Goal: Information Seeking & Learning: Learn about a topic

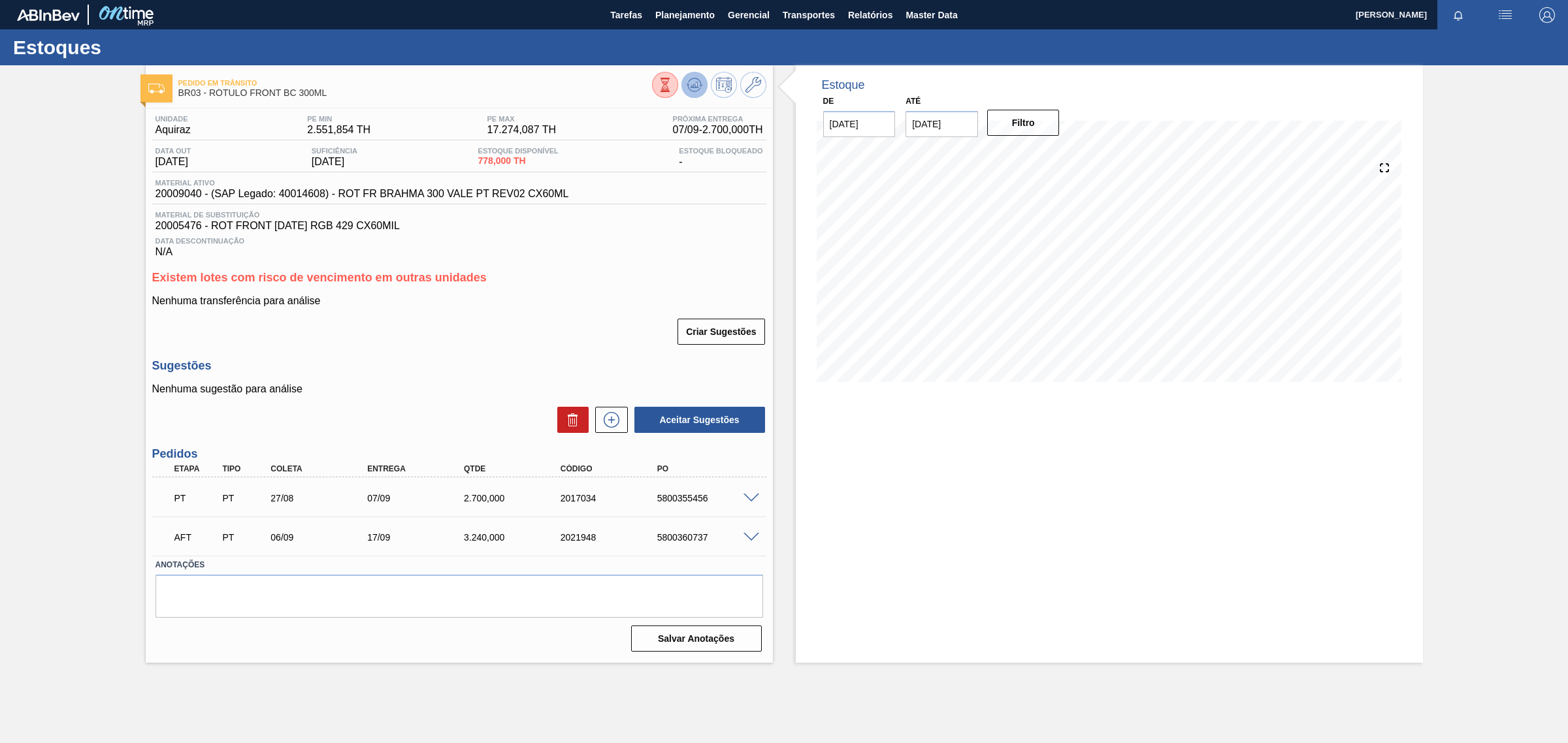
click at [687, 87] on icon at bounding box center [694, 84] width 16 height 16
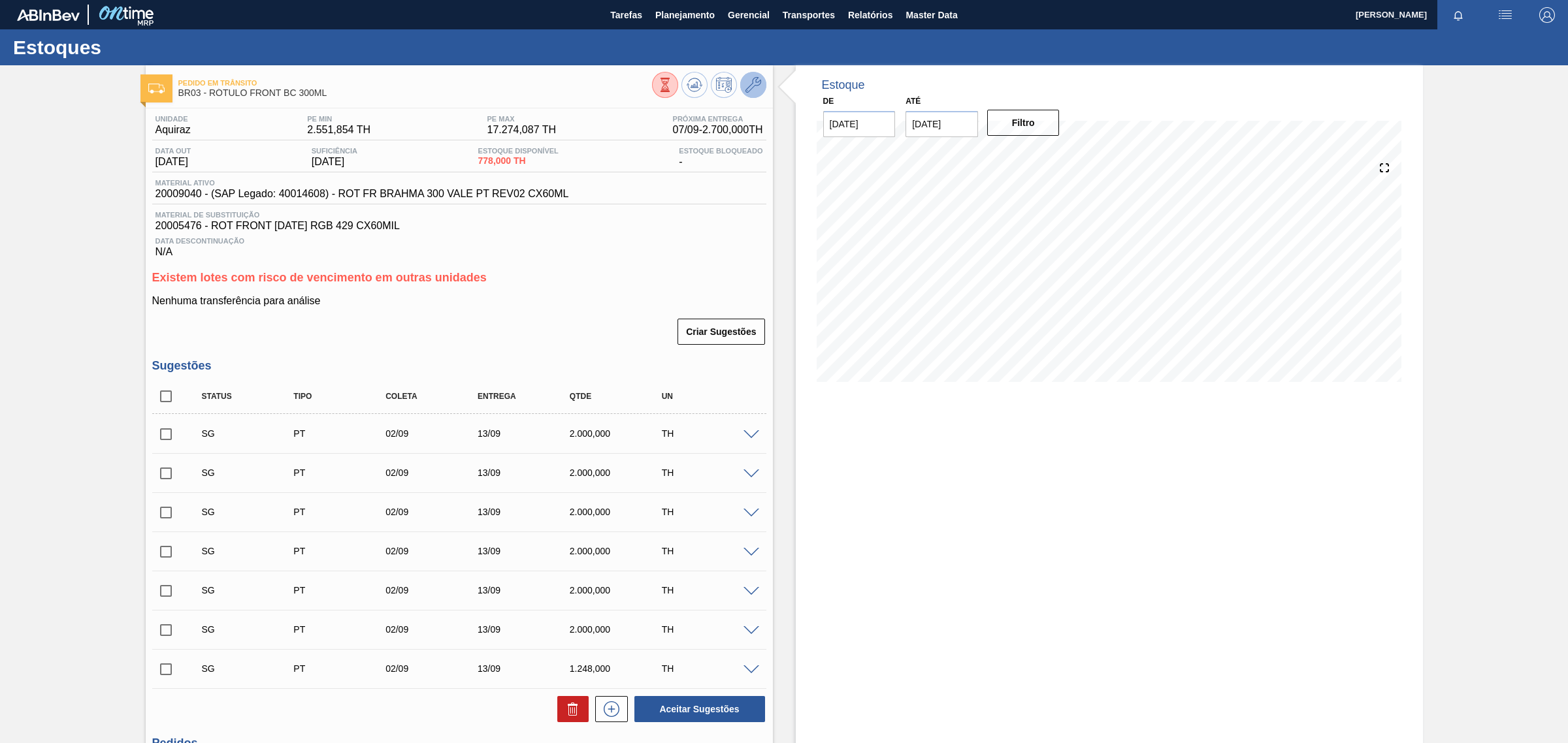
click at [753, 79] on icon at bounding box center [753, 84] width 16 height 16
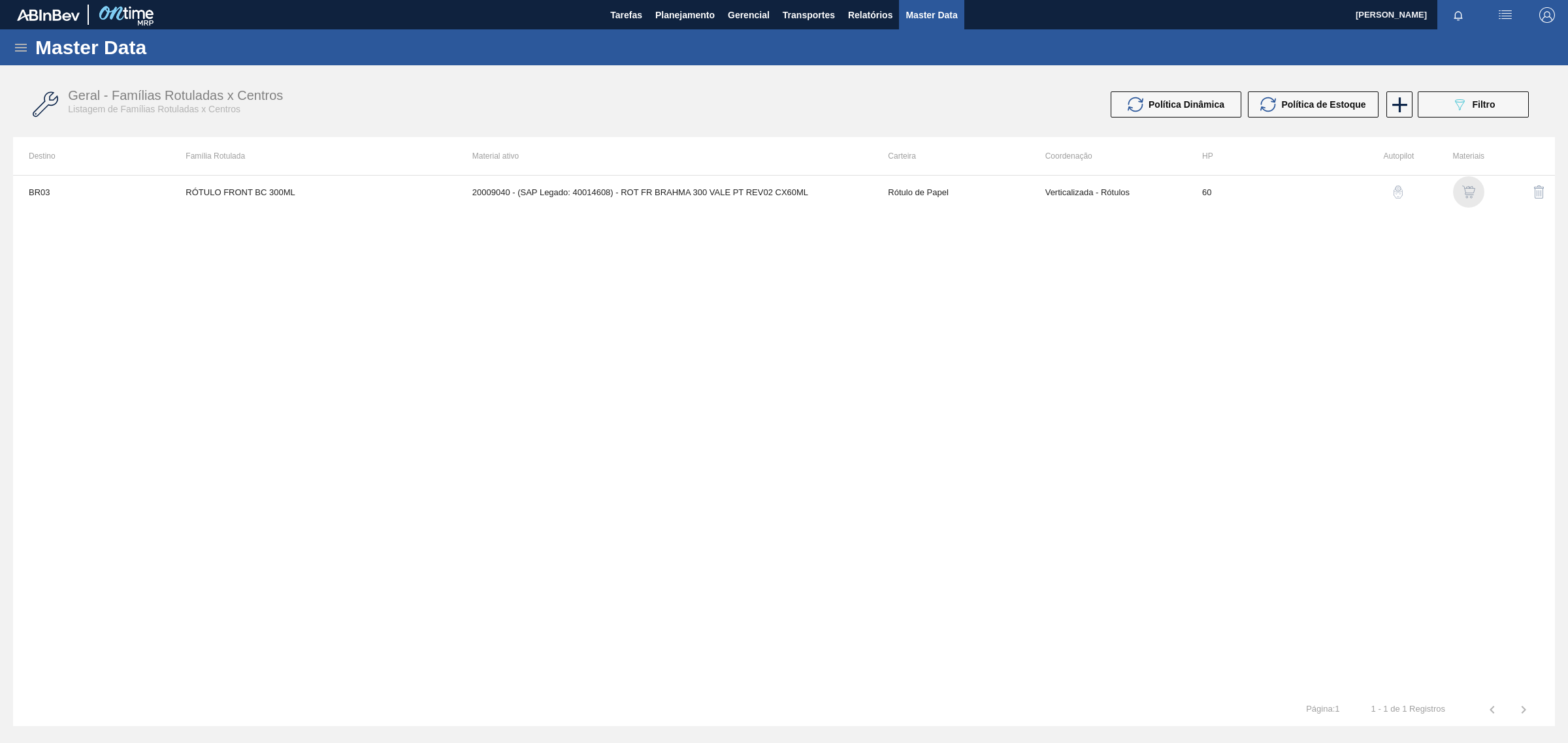
click at [1472, 193] on img "button" at bounding box center [1468, 192] width 13 height 13
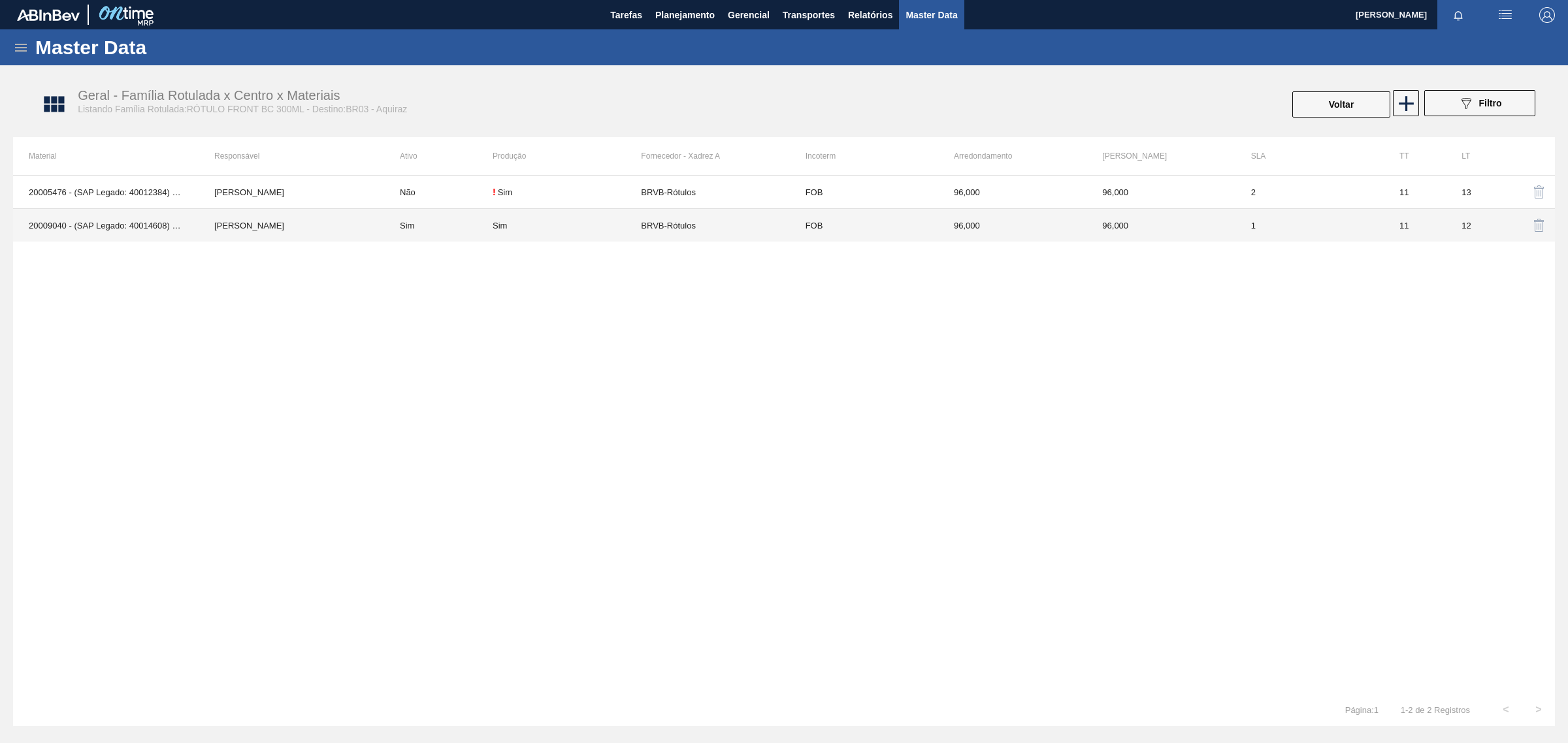
click at [1055, 226] on td "96,000" at bounding box center [1012, 226] width 148 height 34
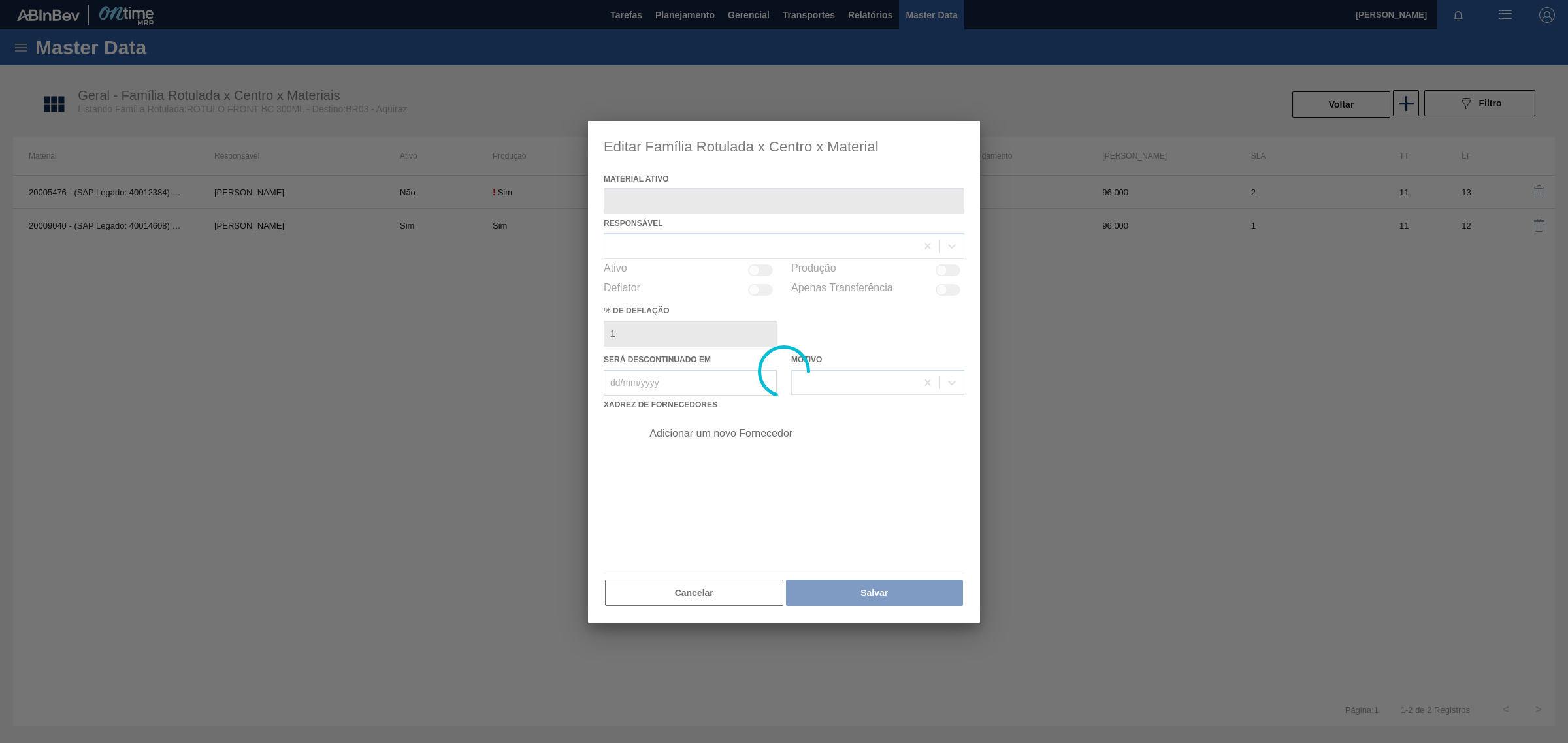
type ativo "20009040 - (SAP Legado: 40014608) - ROT FR BRAHMA 300 VALE PT REV02 CX60ML"
checkbox input "true"
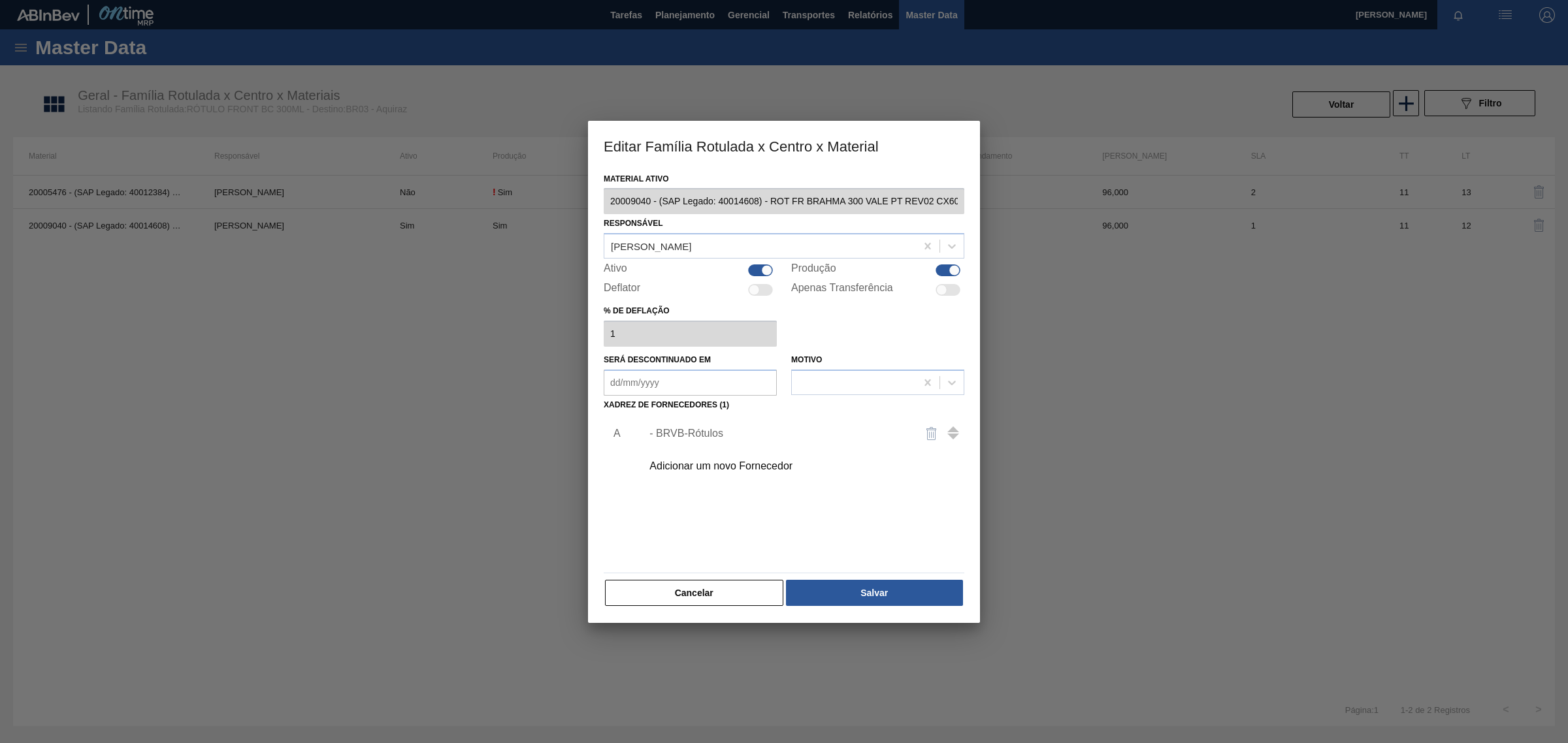
click at [732, 437] on div "- BRVB-Rótulos" at bounding box center [777, 433] width 256 height 11
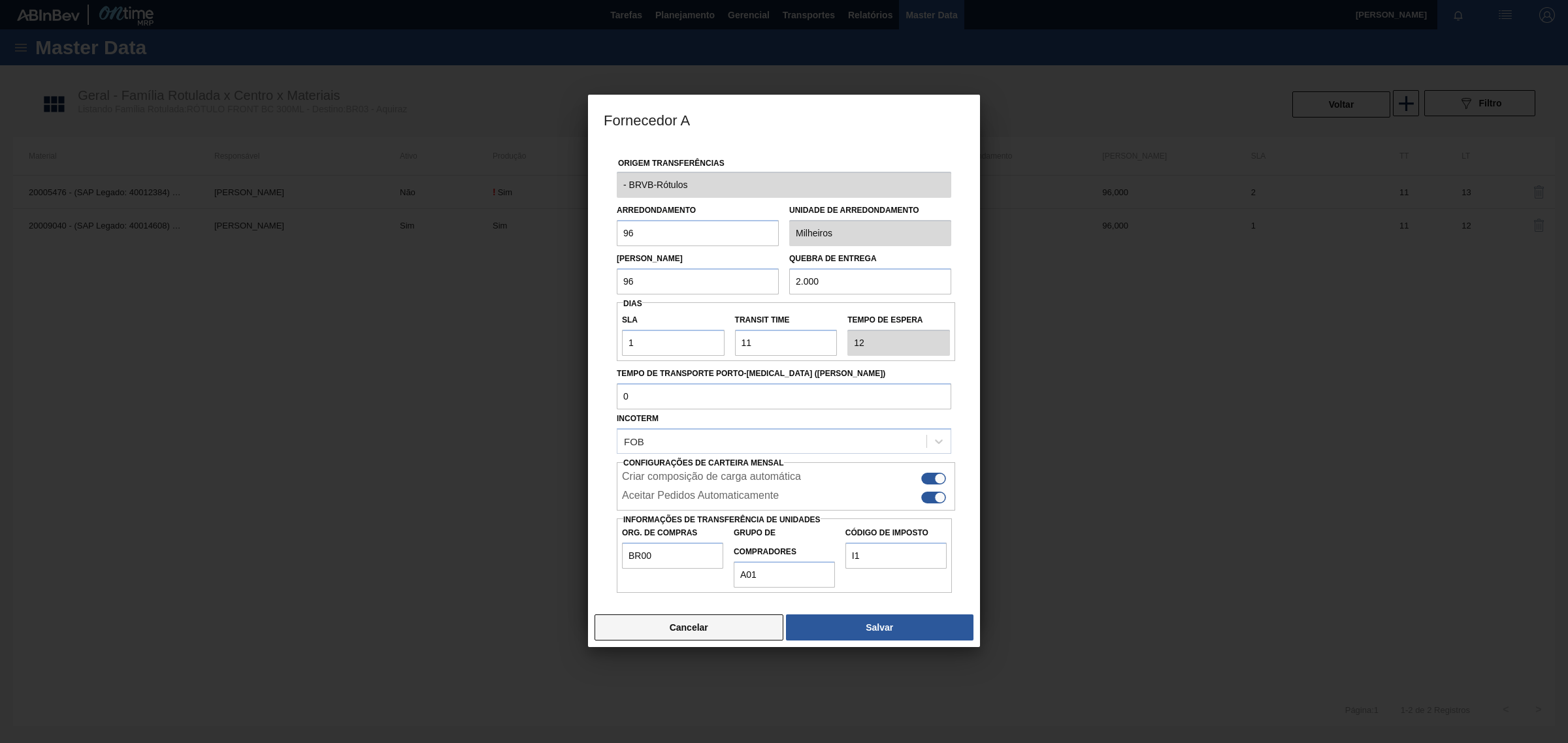
click at [674, 629] on button "Cancelar" at bounding box center [688, 628] width 189 height 26
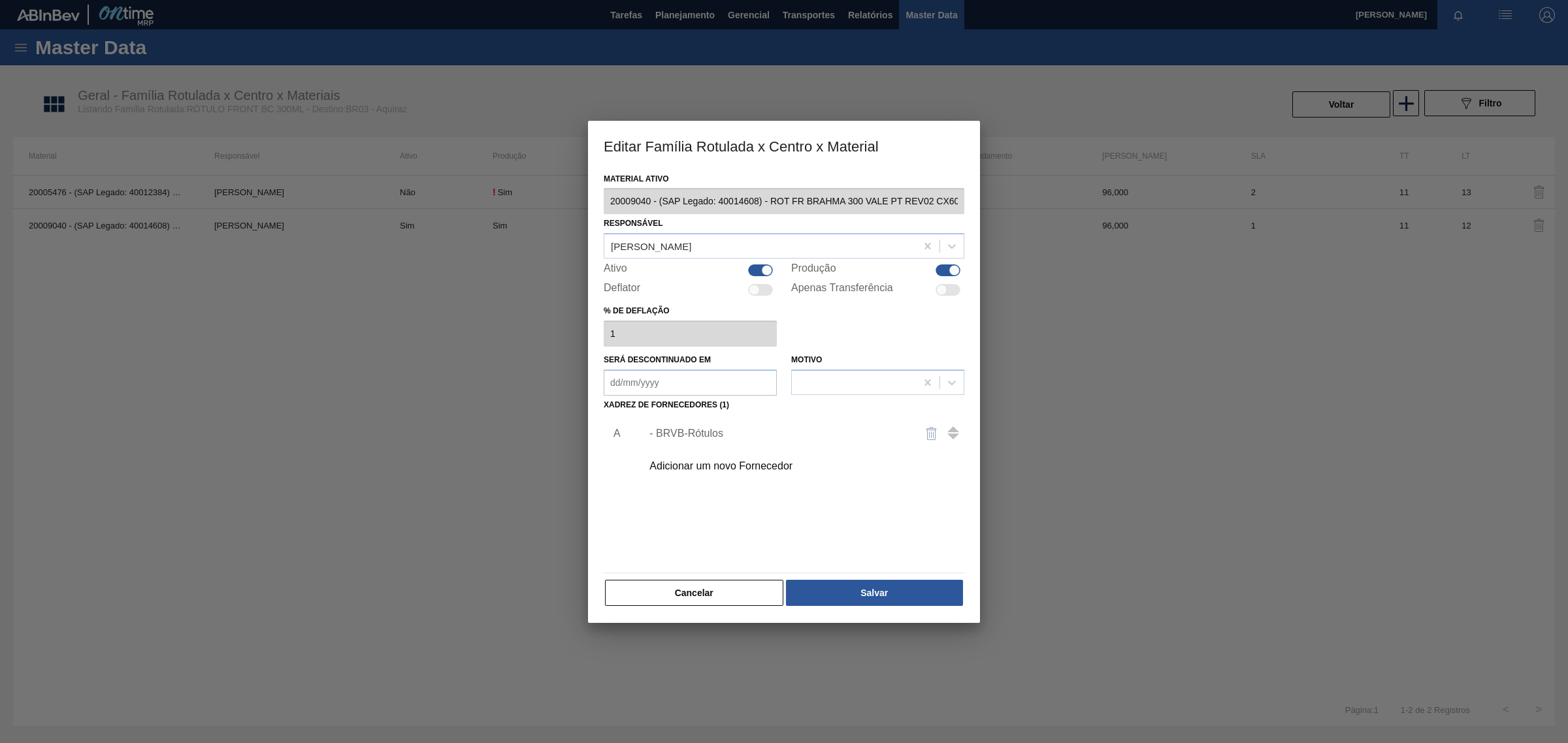
click at [646, 431] on div "- BRVB-Rótulos" at bounding box center [777, 433] width 267 height 11
click at [642, 590] on button "Cancelar" at bounding box center [694, 593] width 178 height 26
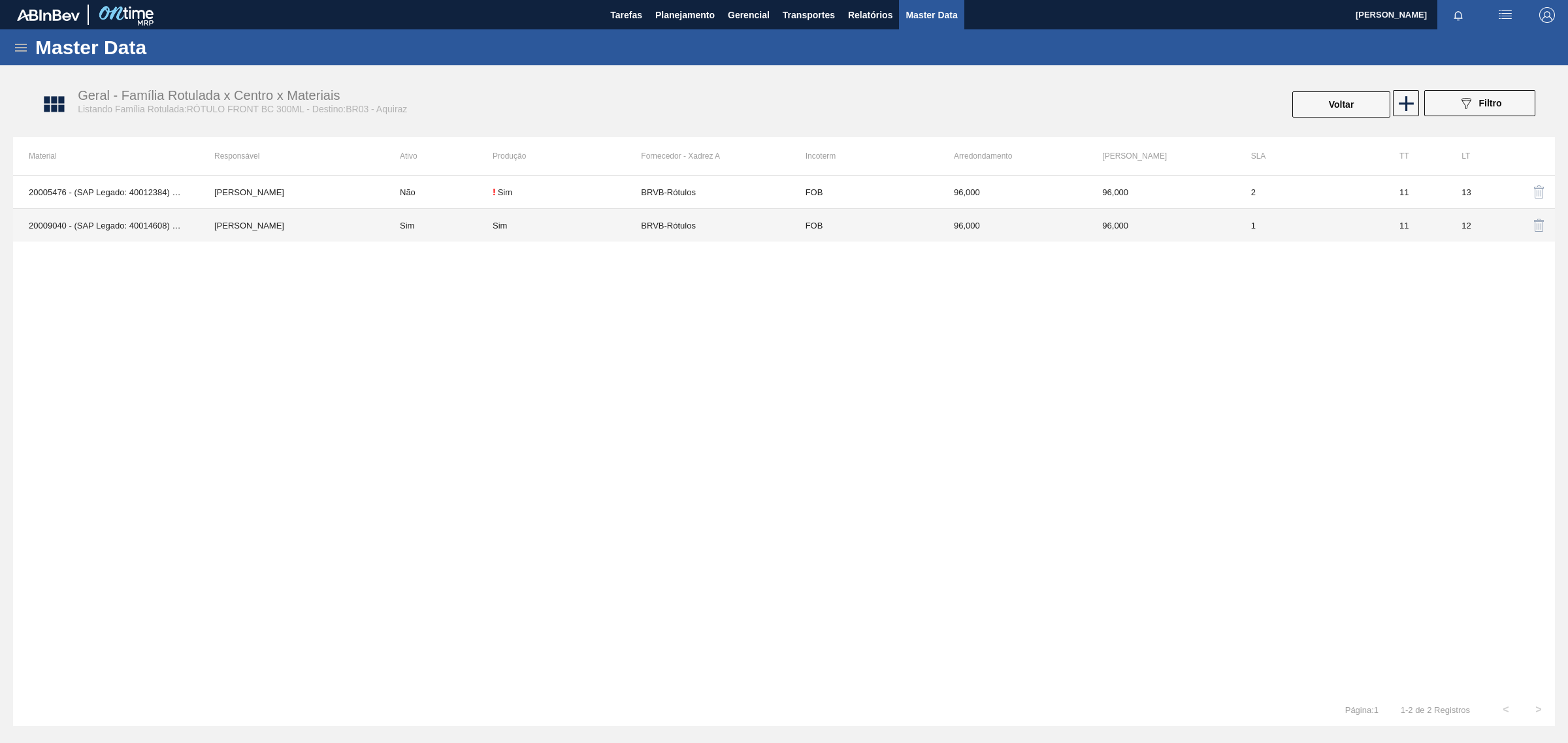
click at [1298, 226] on td "1" at bounding box center [1309, 226] width 148 height 34
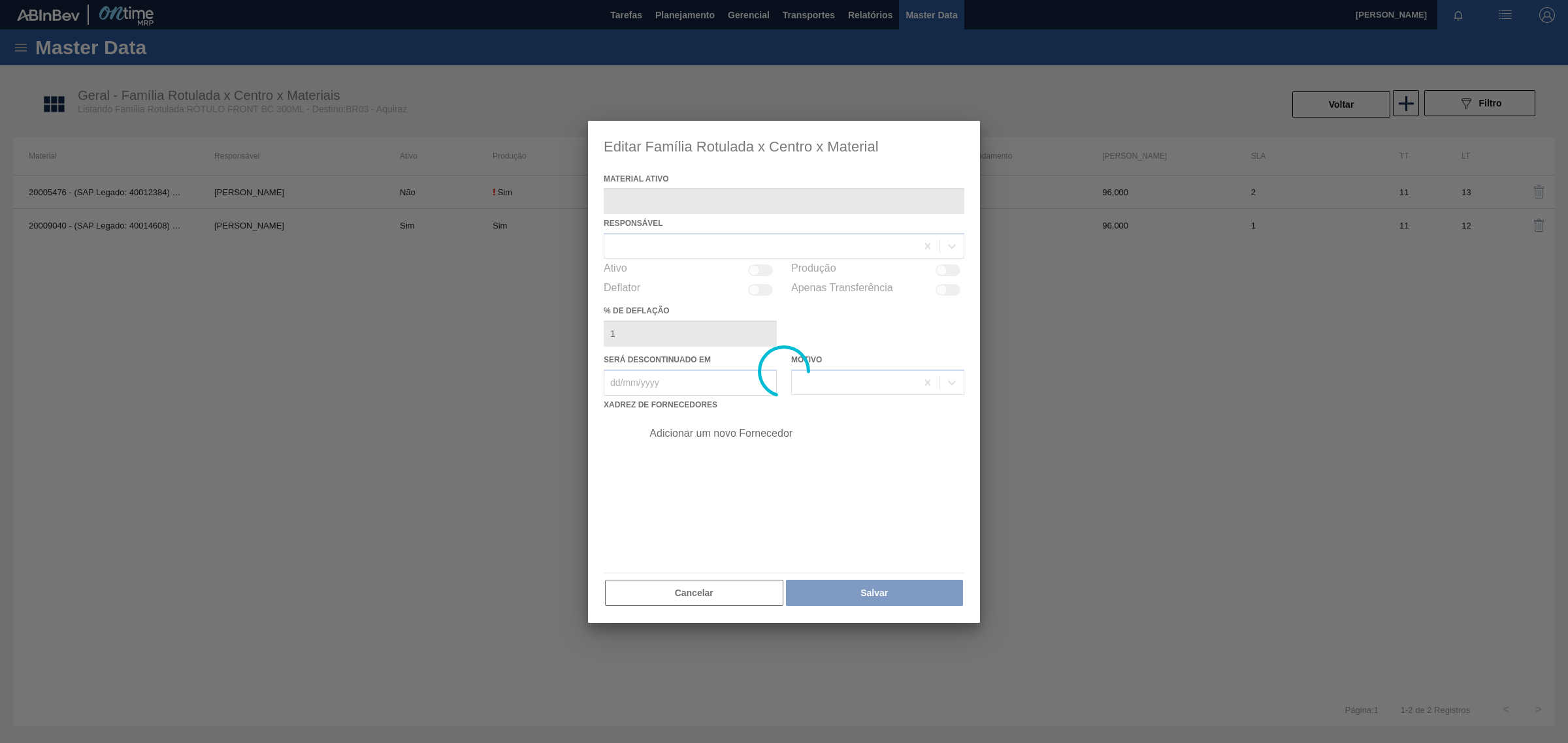
type ativo "20009040 - (SAP Legado: 40014608) - ROT FR BRAHMA 300 VALE PT REV02 CX60ML"
checkbox input "true"
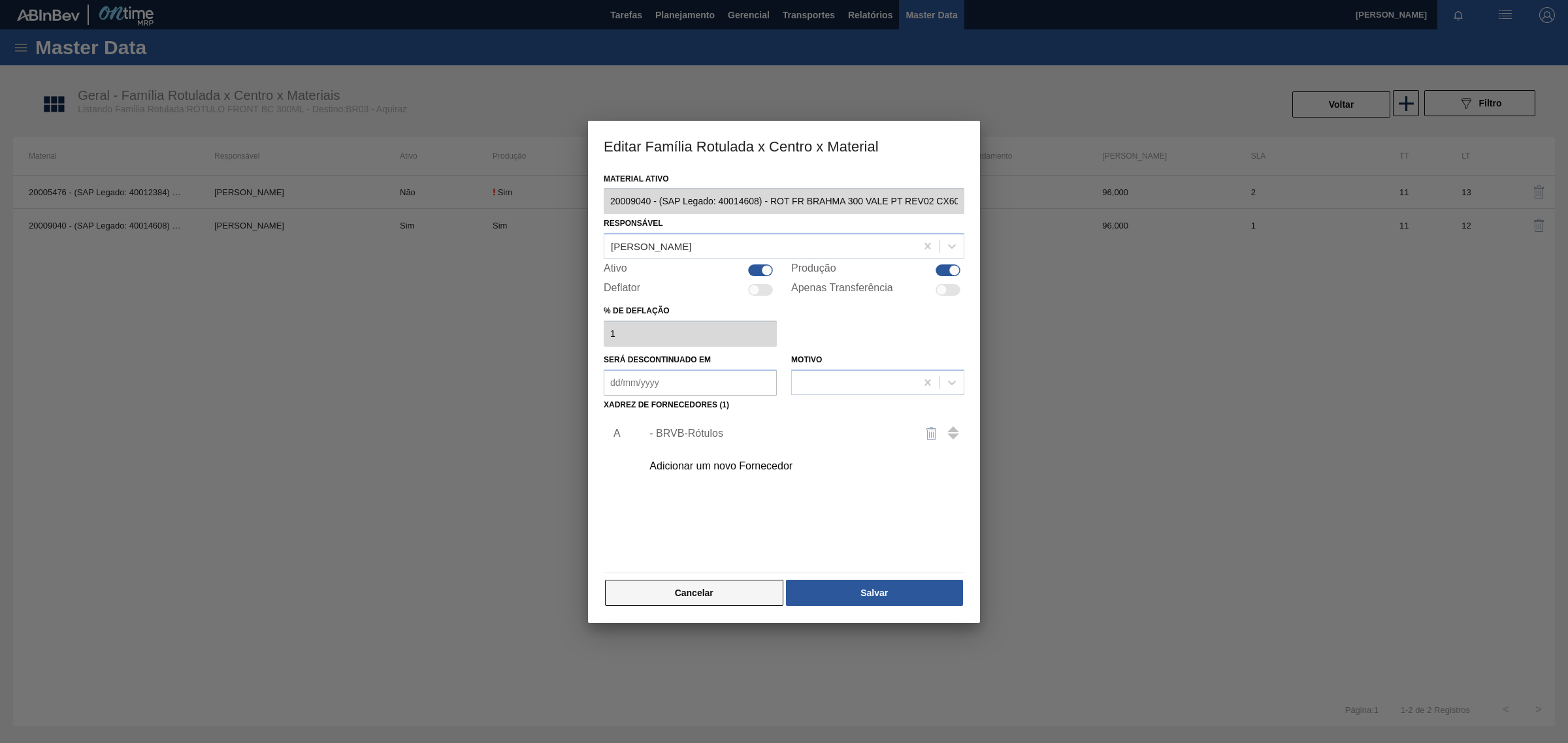
click at [674, 601] on button "Cancelar" at bounding box center [694, 593] width 178 height 26
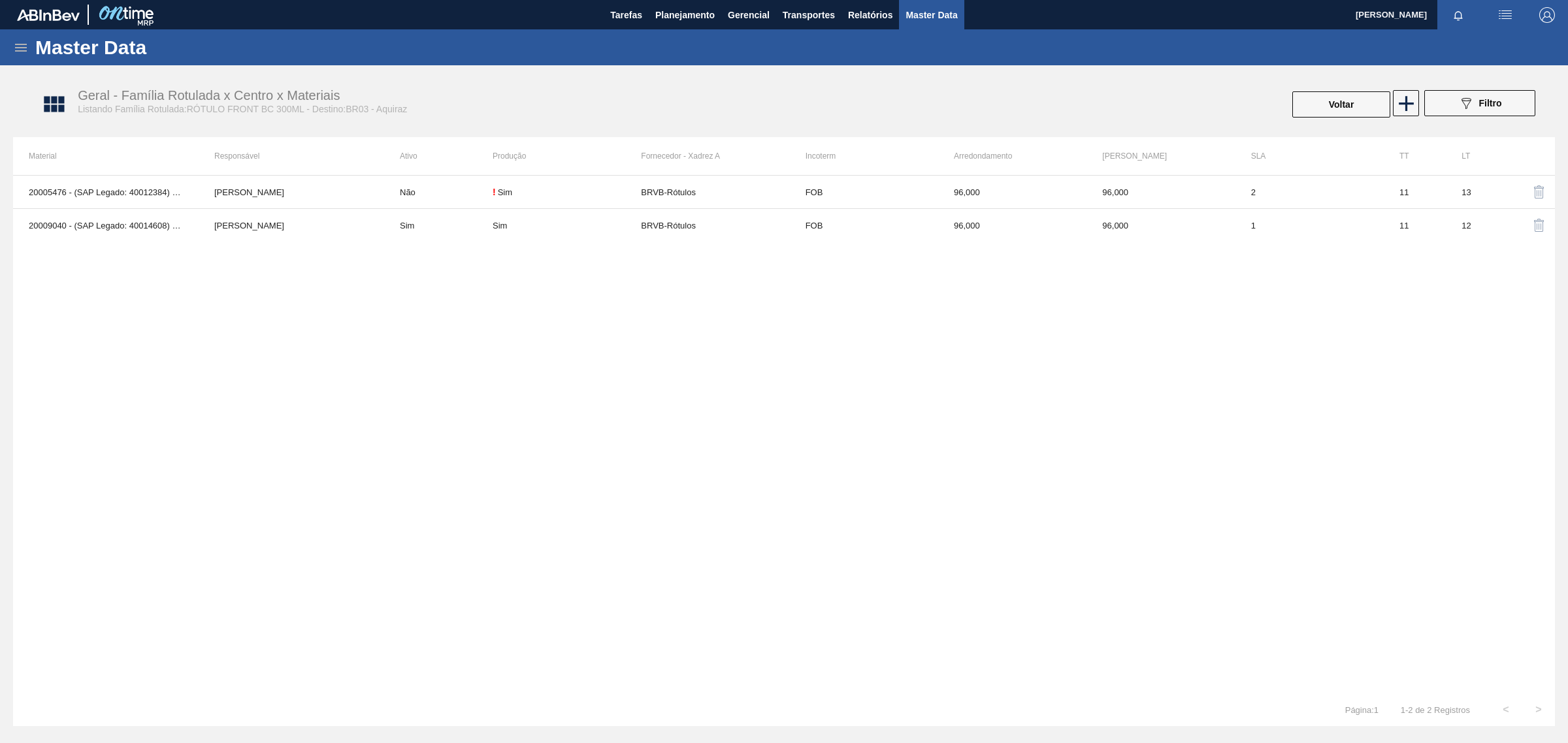
click at [17, 41] on icon at bounding box center [20, 47] width 16 height 16
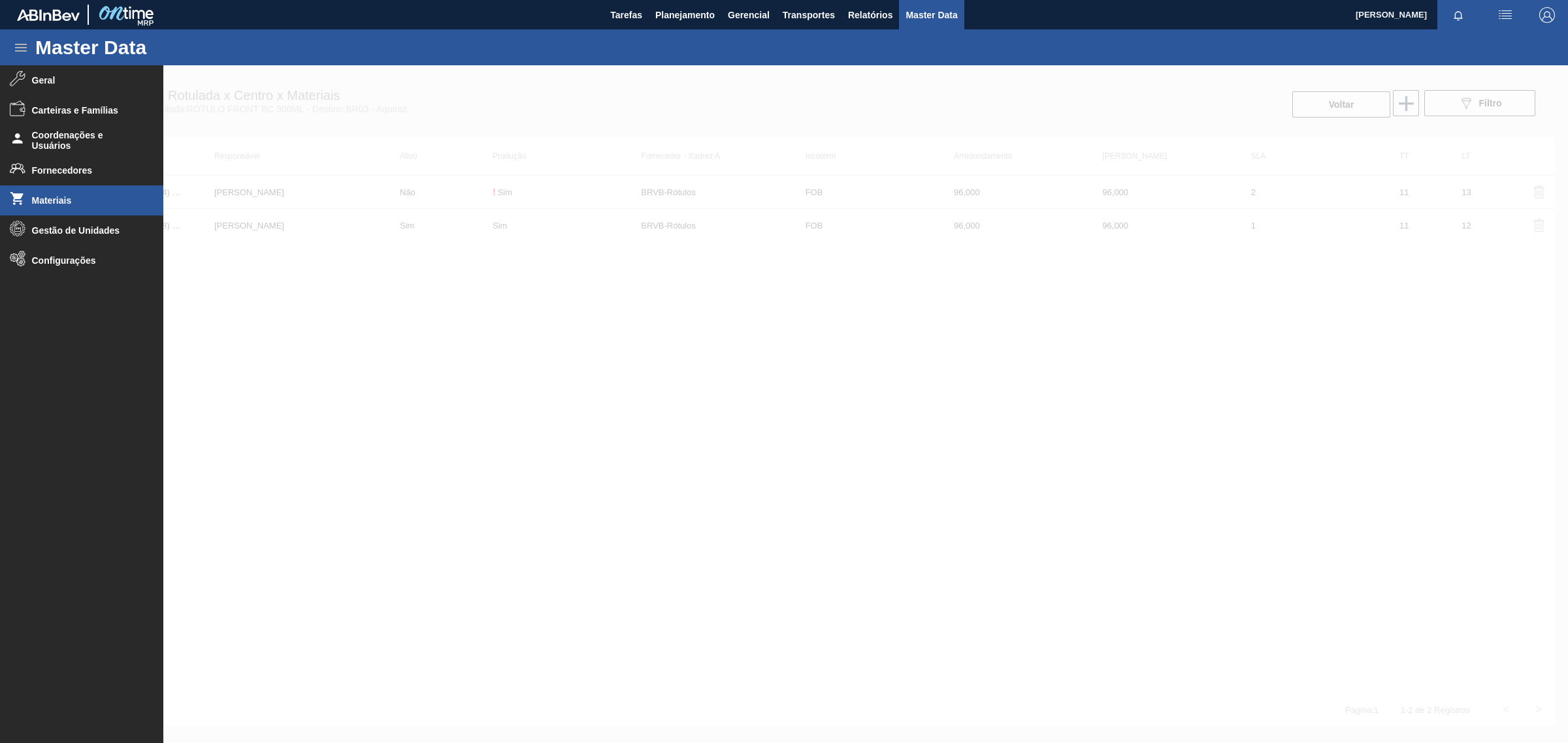
click at [51, 201] on span "Materiais" at bounding box center [86, 200] width 108 height 11
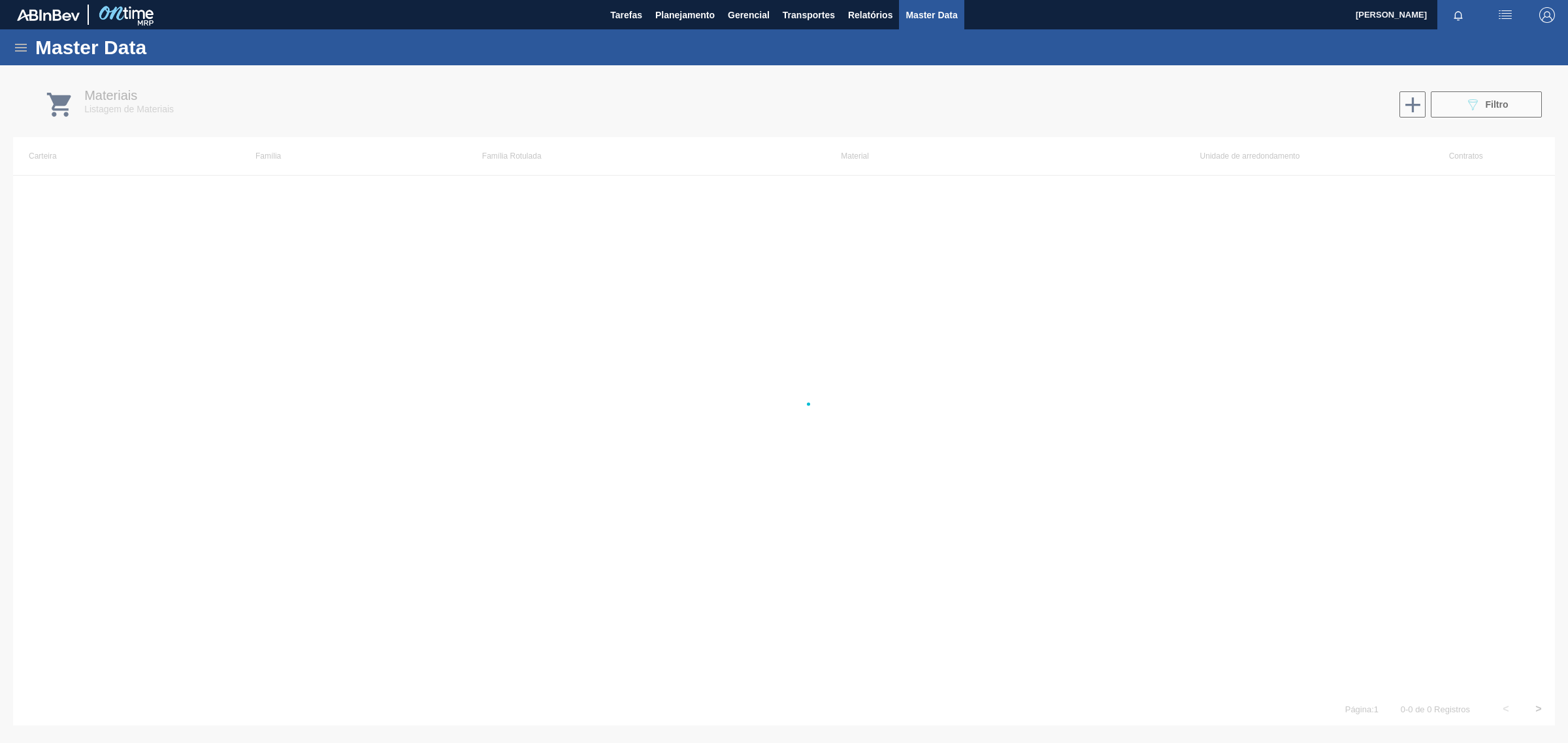
click at [1494, 111] on div at bounding box center [784, 404] width 1568 height 678
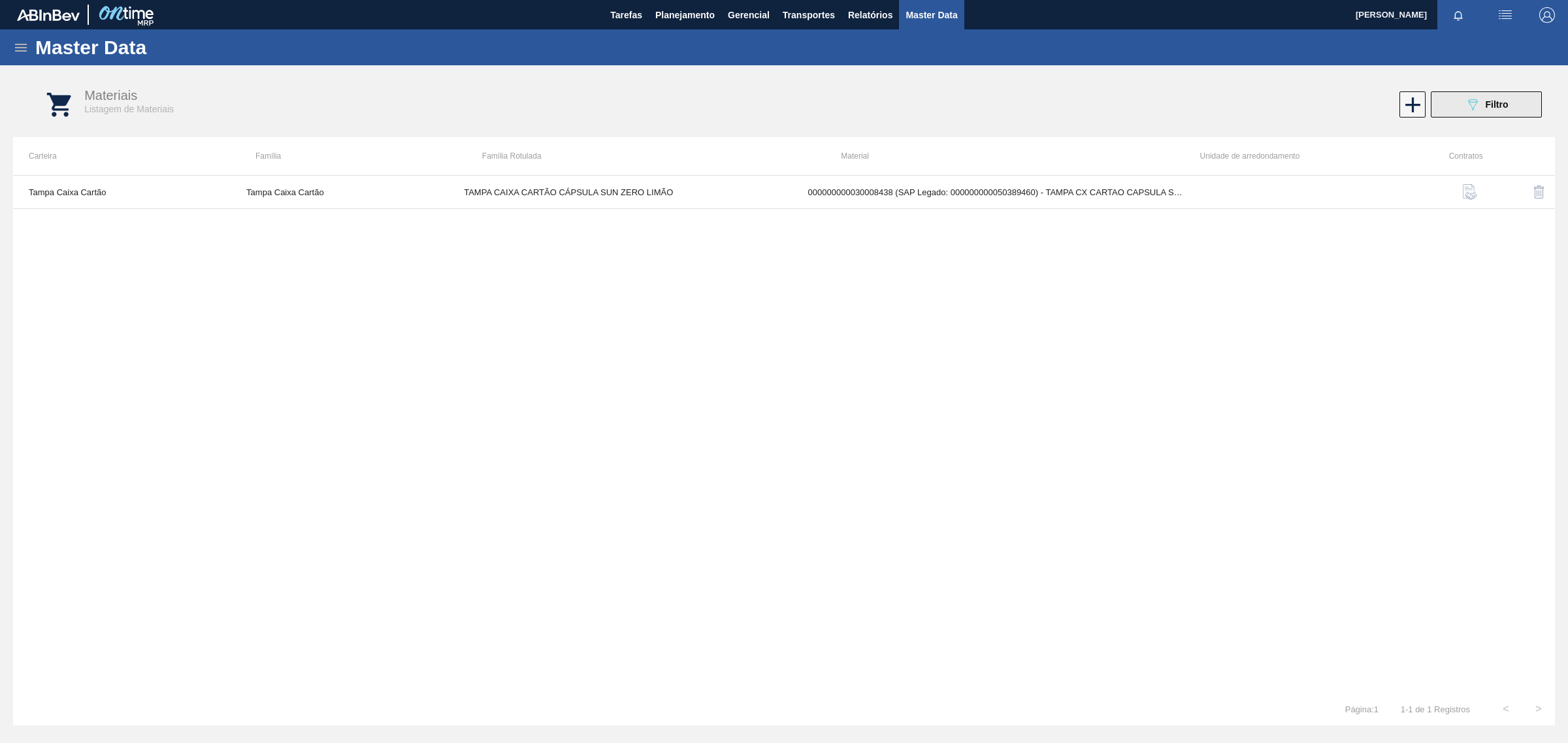
click at [1494, 111] on div "089F7B8B-B2A5-4AFE-B5C0-19BA573D28AC Filtro" at bounding box center [1487, 104] width 44 height 16
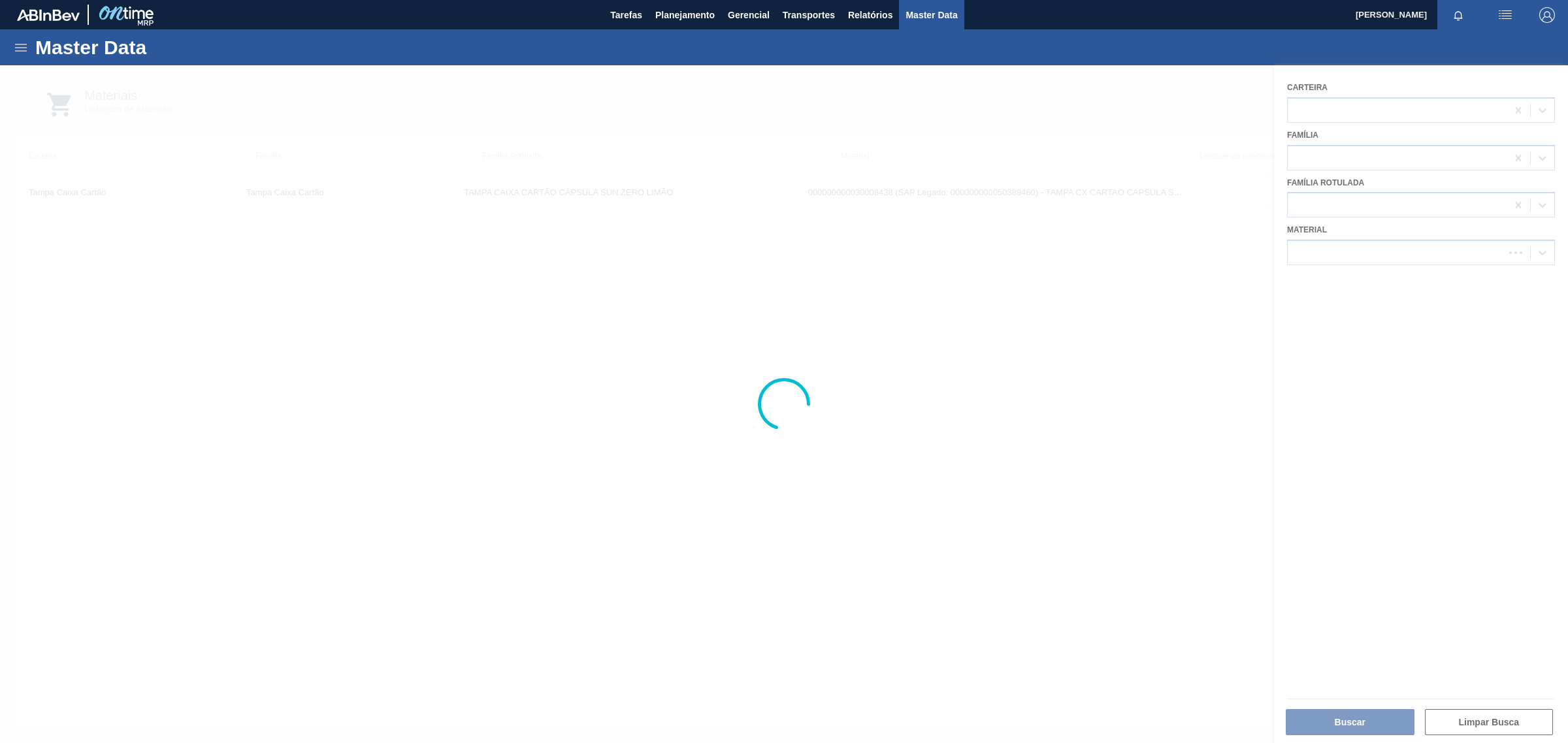
click at [1514, 105] on div at bounding box center [784, 404] width 1568 height 678
click at [1360, 397] on div at bounding box center [784, 404] width 1568 height 678
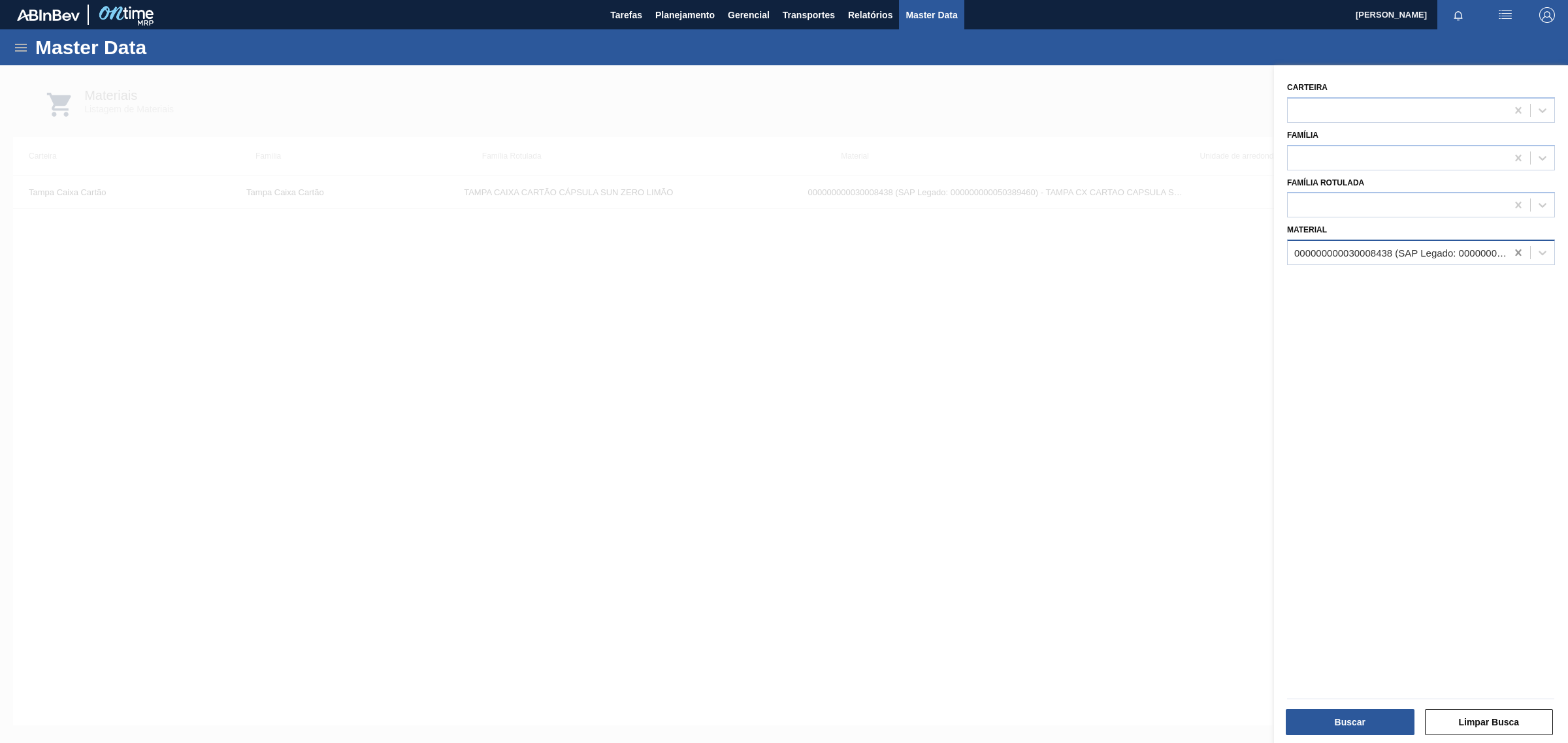
click at [1514, 250] on icon at bounding box center [1518, 253] width 13 height 13
paste input "20009040"
type input "20009040"
click at [1350, 286] on div "000000000020009040 (SAP Legado: 000000000040014608) - ROT FR BRAHMA 300 VALE PT…" at bounding box center [1421, 285] width 268 height 25
click at [1379, 727] on button "Buscar" at bounding box center [1350, 723] width 128 height 26
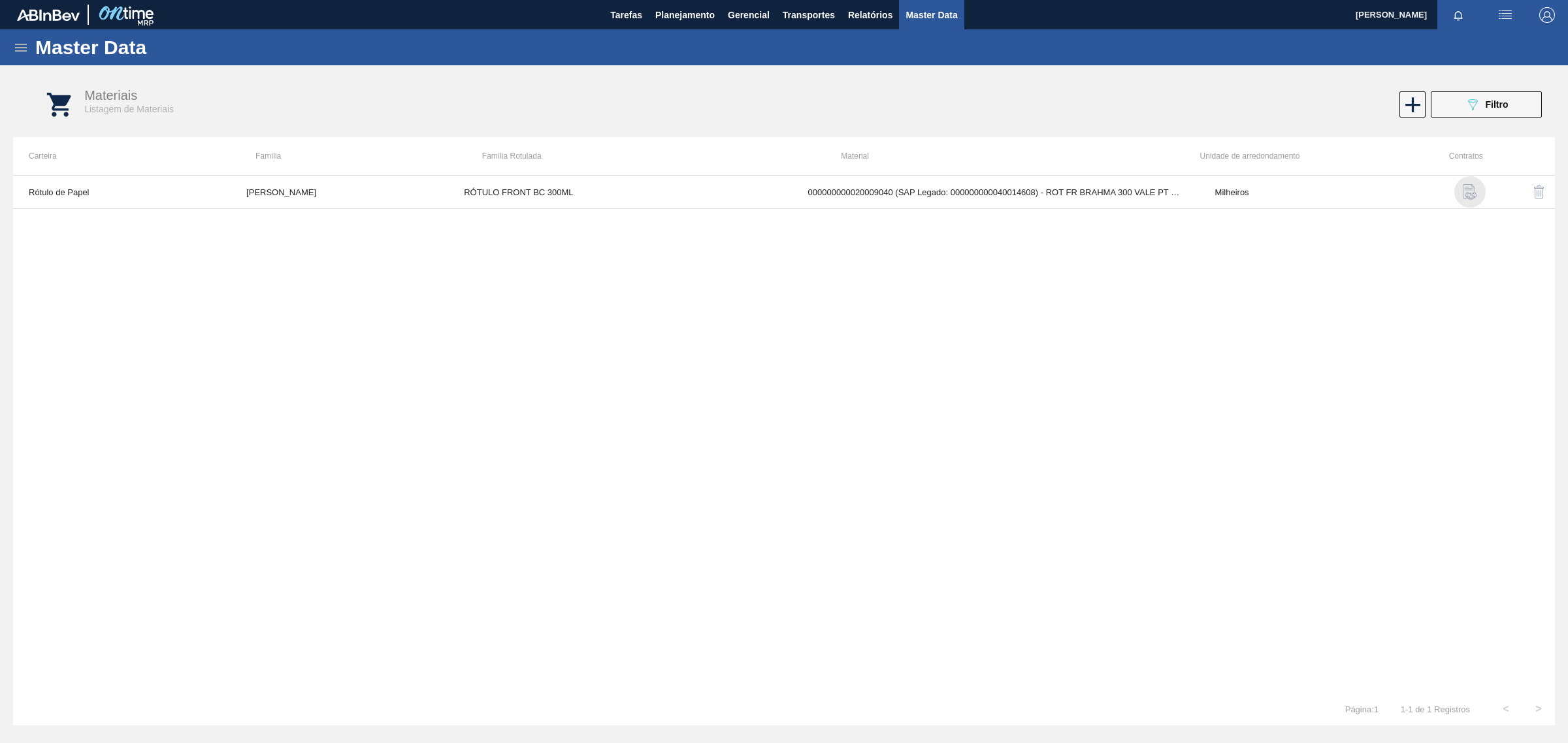
click at [1465, 193] on img "button" at bounding box center [1469, 191] width 16 height 16
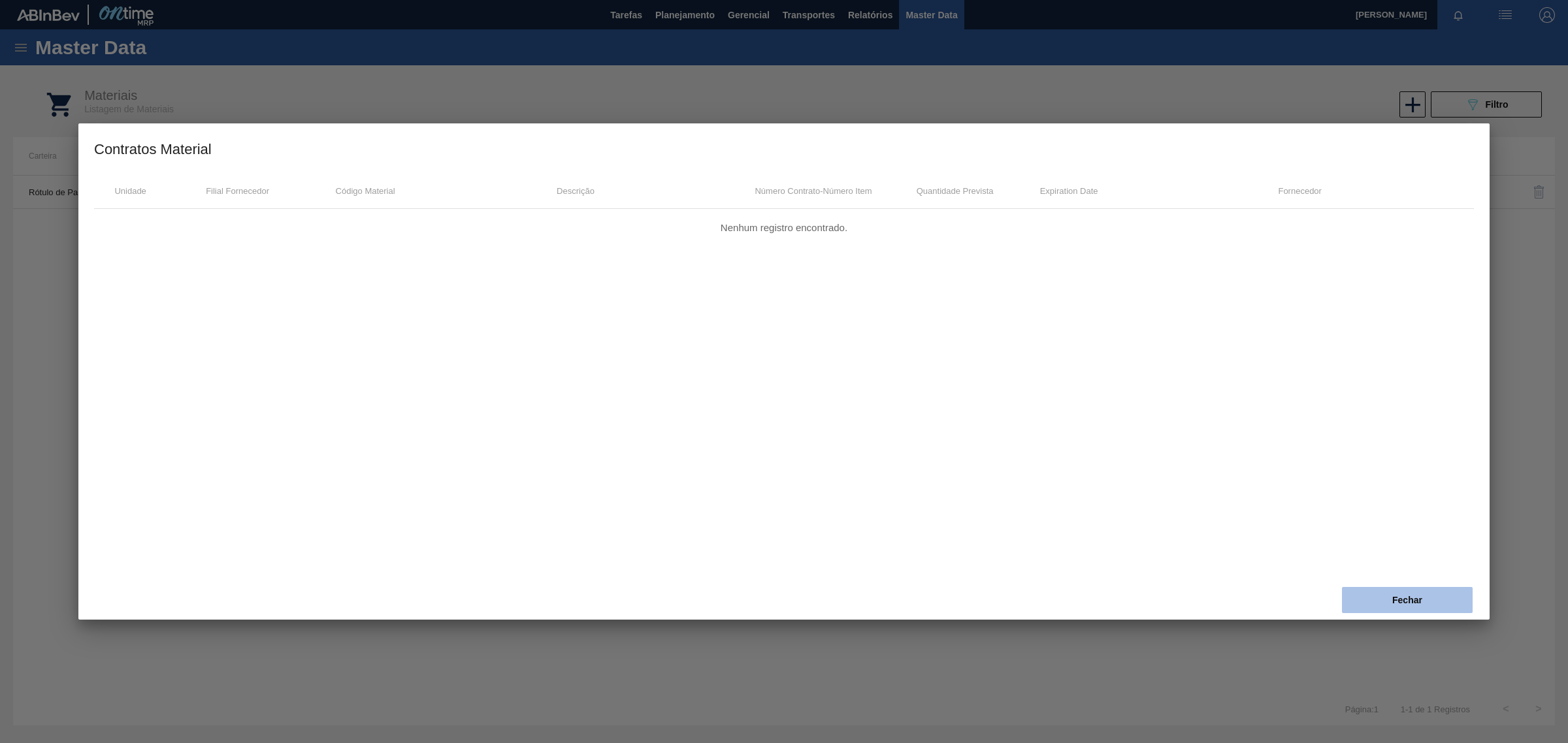
click at [1377, 592] on button "Fechar" at bounding box center [1407, 600] width 131 height 26
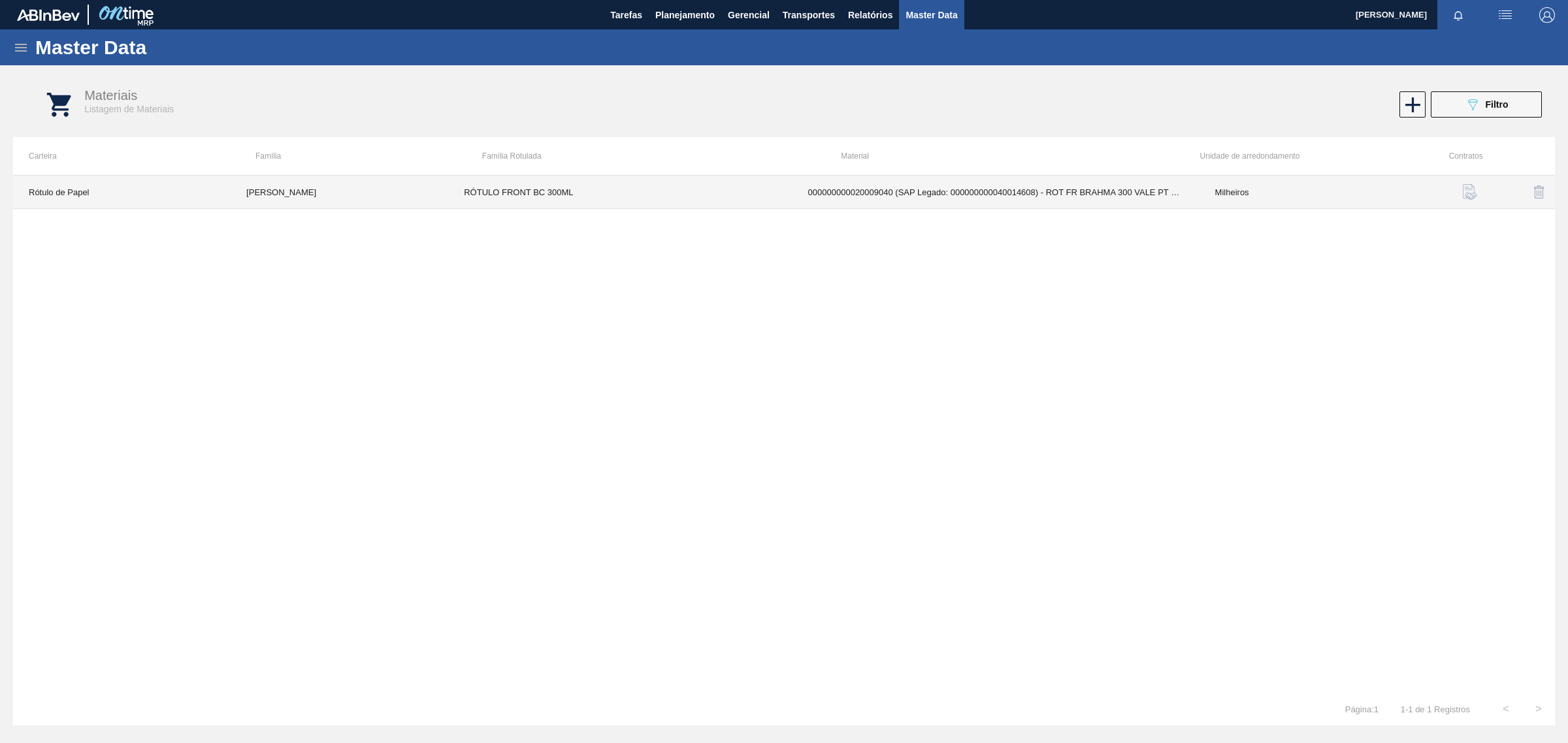
click at [373, 194] on td "[PERSON_NAME]" at bounding box center [339, 192] width 217 height 34
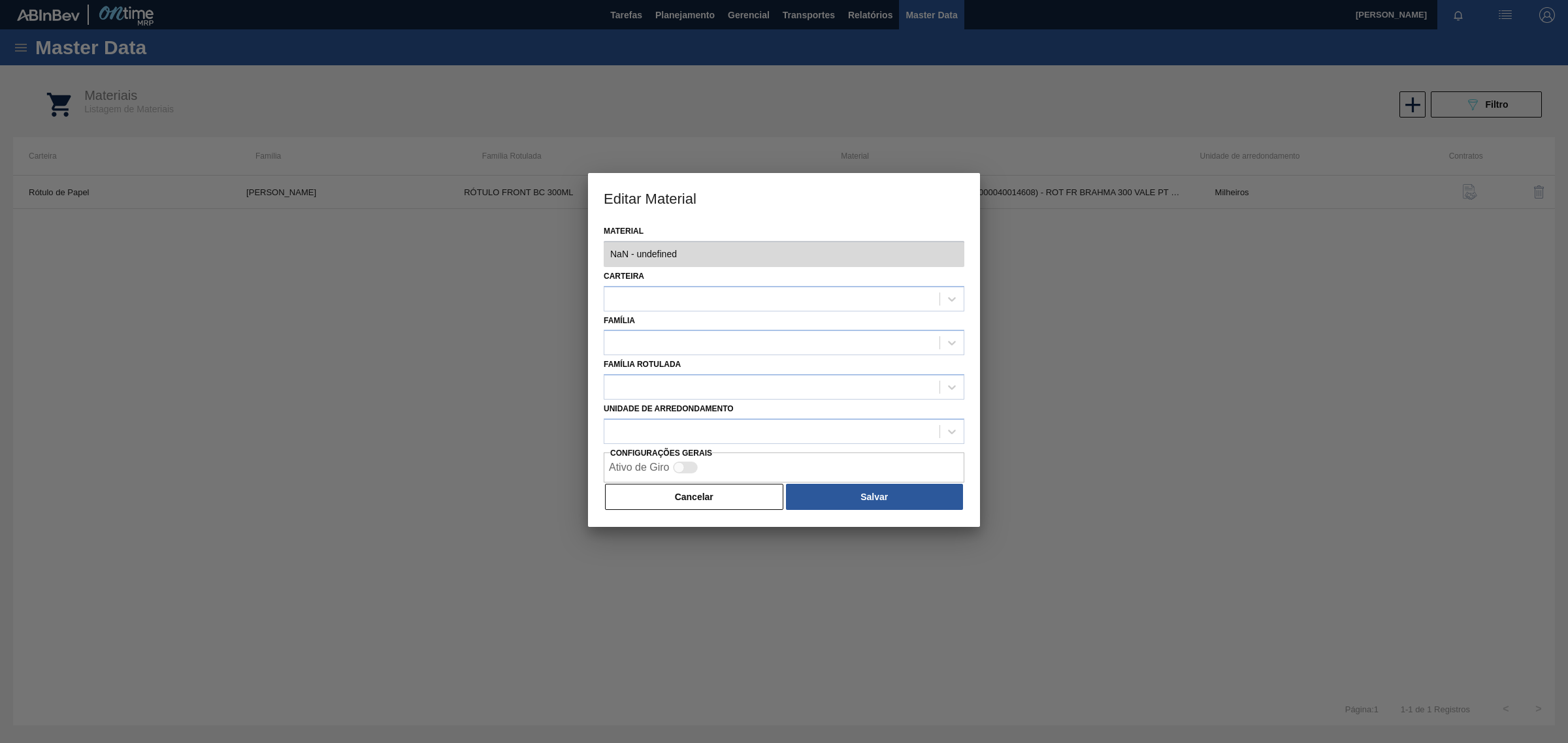
type input "20009040 - 000000000020009040 (SAP Legado: 000000000040014608) - ROT FR BRAHMA …"
click at [686, 504] on button "Cancelar" at bounding box center [694, 497] width 178 height 26
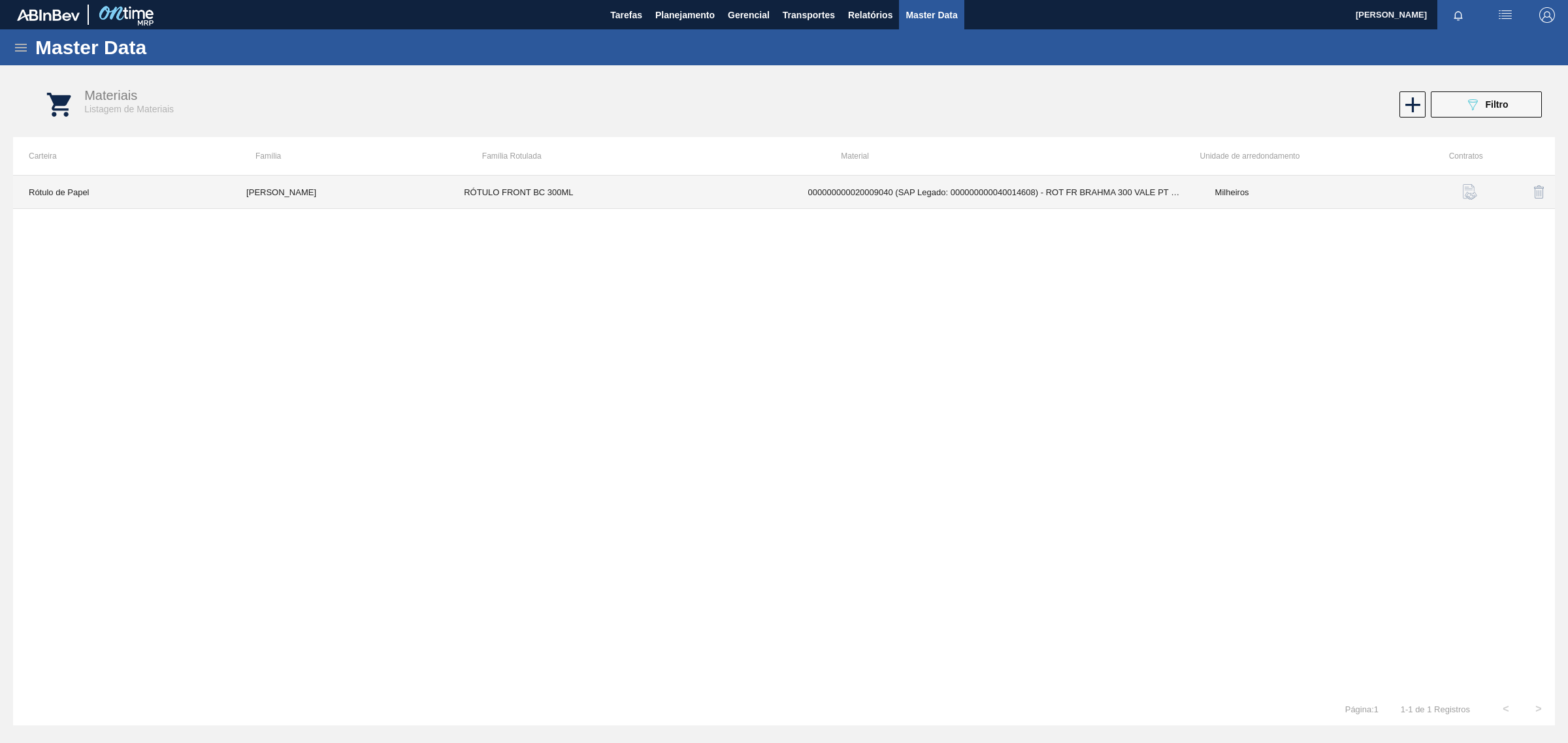
click at [1019, 197] on td "000000000020009040 (SAP Legado: 000000000040014608) - ROT FR BRAHMA 300 VALE PT…" at bounding box center [996, 192] width 407 height 34
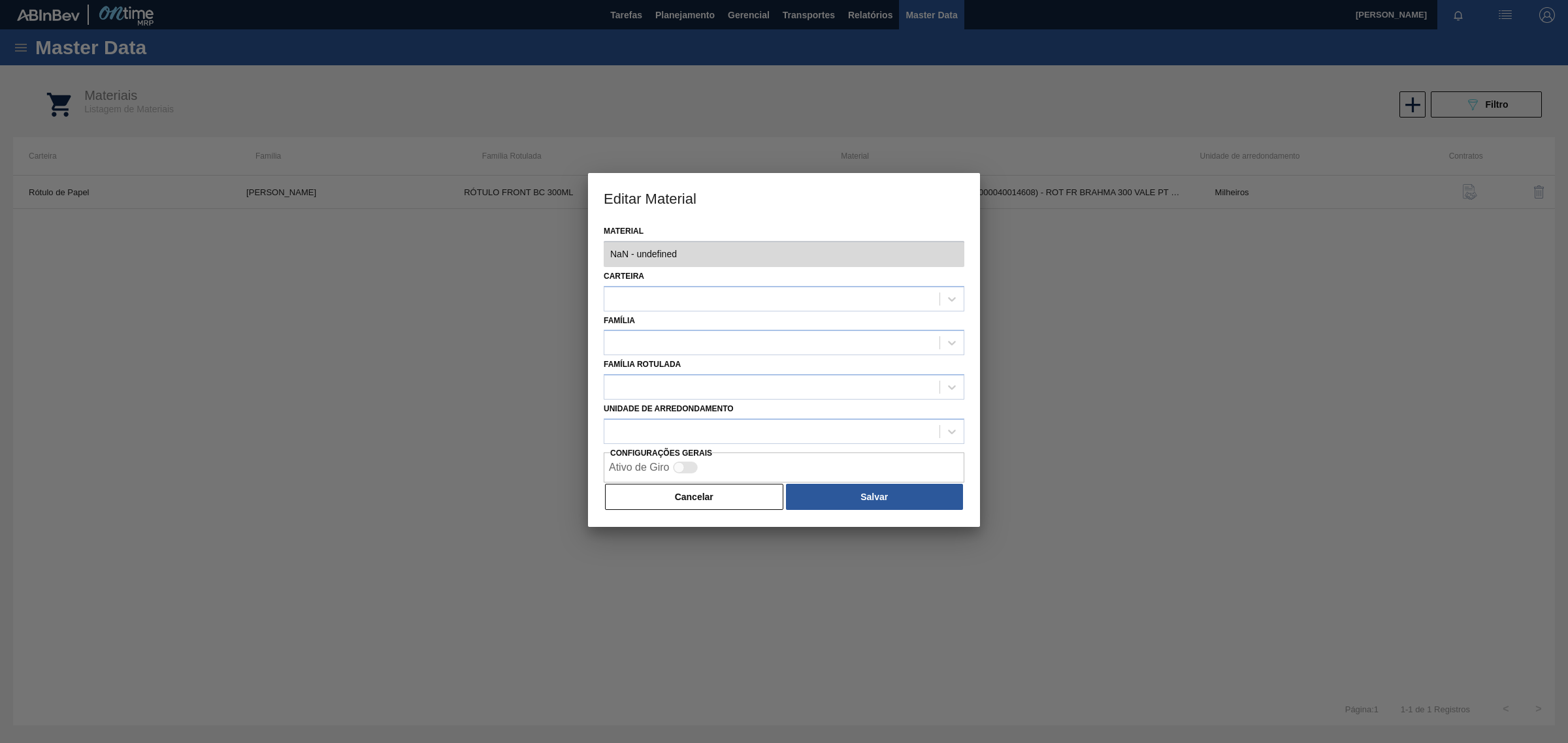
type input "20009040 - 000000000020009040 (SAP Legado: 000000000040014608) - ROT FR BRAHMA …"
click at [720, 504] on button "Cancelar" at bounding box center [694, 497] width 178 height 26
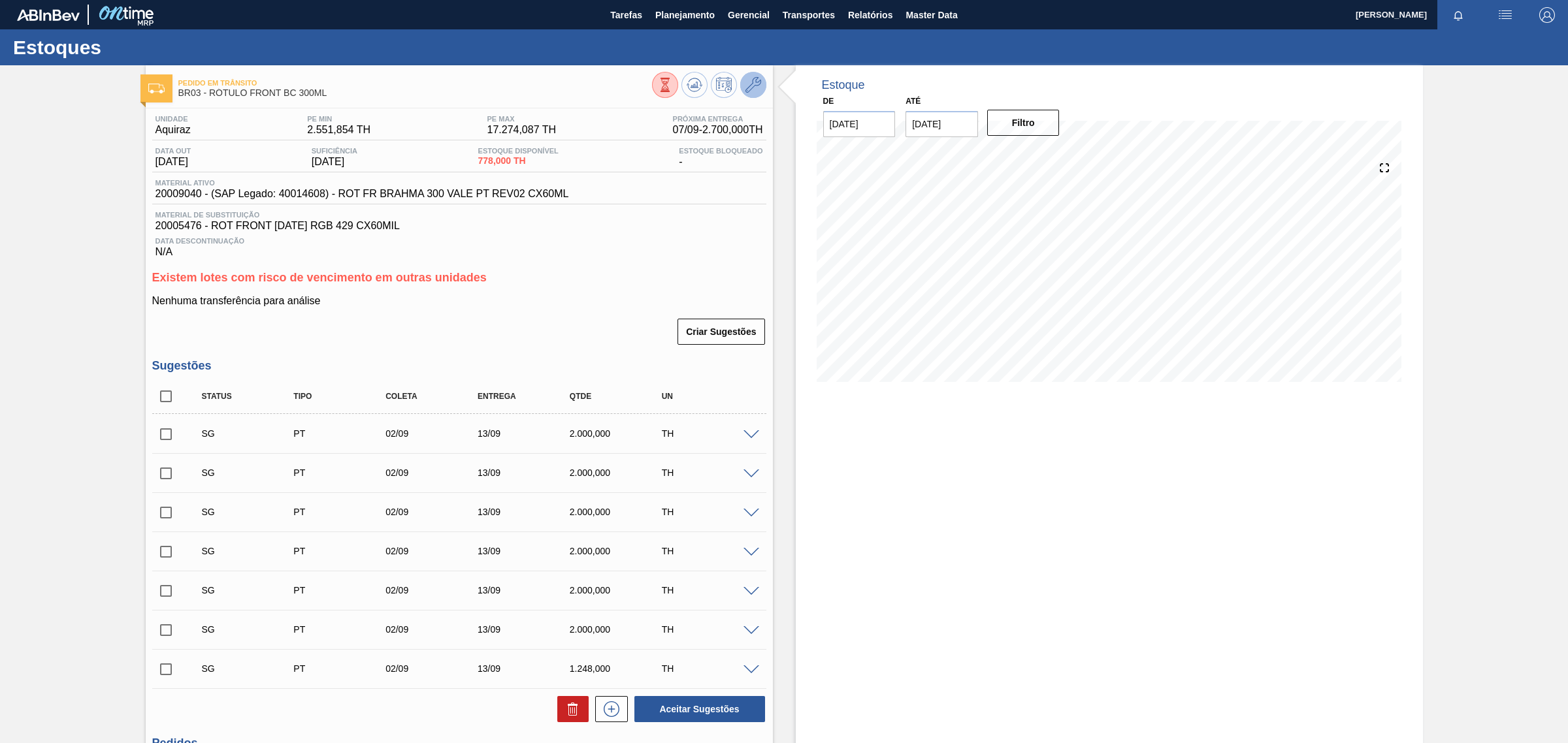
click at [750, 89] on icon at bounding box center [753, 84] width 16 height 16
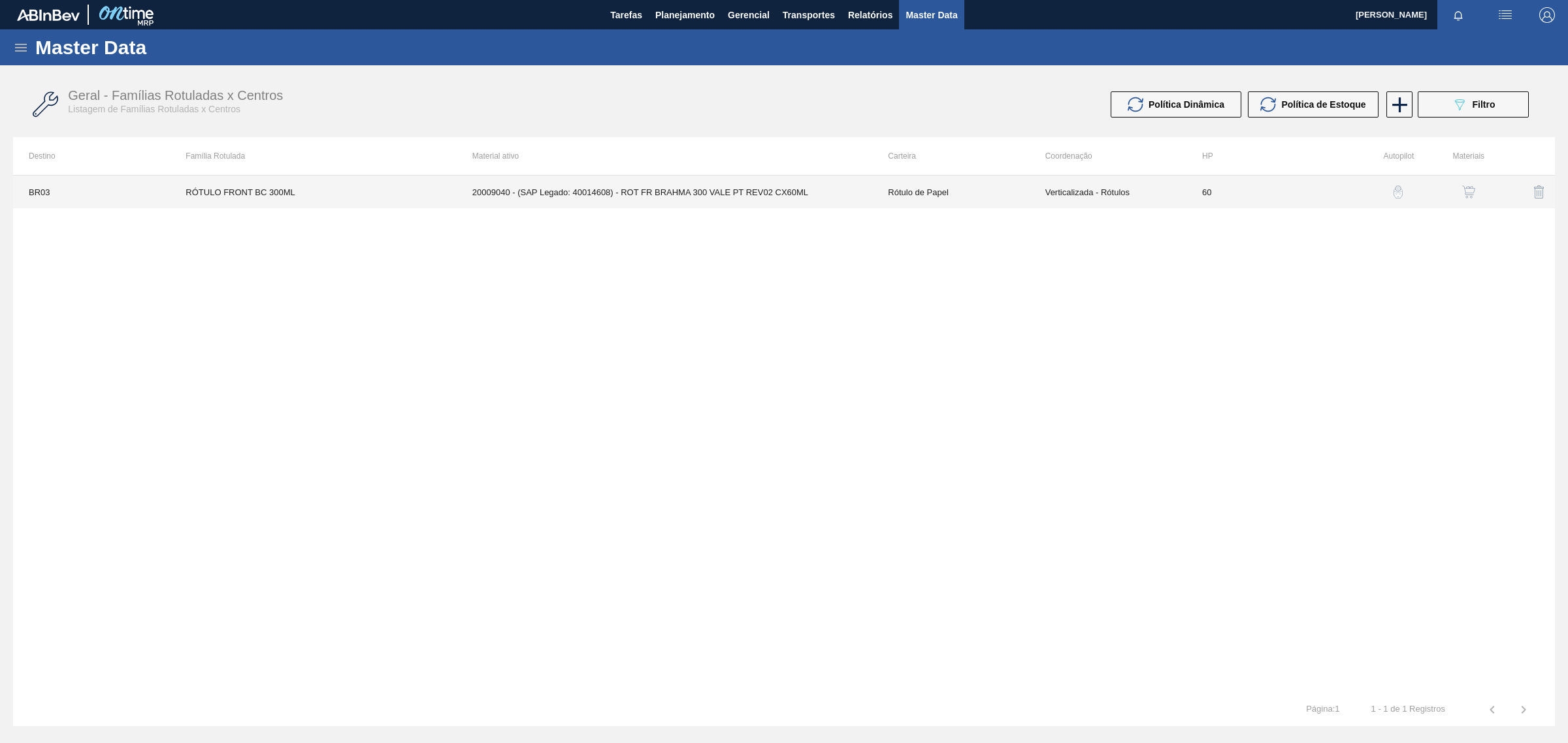
click at [1013, 199] on td "Rótulo de Papel" at bounding box center [951, 192] width 157 height 33
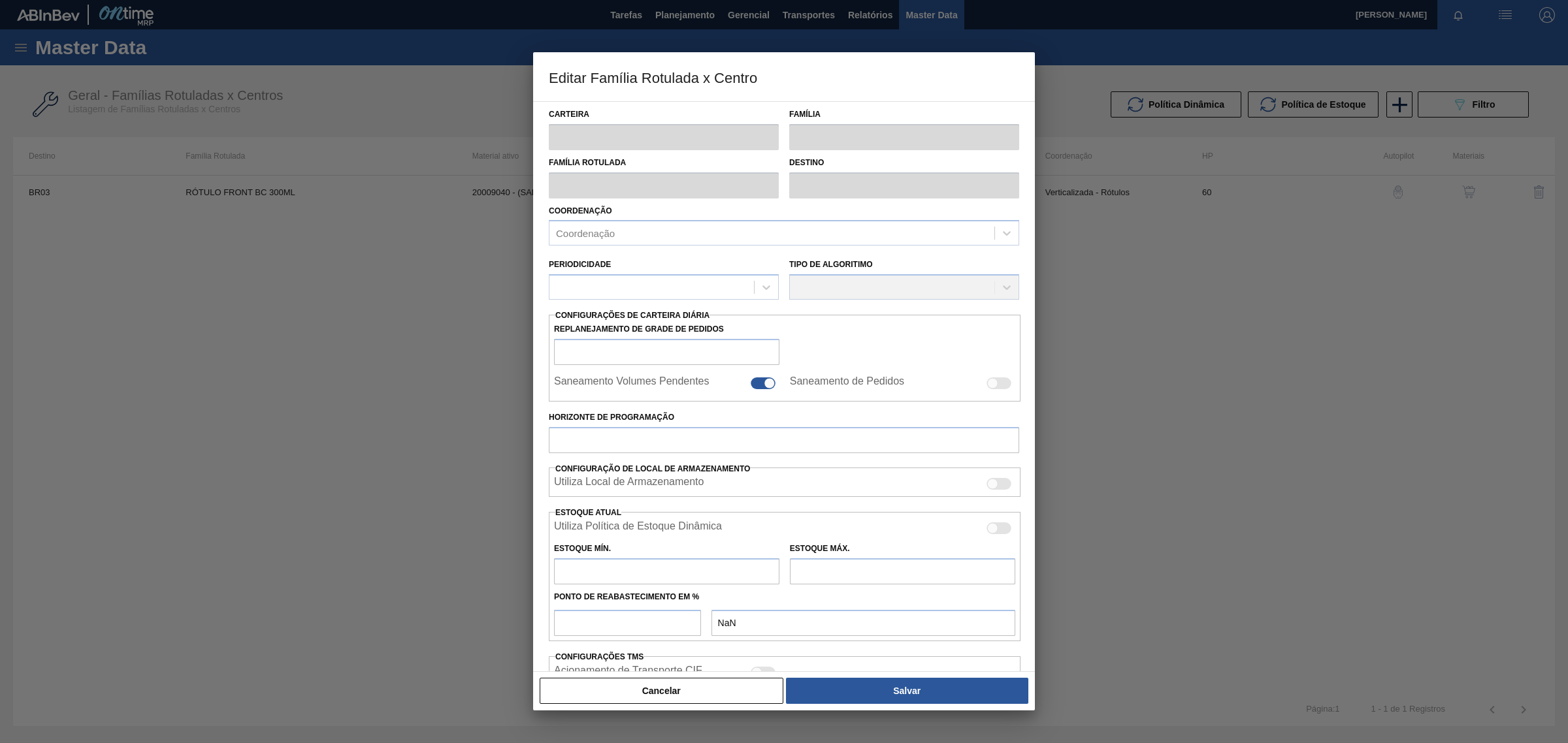
type input "Rótulo de Papel"
type input "[PERSON_NAME]"
type input "RÓTULO FRONT BC 300ML"
type input "BR03 - Aquiraz"
type input "60"
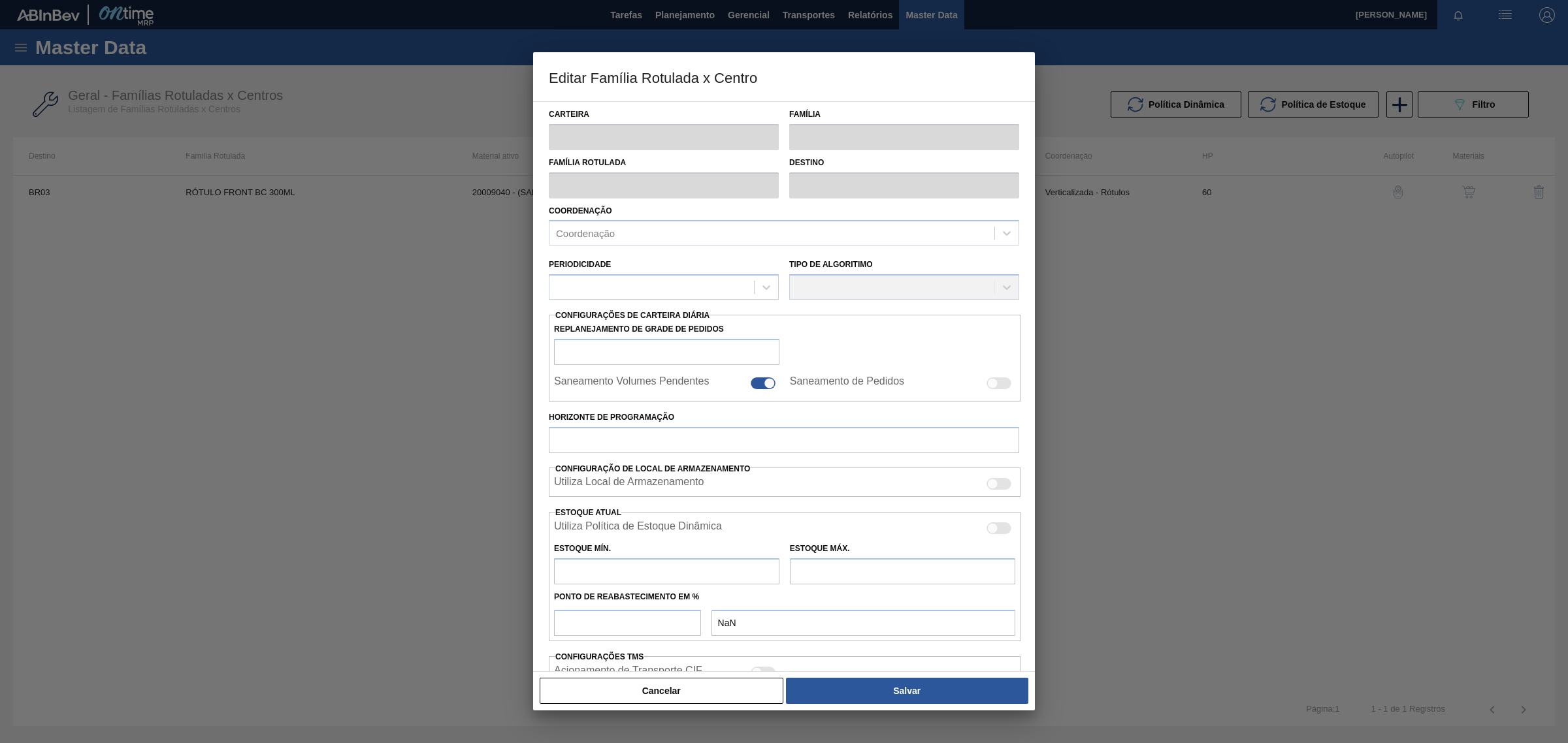
type input "2.551,854"
type input "17.274,087"
type input "70"
type input "12.857,417"
checkbox input "true"
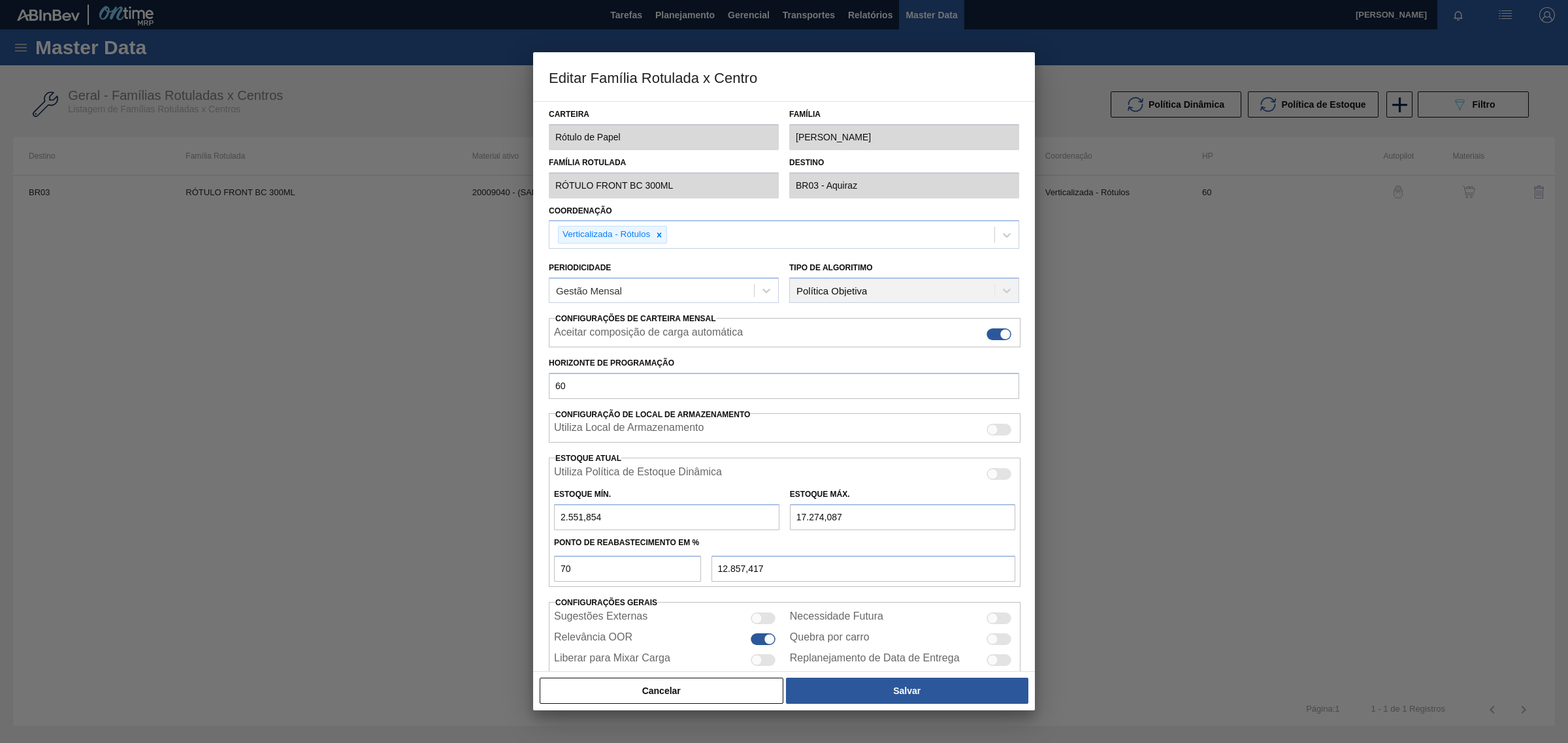
scroll to position [30, 0]
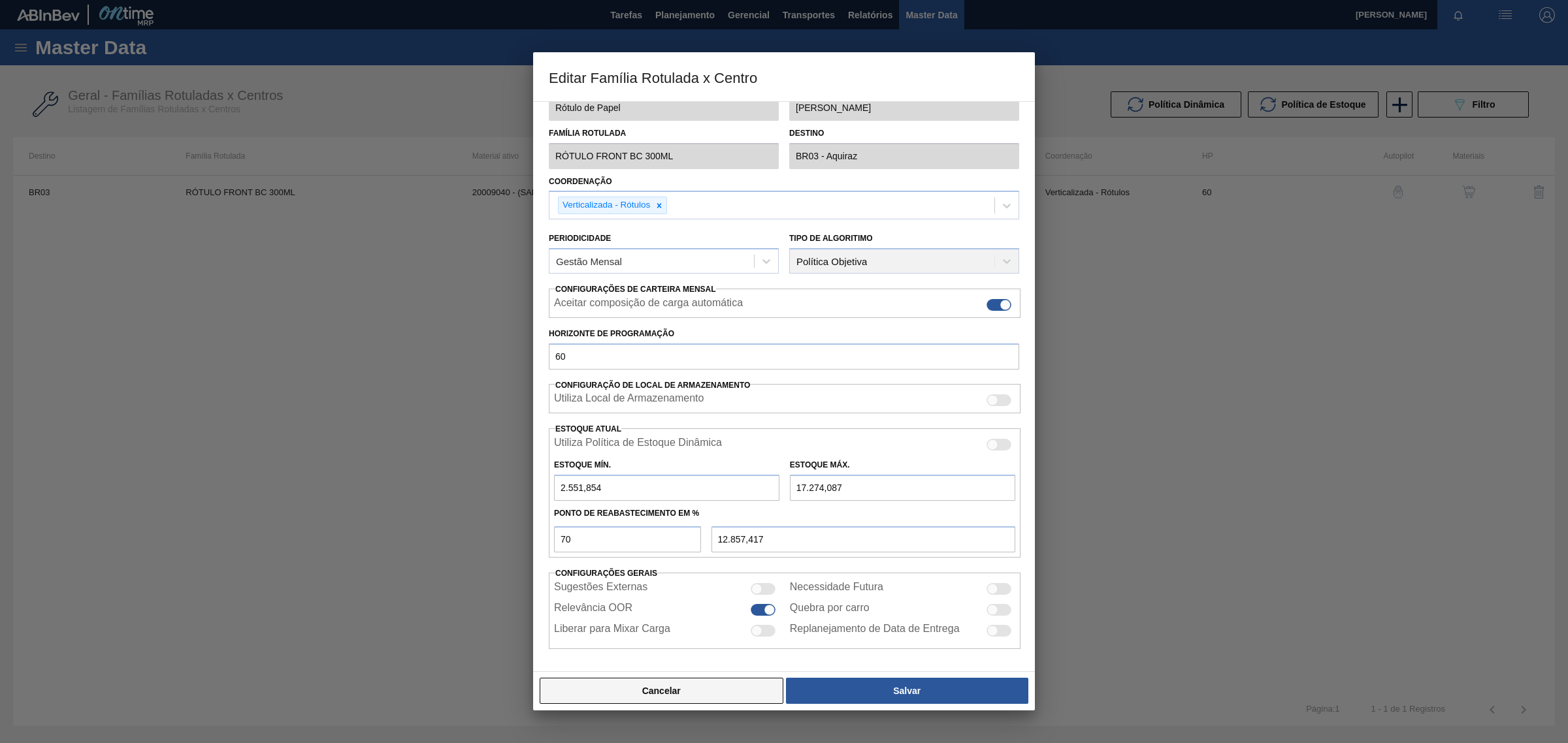
click at [664, 700] on button "Cancelar" at bounding box center [661, 691] width 244 height 26
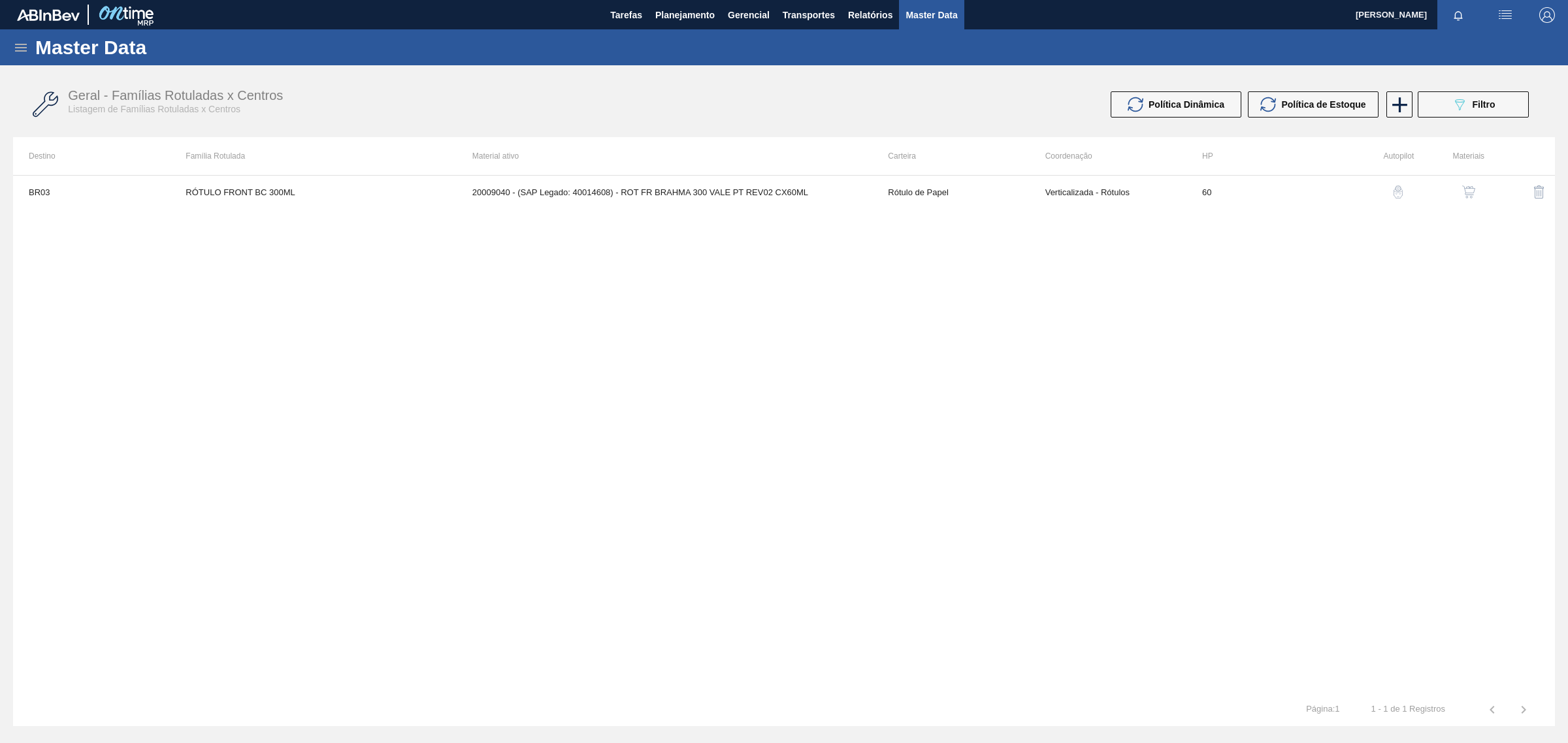
click at [1465, 196] on img "button" at bounding box center [1468, 192] width 13 height 13
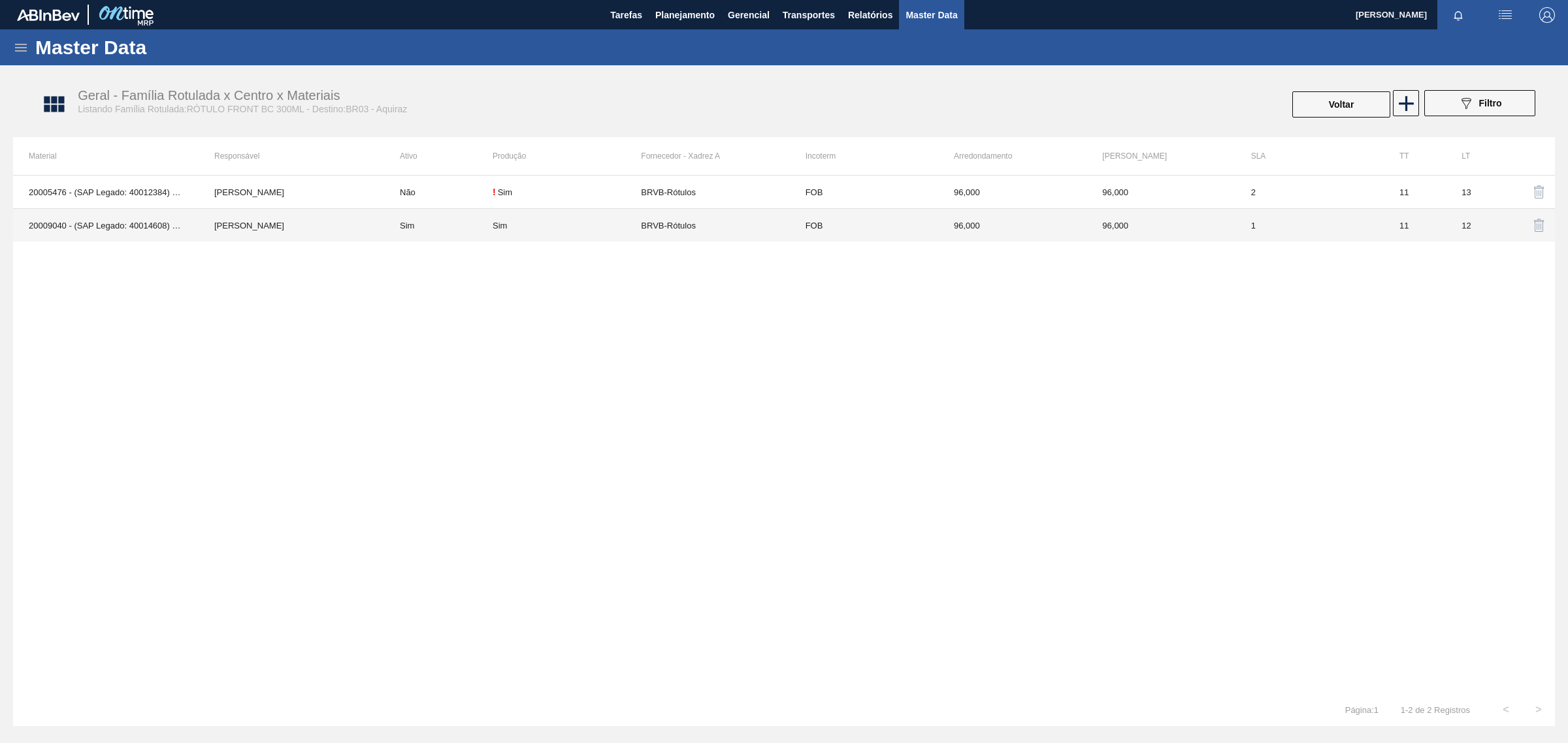
click at [1056, 226] on td "96,000" at bounding box center [1012, 226] width 148 height 34
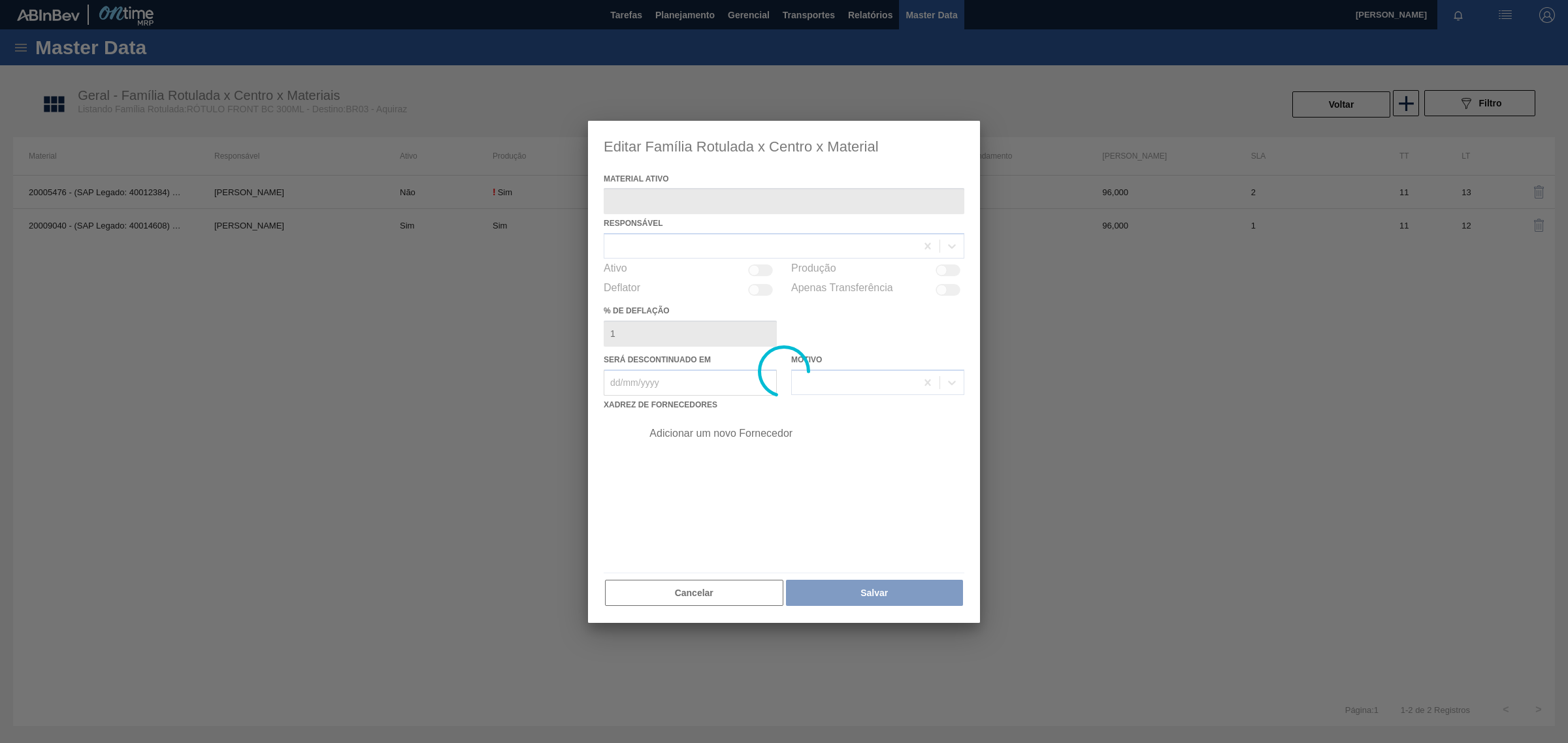
type ativo "20009040 - (SAP Legado: 40014608) - ROT FR BRAHMA 300 VALE PT REV02 CX60ML"
checkbox input "true"
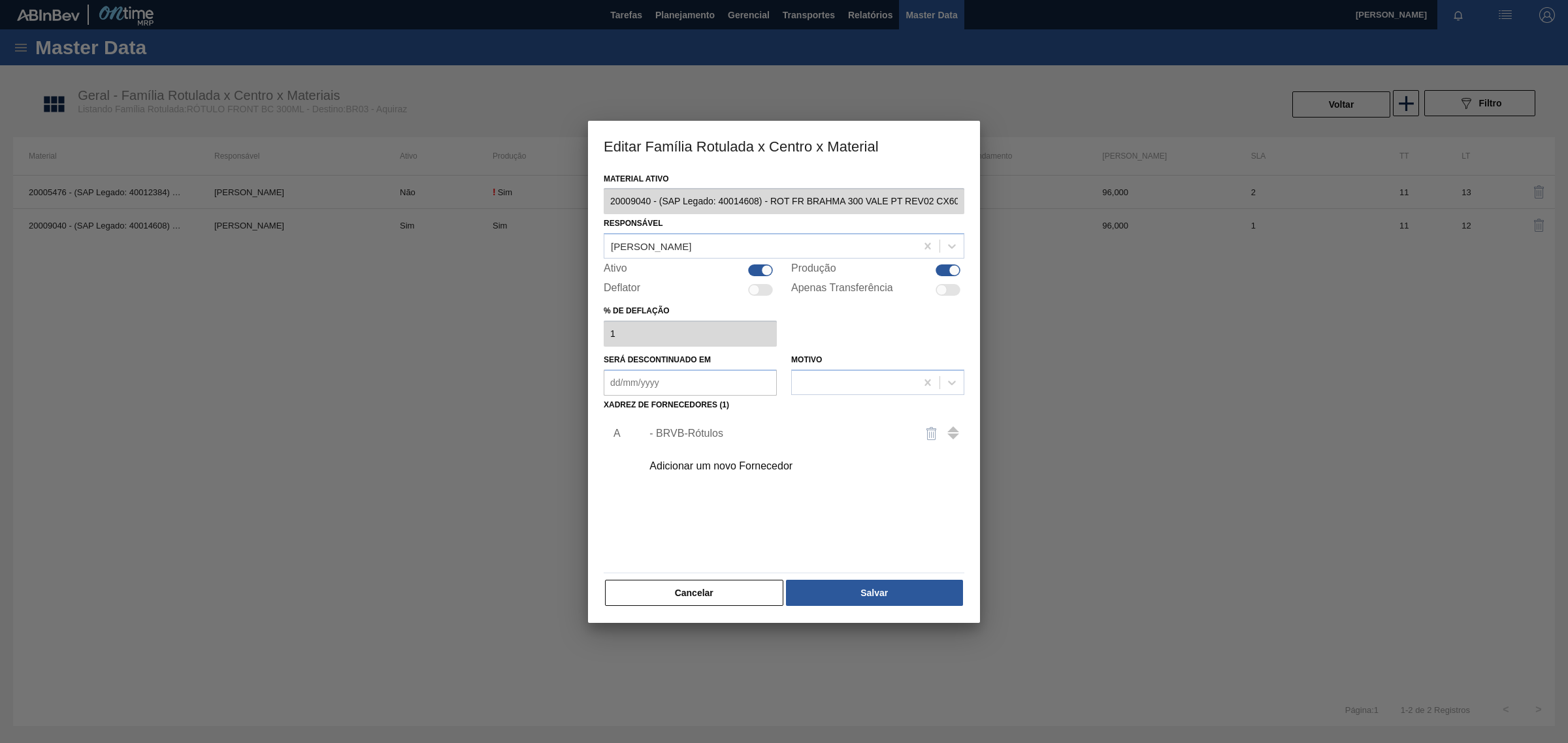
click at [716, 439] on div "- BRVB-Rótulos" at bounding box center [777, 433] width 256 height 11
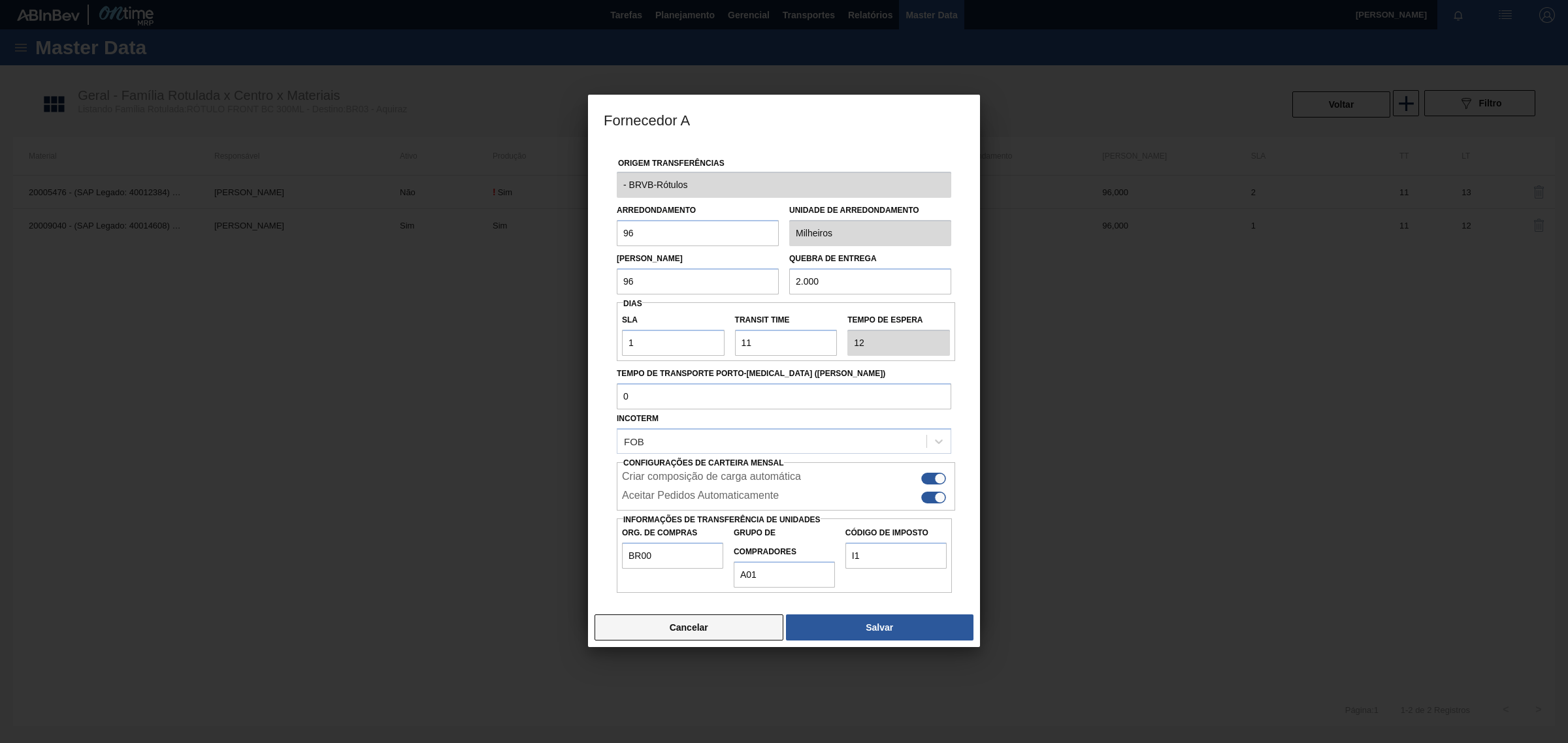
click at [727, 635] on button "Cancelar" at bounding box center [688, 628] width 189 height 26
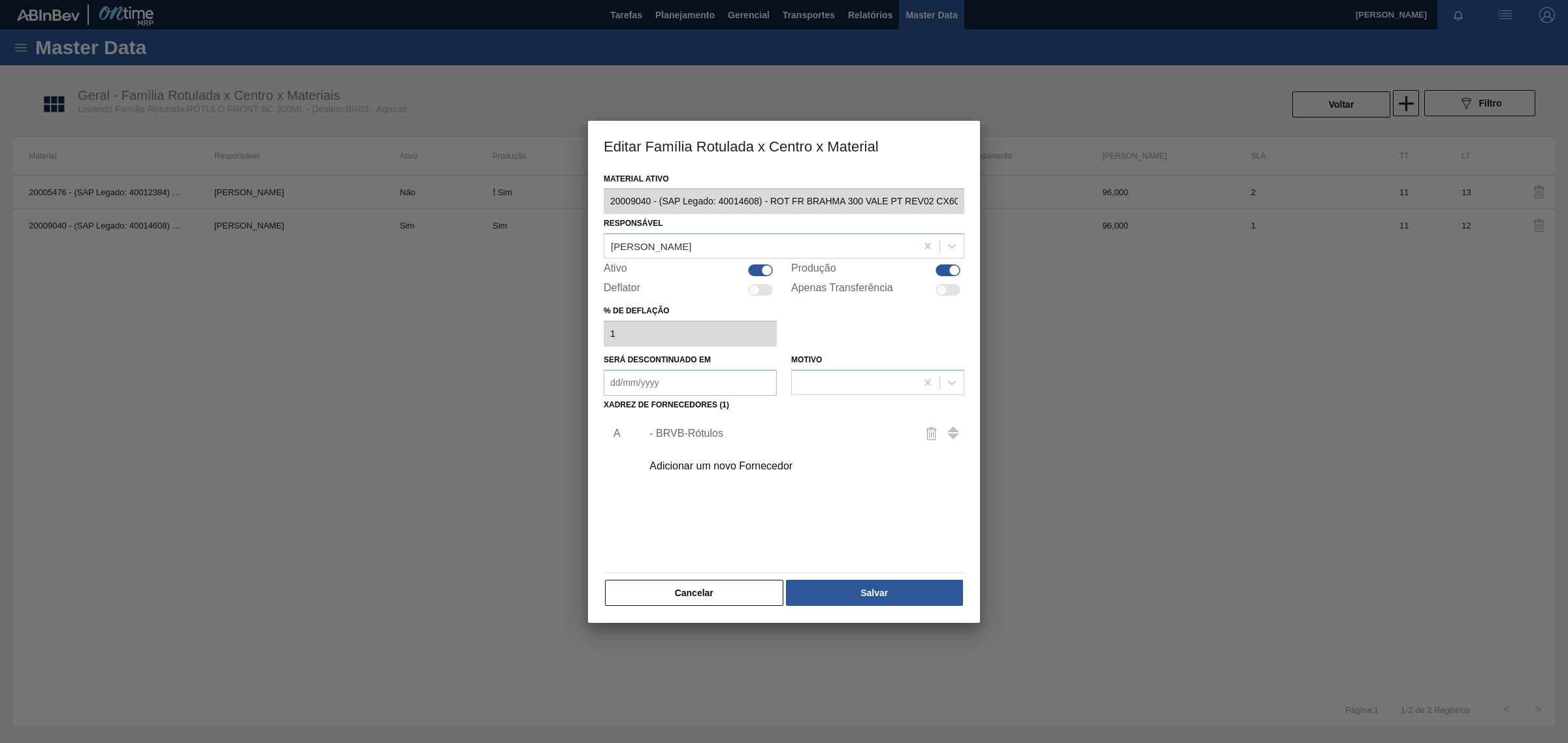
click at [751, 589] on button "Cancelar" at bounding box center [694, 593] width 178 height 26
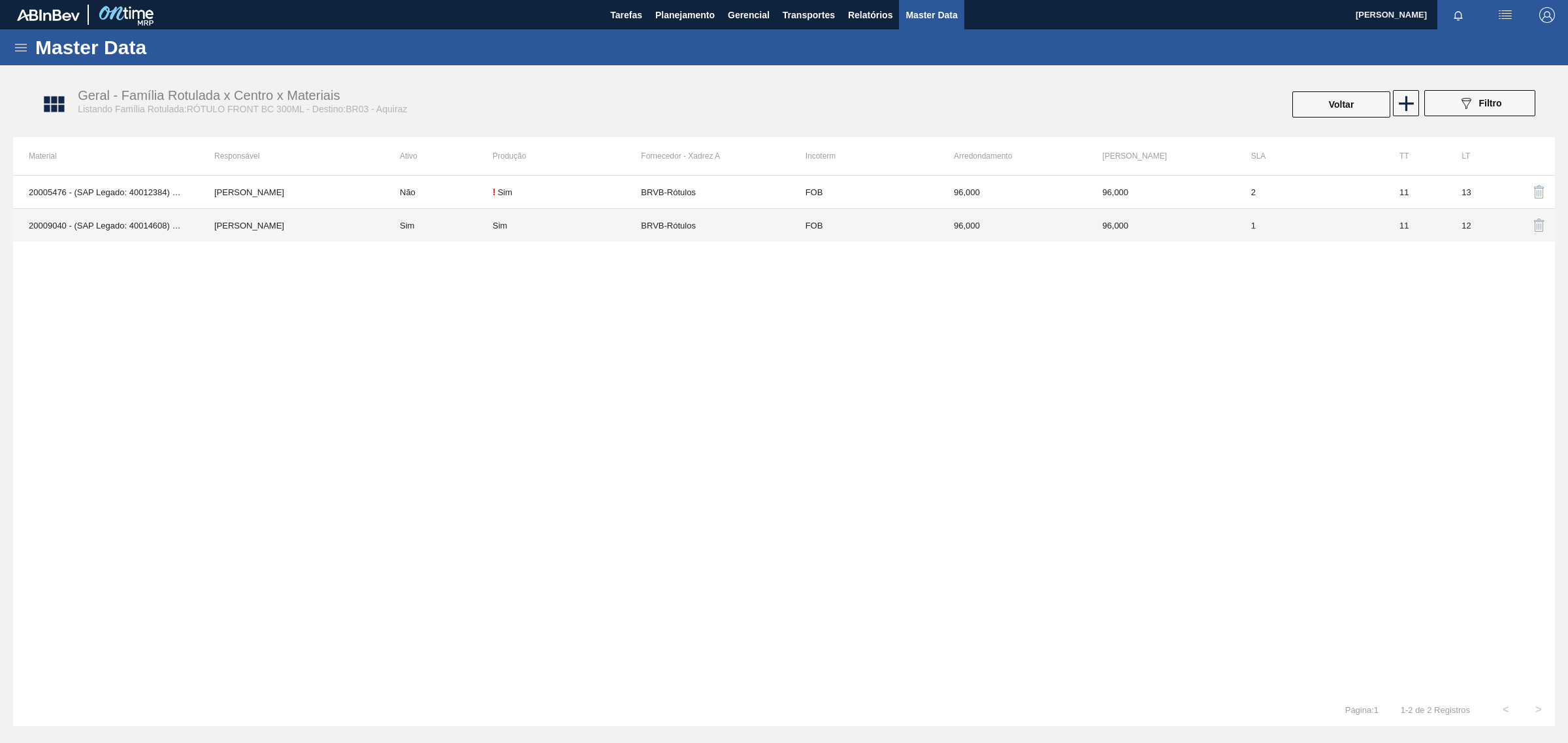
click at [203, 230] on td "[PERSON_NAME]" at bounding box center [291, 226] width 186 height 34
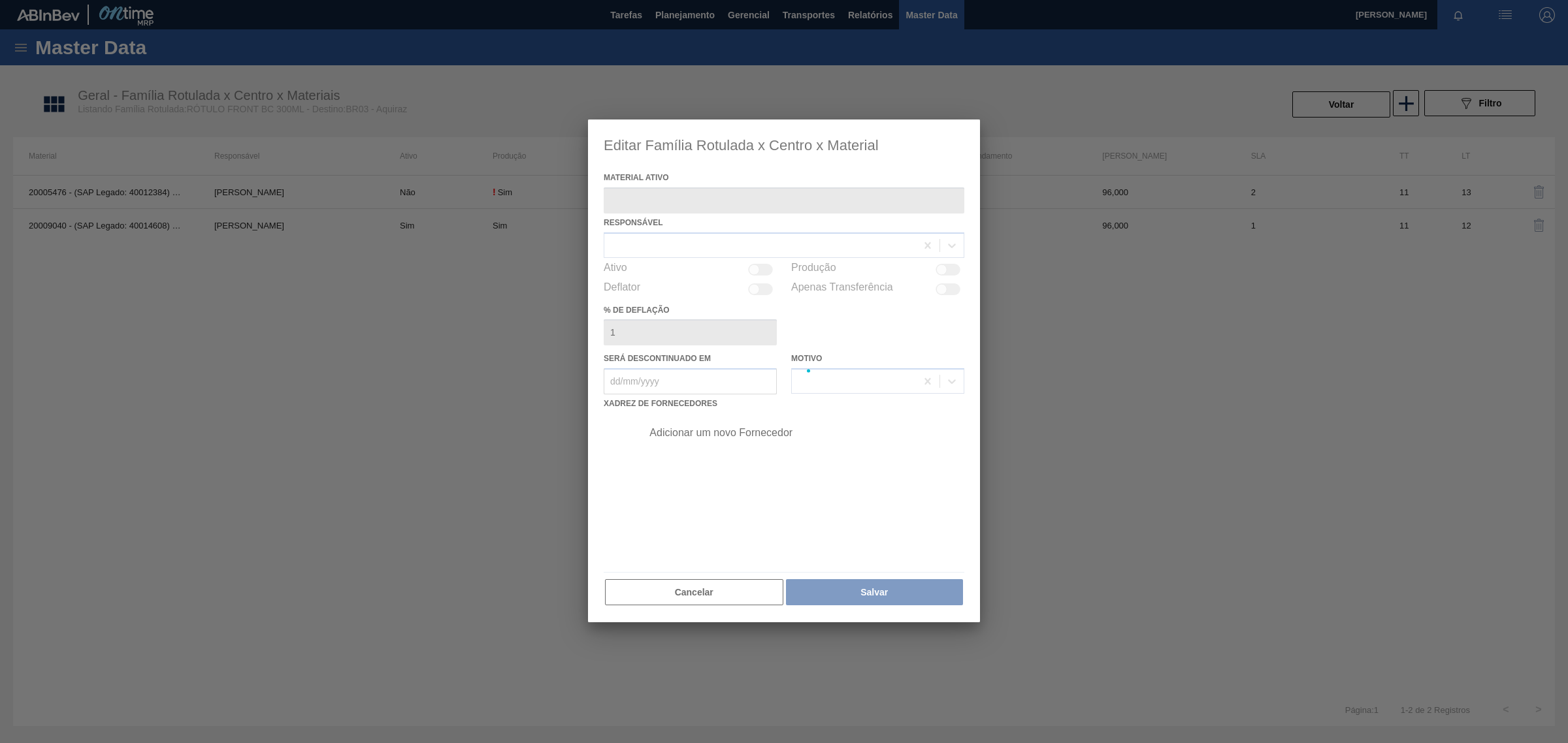
type ativo "20009040 - (SAP Legado: 40014608) - ROT FR BRAHMA 300 VALE PT REV02 CX60ML"
checkbox input "true"
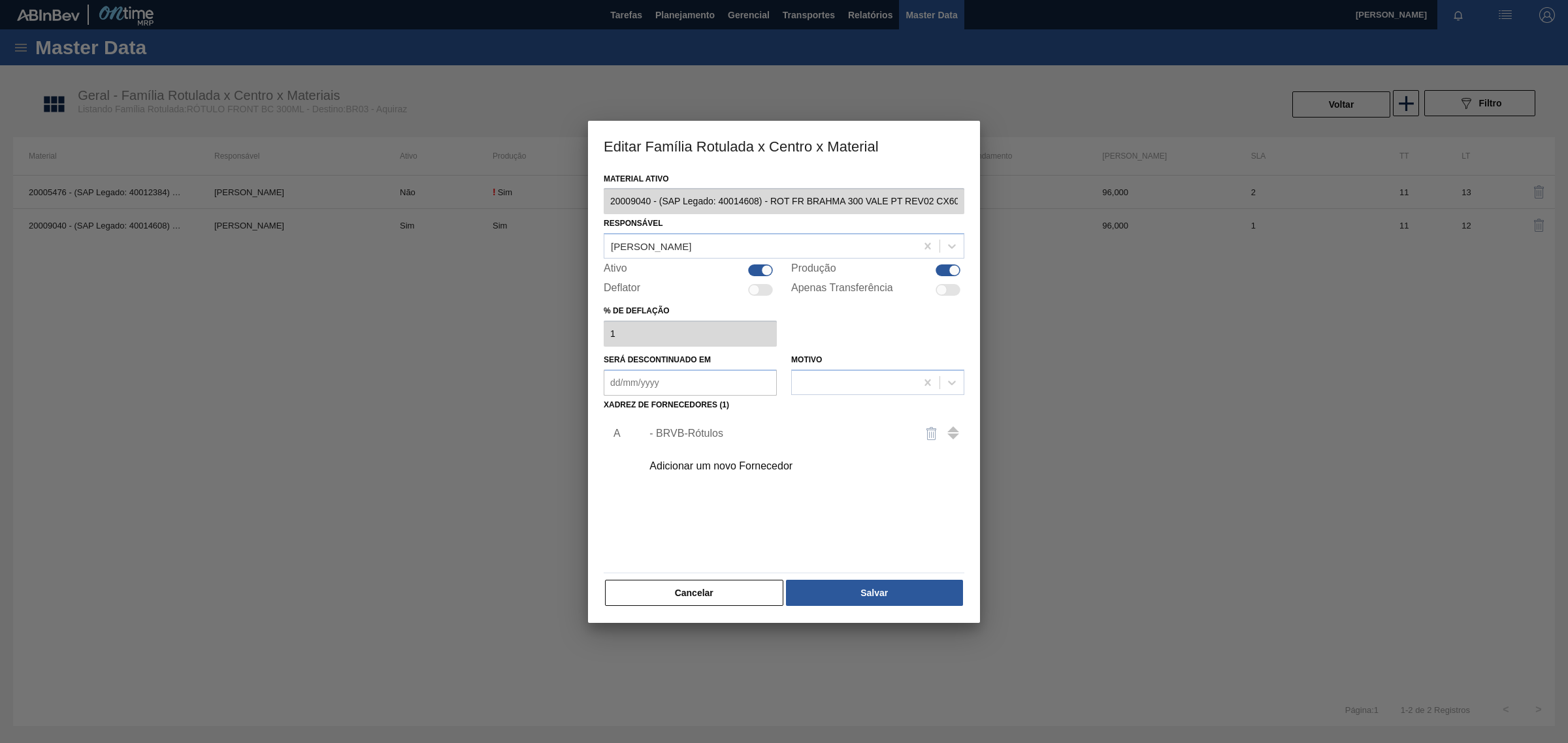
click at [673, 424] on div "- BRVB-Rótulos" at bounding box center [800, 434] width 330 height 33
click at [726, 429] on div "- BRVB-Rótulos" at bounding box center [777, 433] width 256 height 11
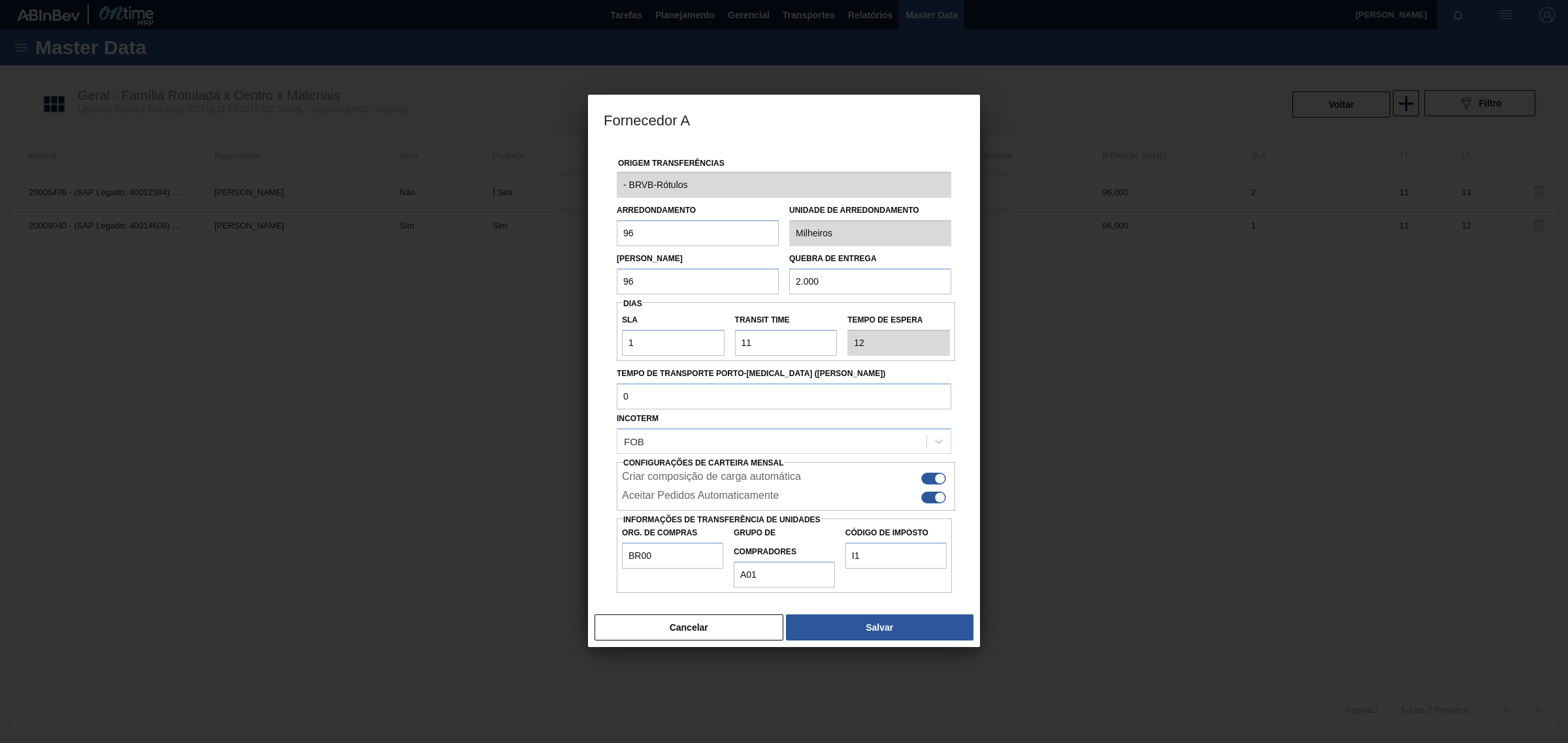
click at [517, 185] on div "Fornecedor A Origem Transferências - BRVB-Rótulos Arredondamento 96 Unidade de …" at bounding box center [784, 371] width 1568 height 743
click at [638, 636] on button "Cancelar" at bounding box center [688, 628] width 189 height 26
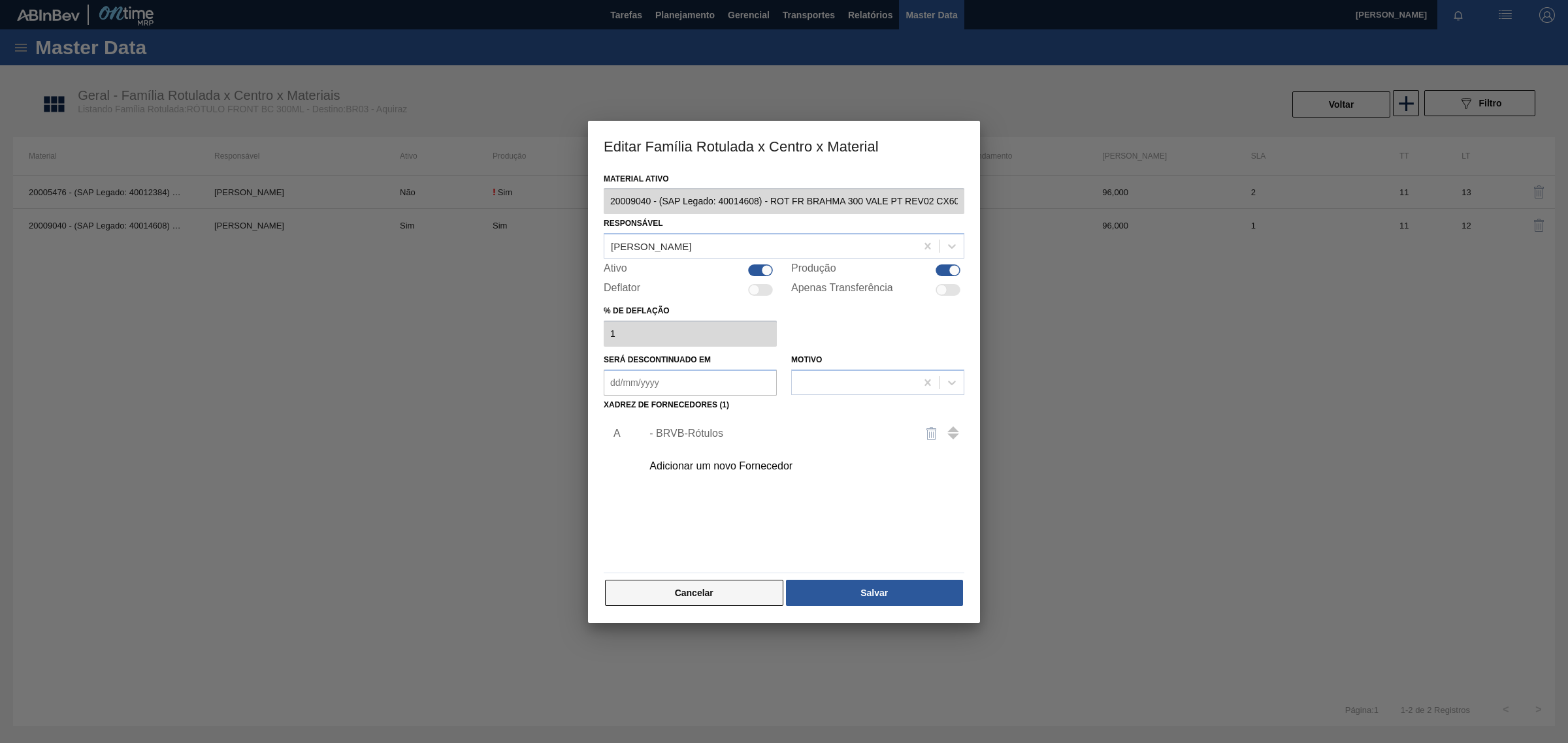
click at [646, 595] on button "Cancelar" at bounding box center [694, 593] width 178 height 26
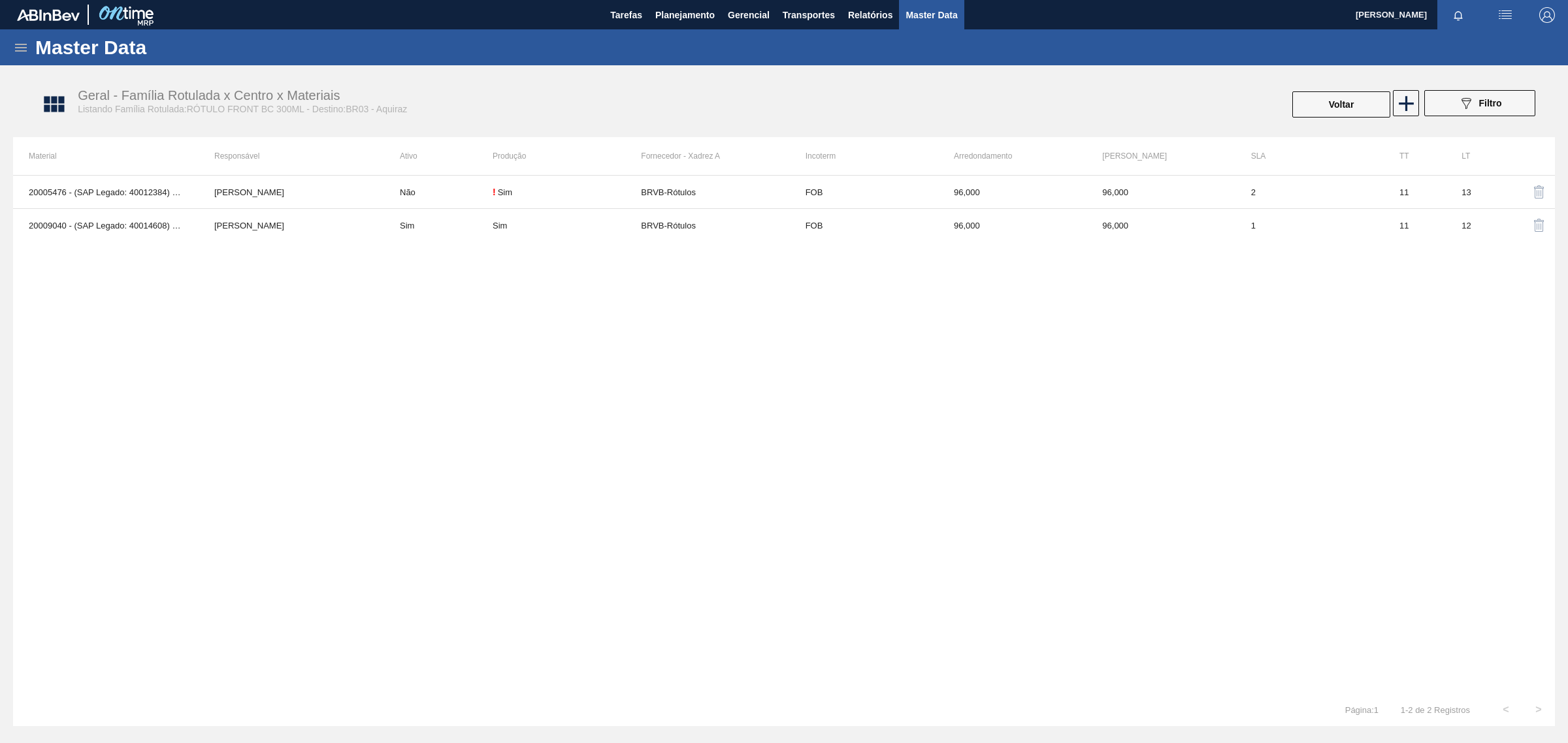
click at [15, 34] on div "Master Data" at bounding box center [784, 47] width 1568 height 36
click at [18, 54] on icon at bounding box center [20, 47] width 16 height 16
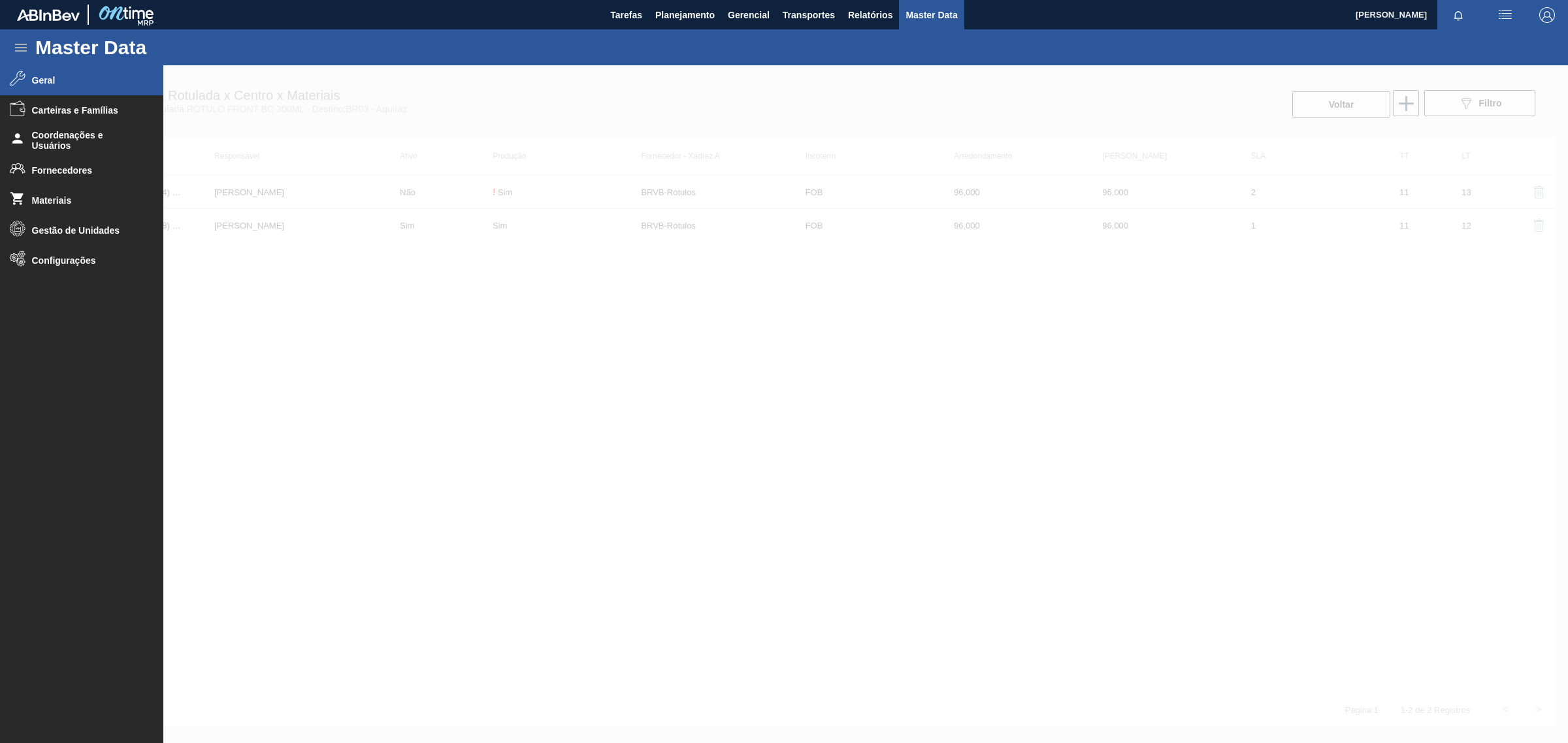
click at [41, 79] on span "Geral" at bounding box center [86, 80] width 108 height 11
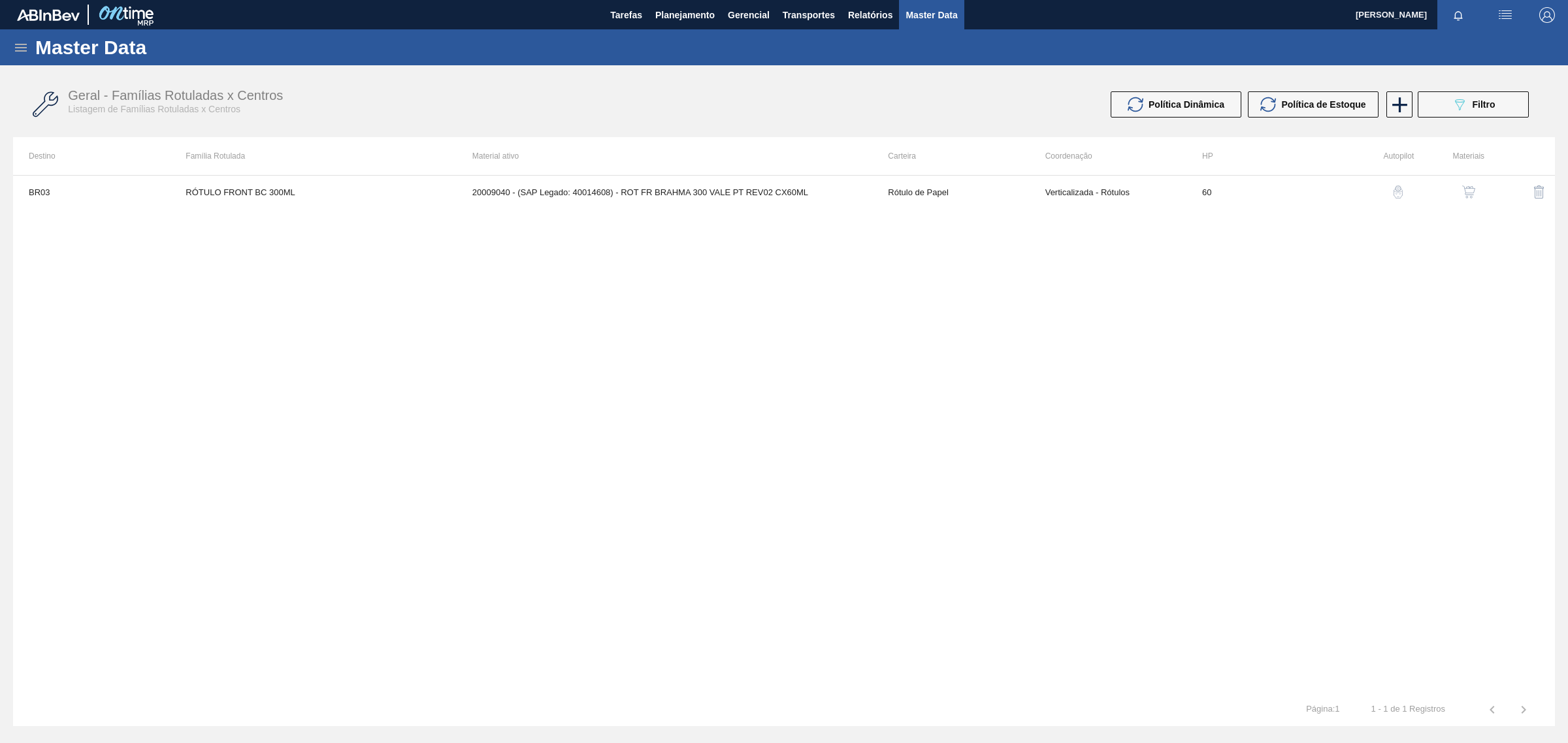
click at [20, 44] on icon at bounding box center [20, 48] width 11 height 8
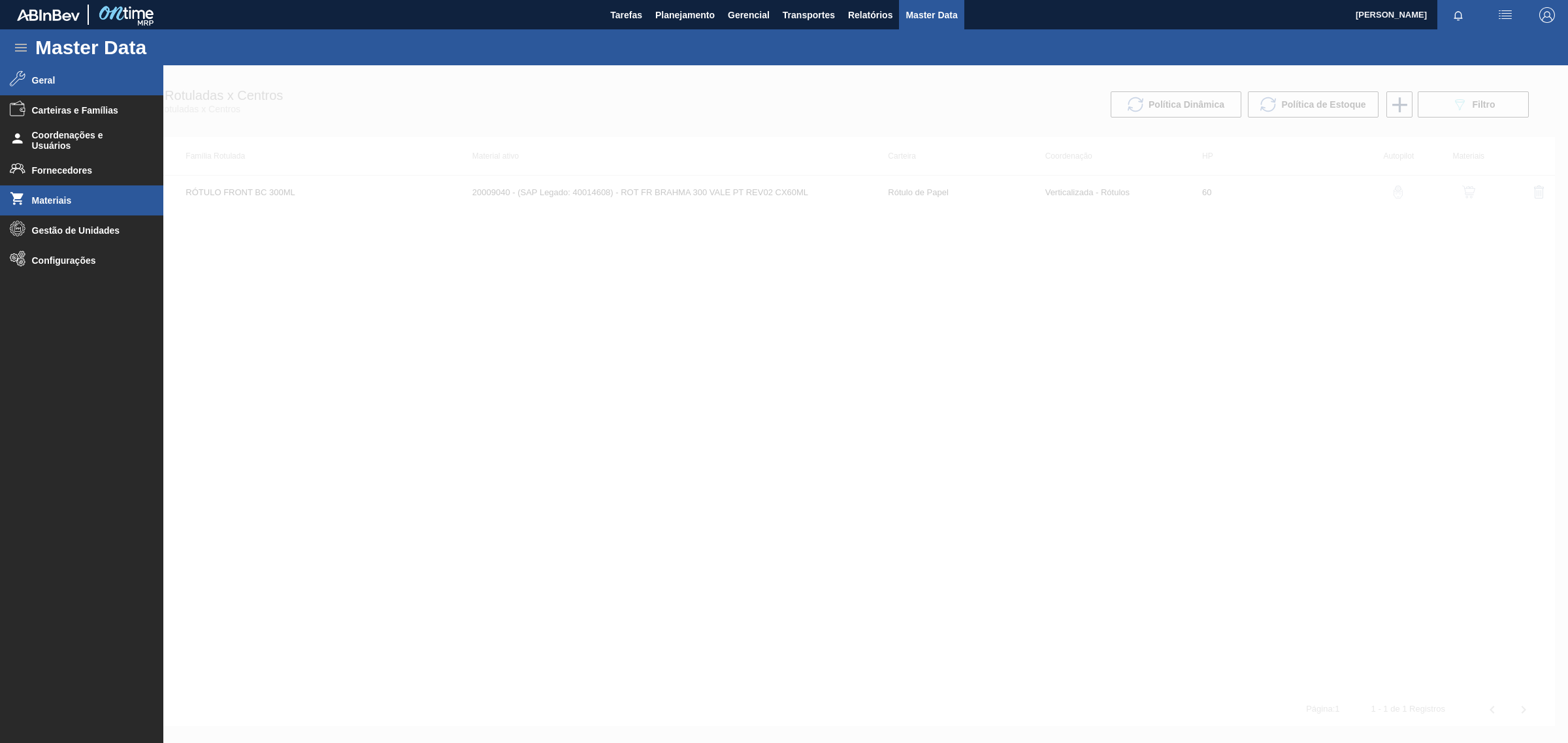
click at [109, 200] on span "Materiais" at bounding box center [86, 200] width 108 height 11
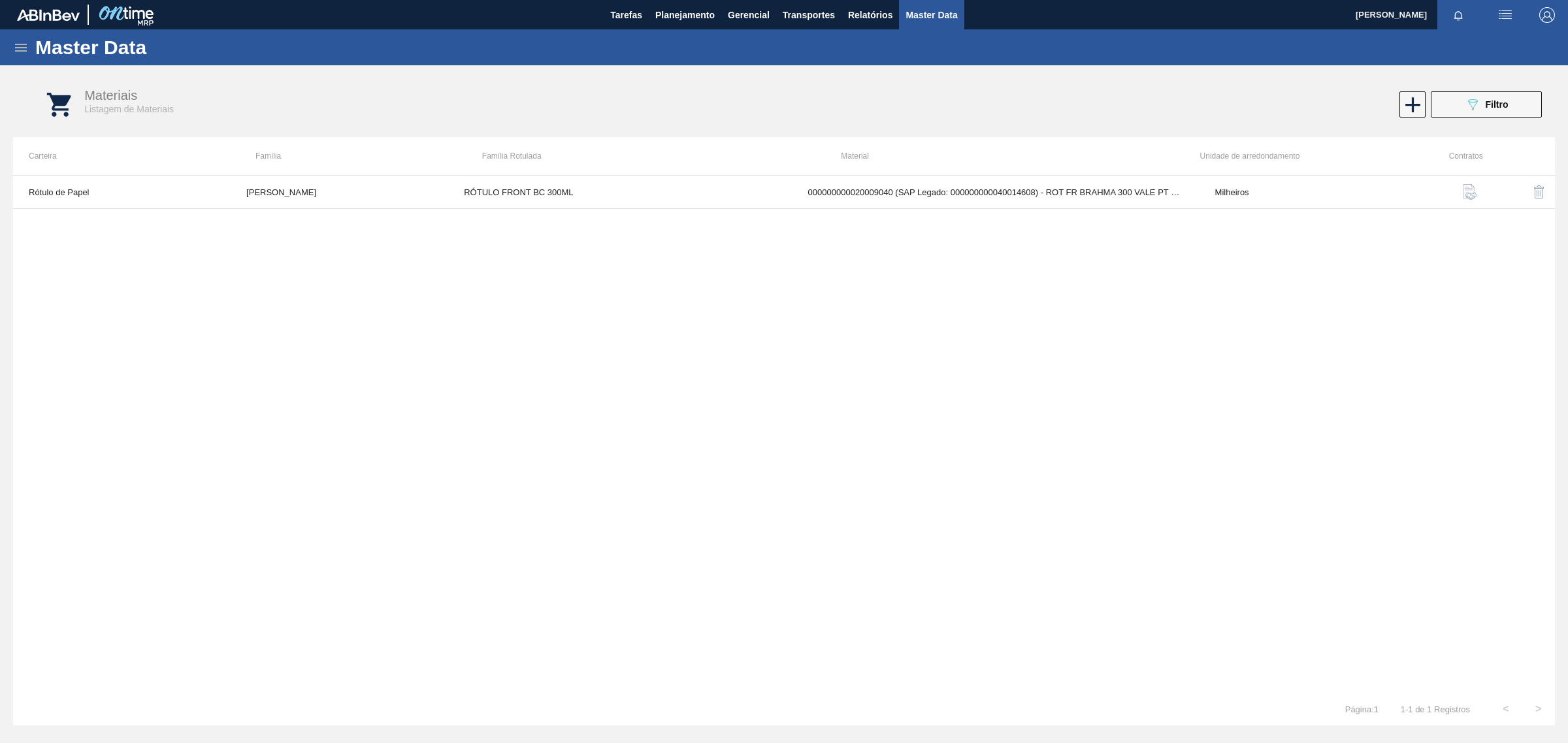
click at [1468, 195] on img "button" at bounding box center [1469, 191] width 16 height 16
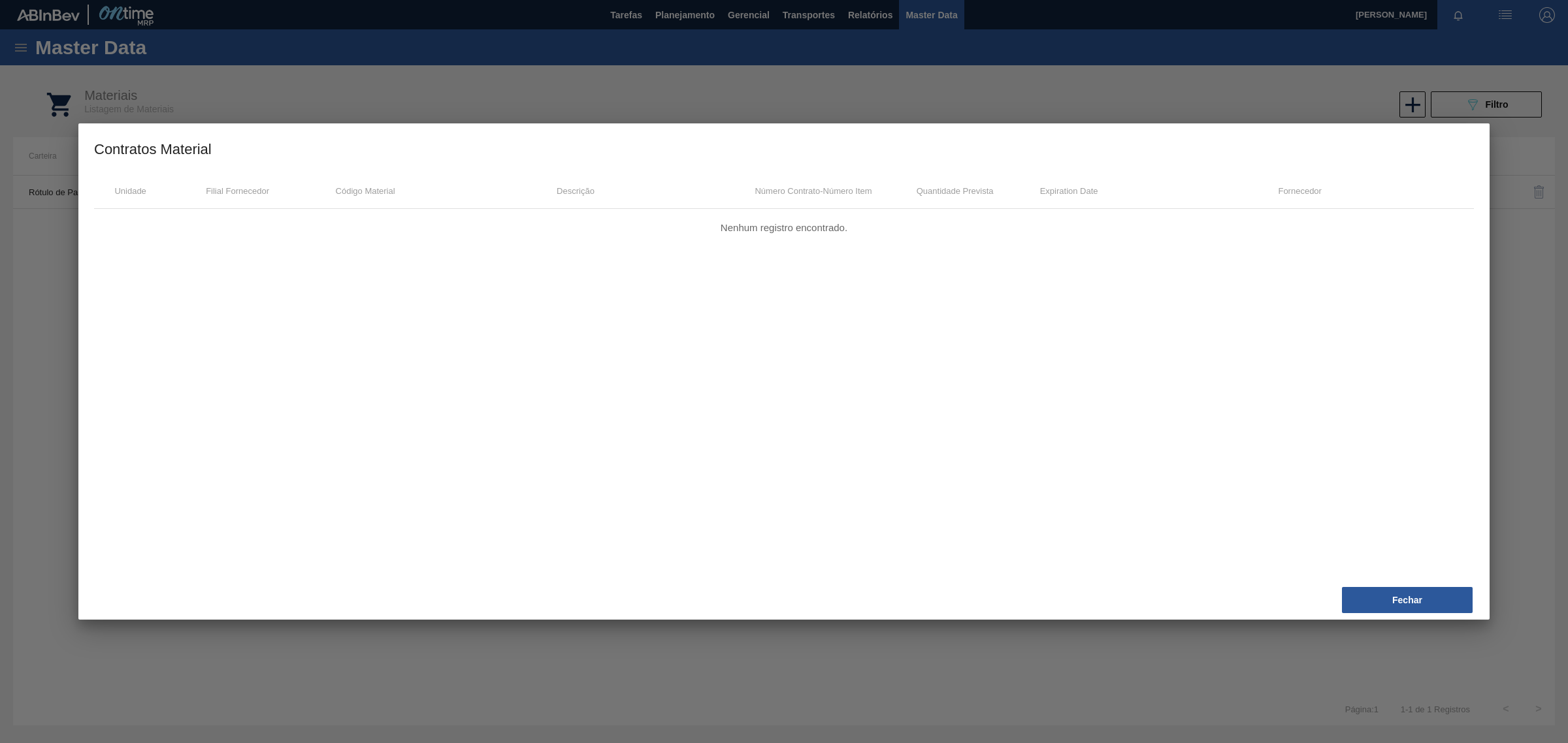
click at [1429, 584] on div "Fechar" at bounding box center [784, 600] width 1411 height 39
click at [1424, 600] on button "Fechar" at bounding box center [1407, 600] width 131 height 26
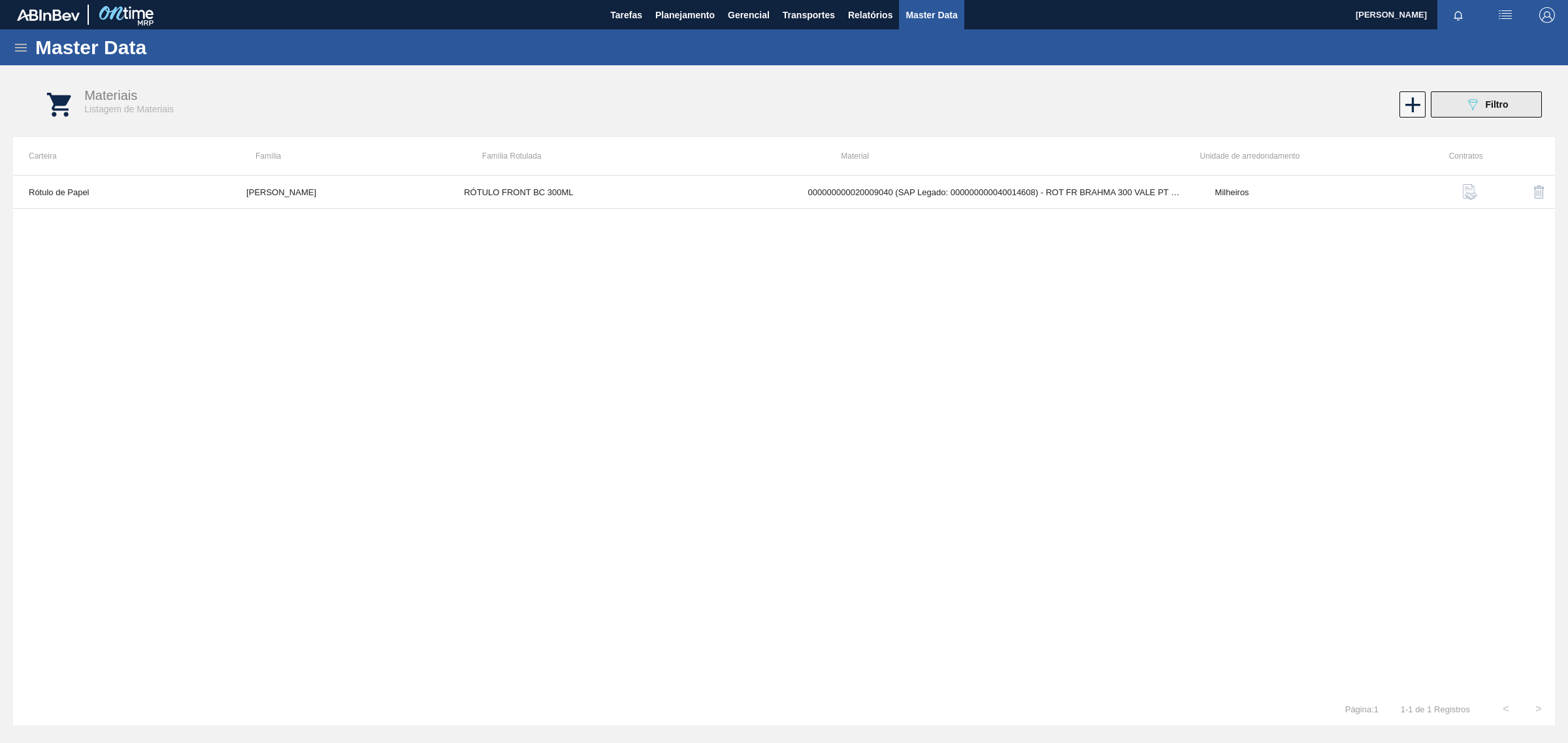
click at [1458, 101] on button "089F7B8B-B2A5-4AFE-B5C0-19BA573D28AC Filtro" at bounding box center [1486, 105] width 111 height 26
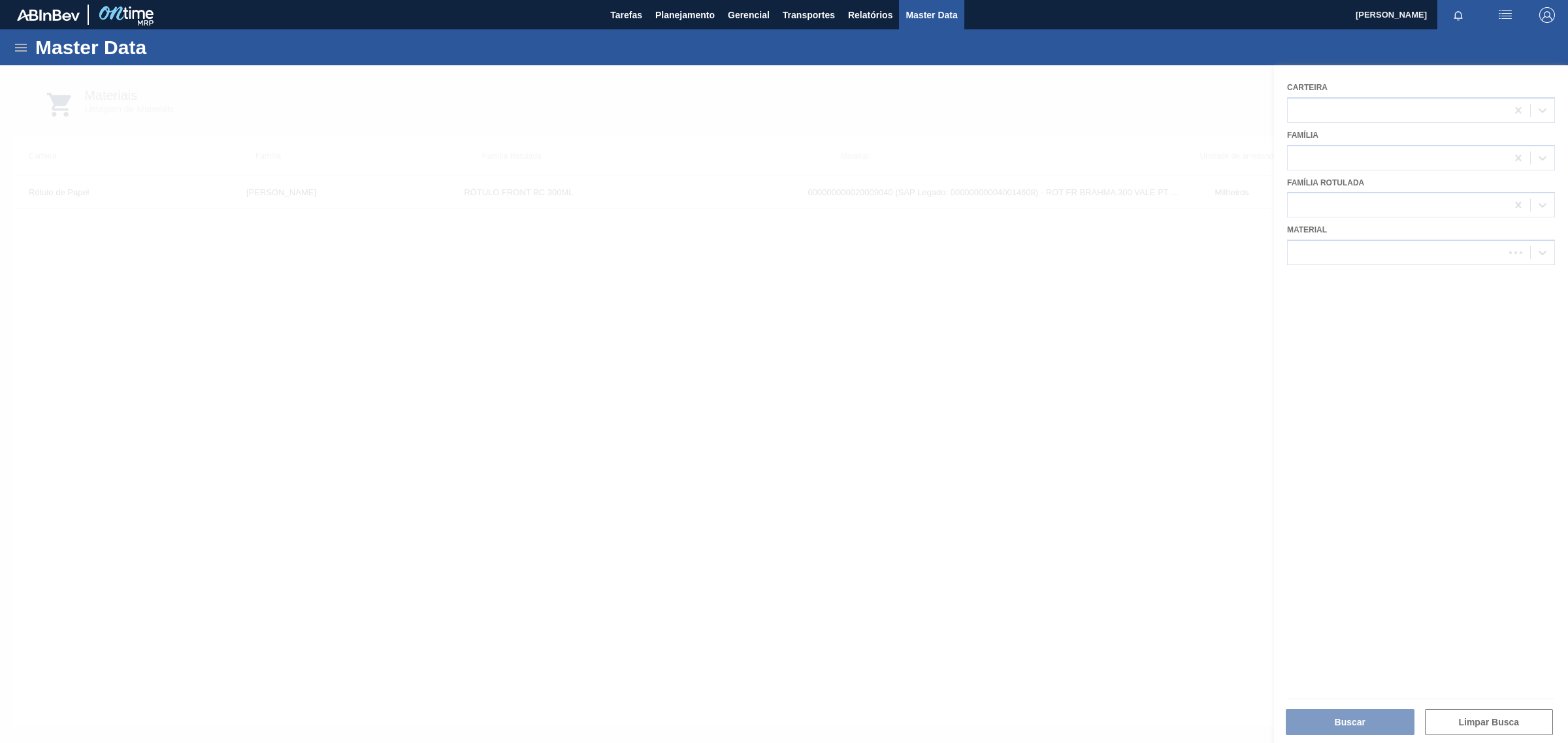
click at [1010, 497] on div at bounding box center [784, 404] width 1568 height 678
click at [1206, 647] on div at bounding box center [784, 404] width 1568 height 678
click at [1013, 632] on div at bounding box center [784, 436] width 1568 height 743
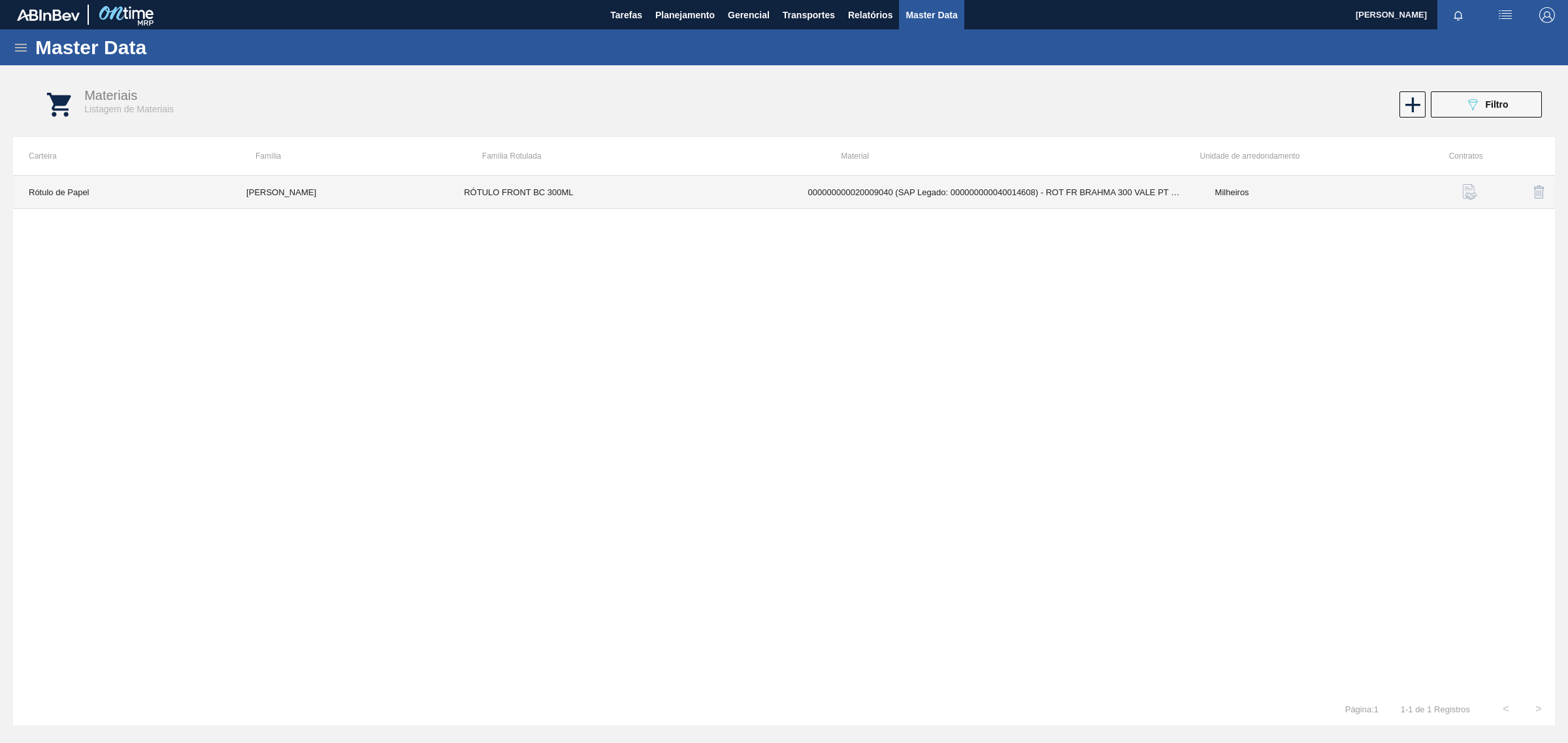
click at [1257, 196] on td "Milheiros" at bounding box center [1308, 192] width 217 height 34
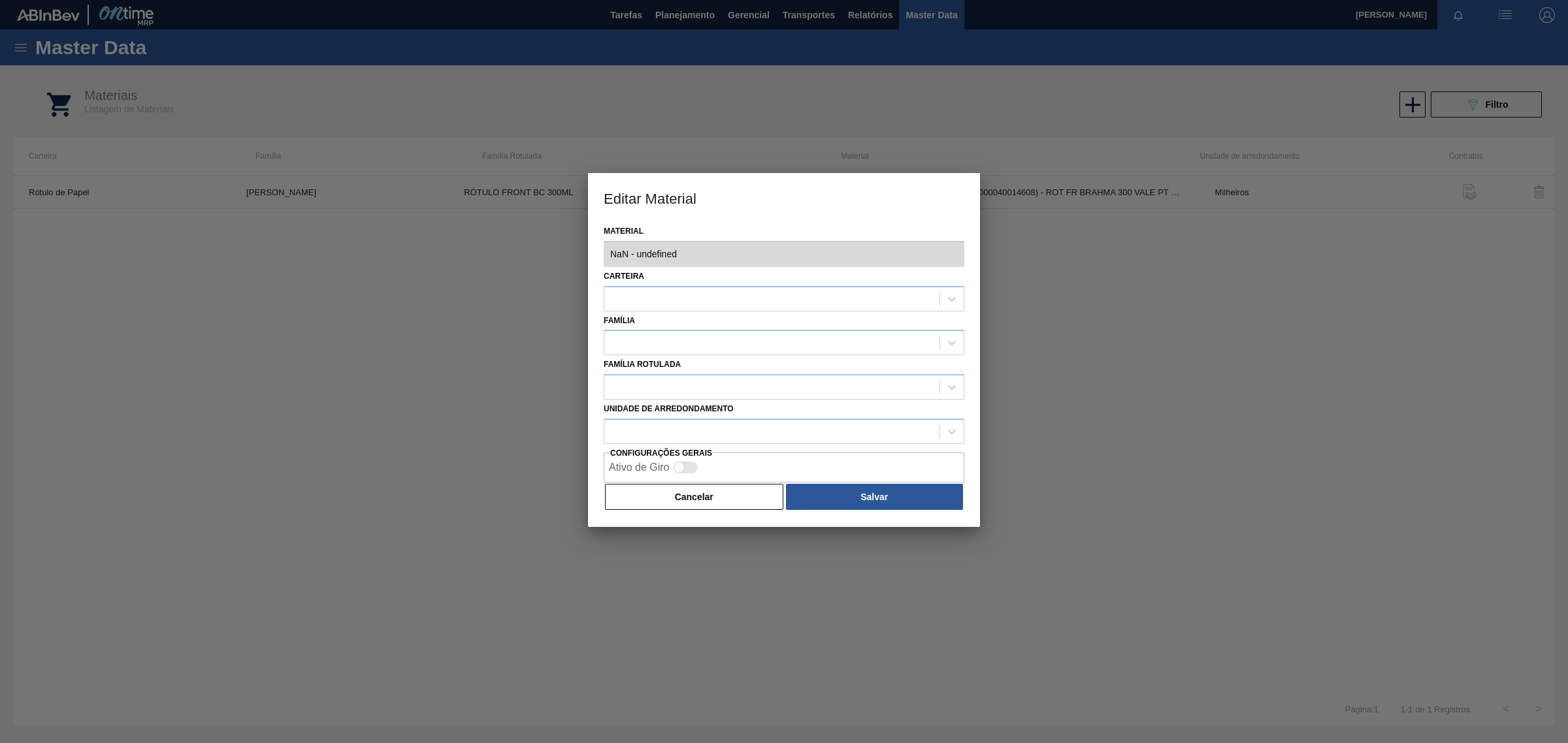
type input "20009040 - 000000000020009040 (SAP Legado: 000000000040014608) - ROT FR BRAHMA …"
click at [696, 501] on button "Cancelar" at bounding box center [694, 497] width 178 height 26
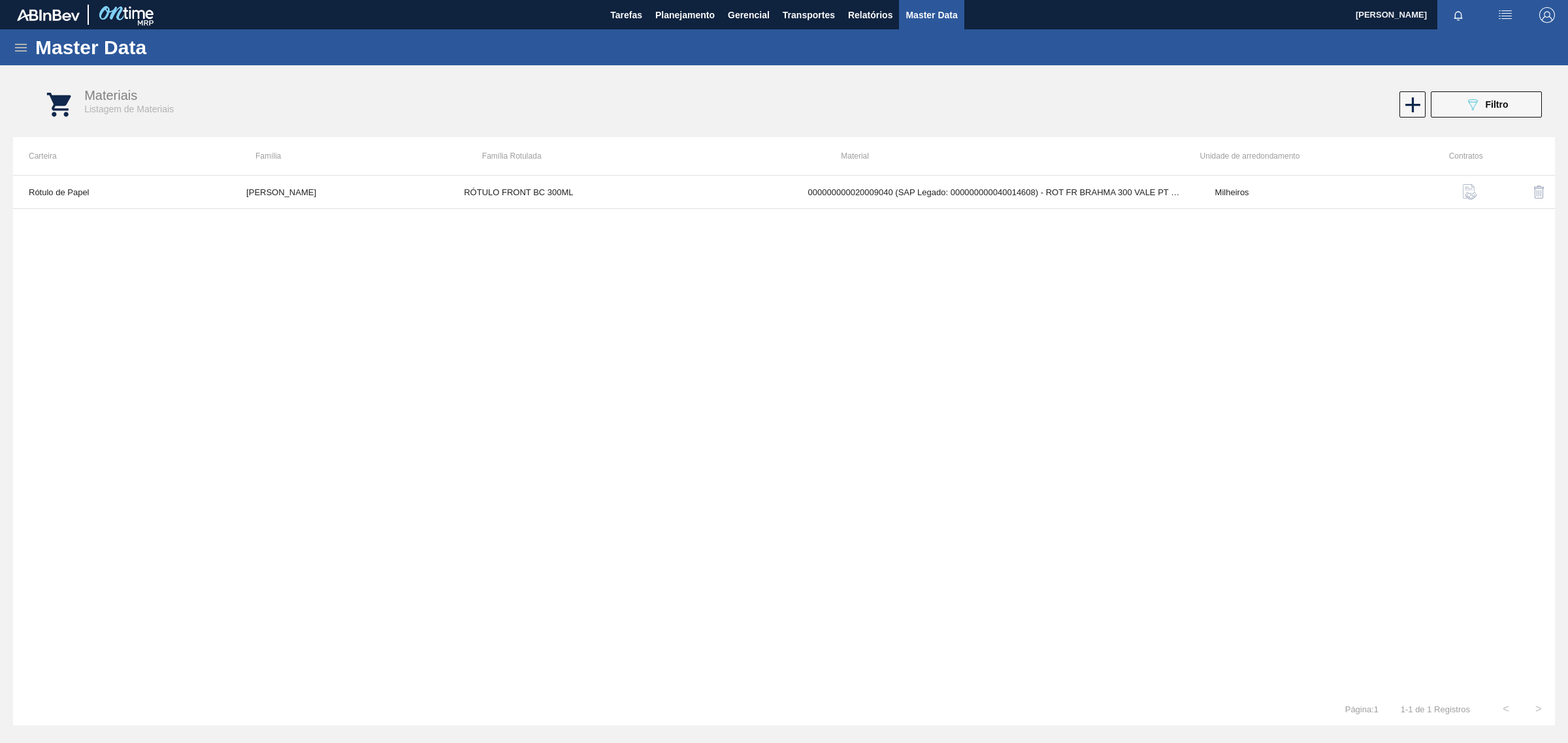
click at [14, 51] on icon at bounding box center [20, 47] width 16 height 16
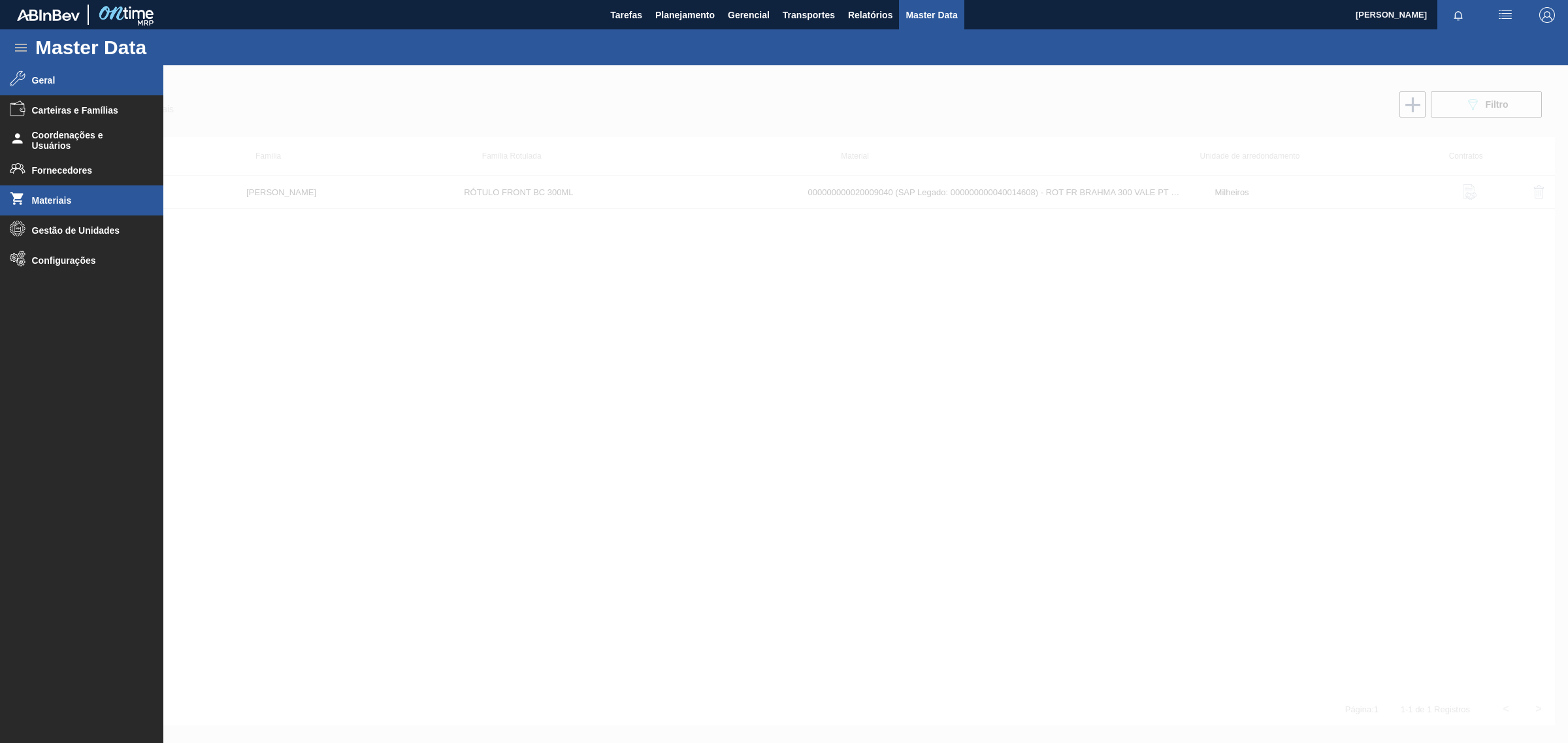
click at [47, 79] on span "Geral" at bounding box center [86, 80] width 108 height 11
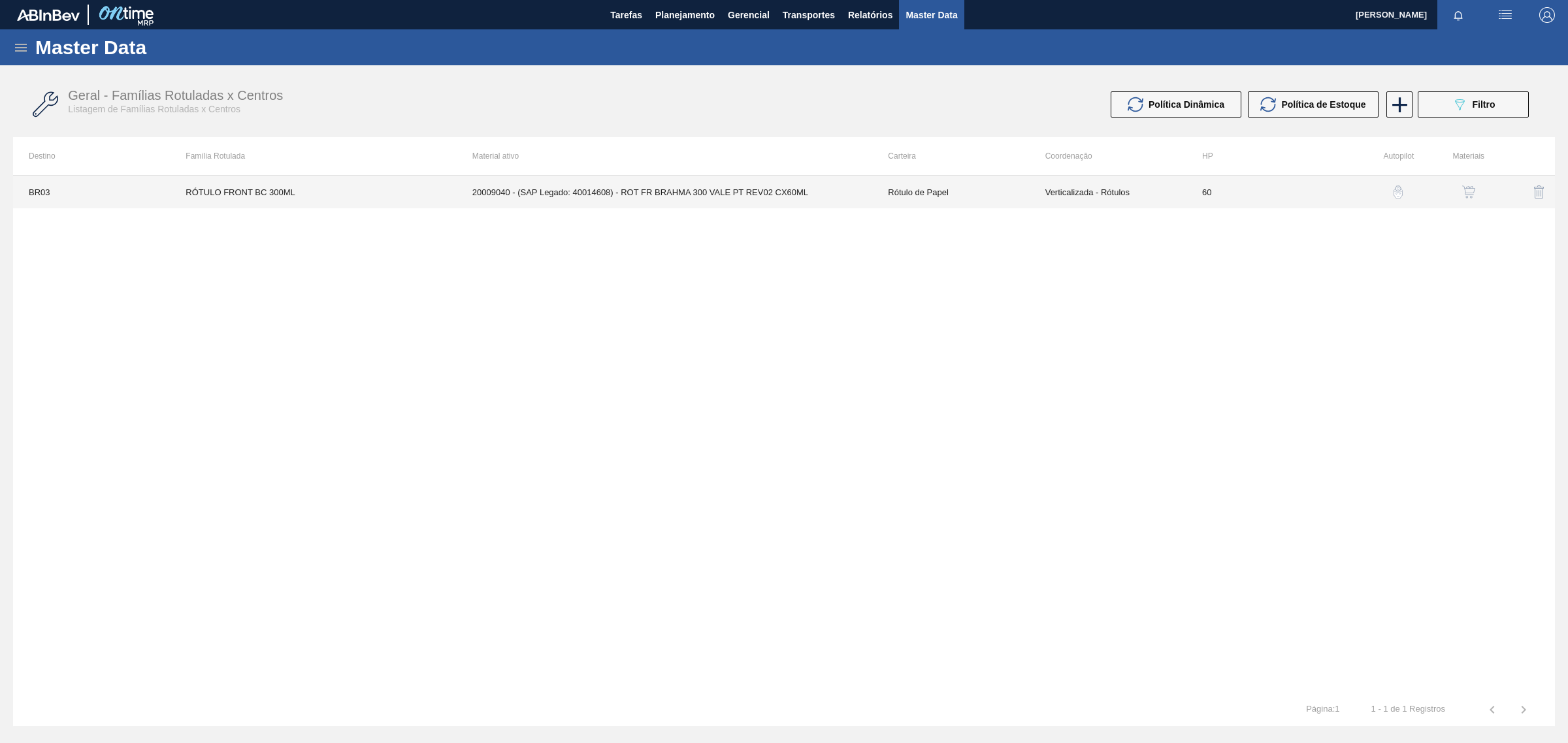
click at [280, 200] on td "RÓTULO FRONT BC 300ML" at bounding box center [313, 192] width 286 height 33
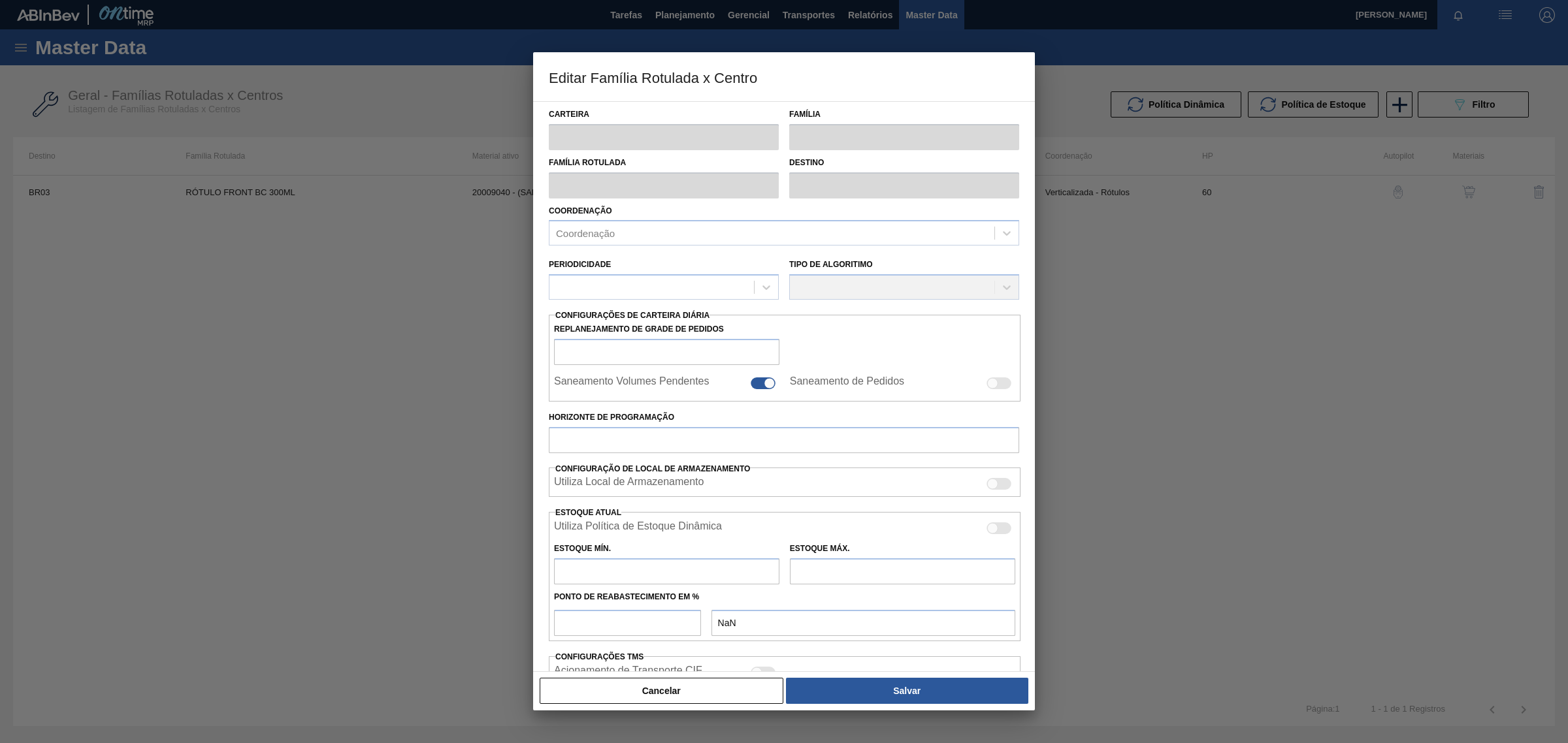
type input "Rótulo de Papel"
type input "[PERSON_NAME]"
type input "RÓTULO FRONT BC 300ML"
type input "BR03 - Aquiraz"
type input "60"
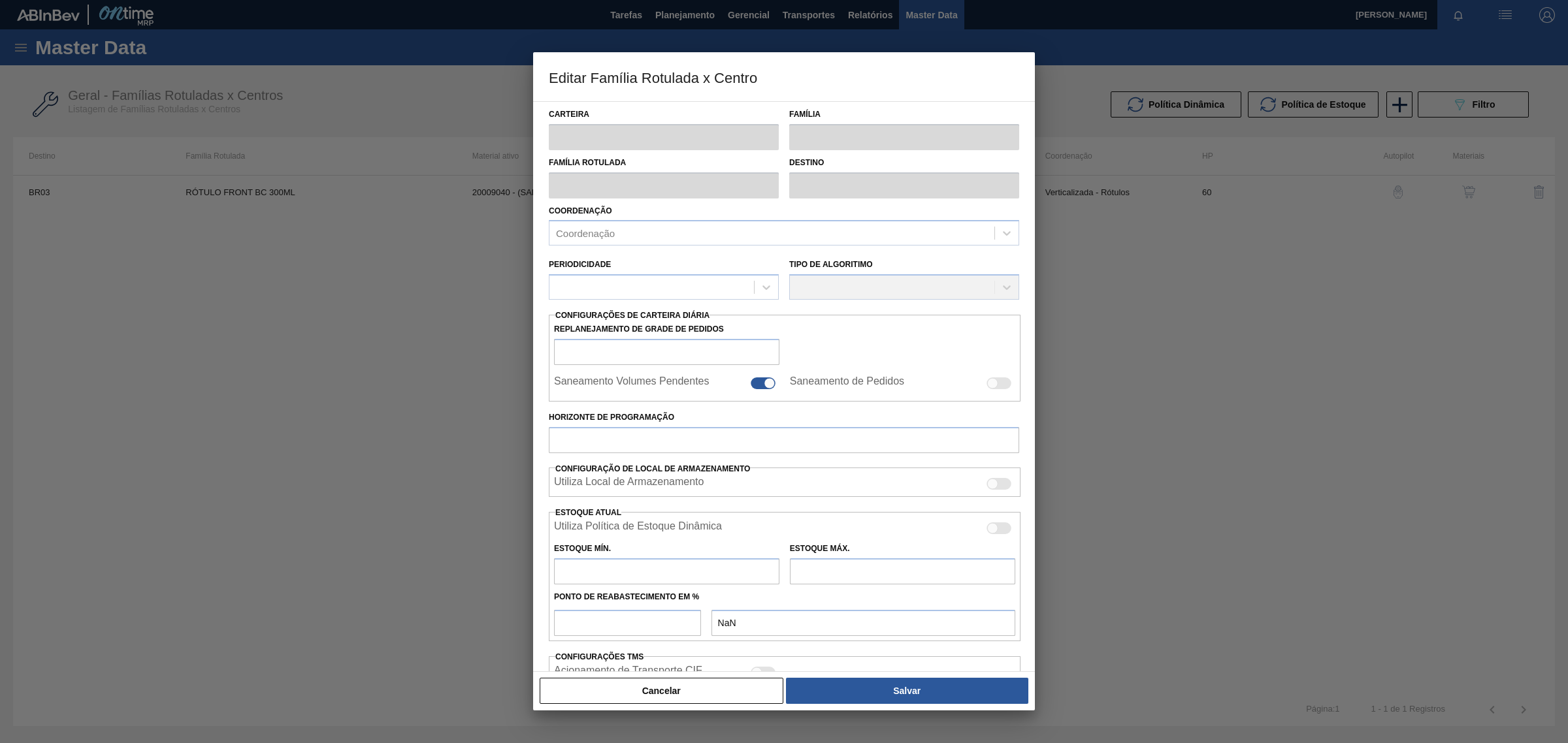
type input "2.551,854"
type input "17.274,087"
type input "70"
type input "12.857,417"
checkbox input "true"
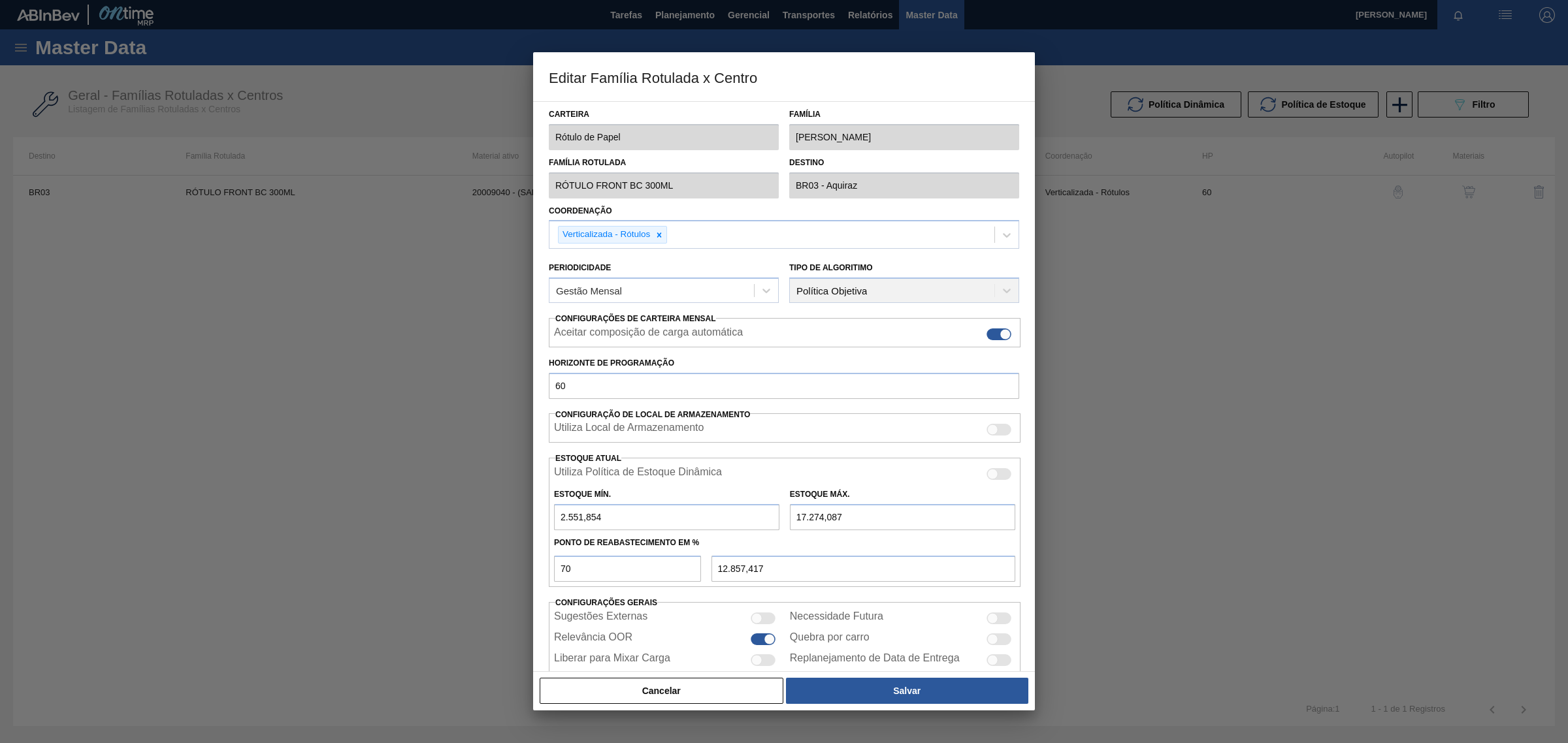
scroll to position [30, 0]
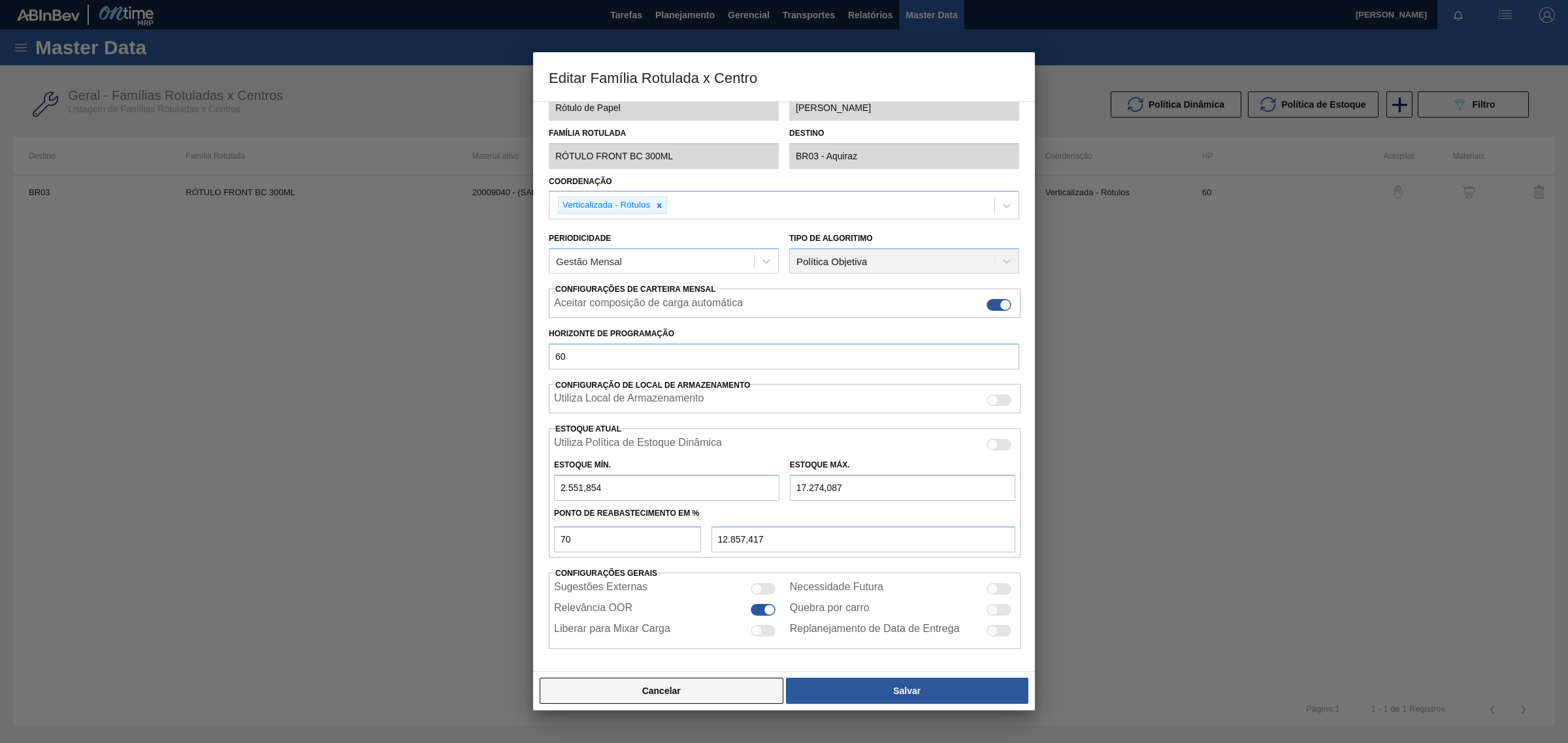
click at [614, 704] on button "Cancelar" at bounding box center [661, 691] width 244 height 26
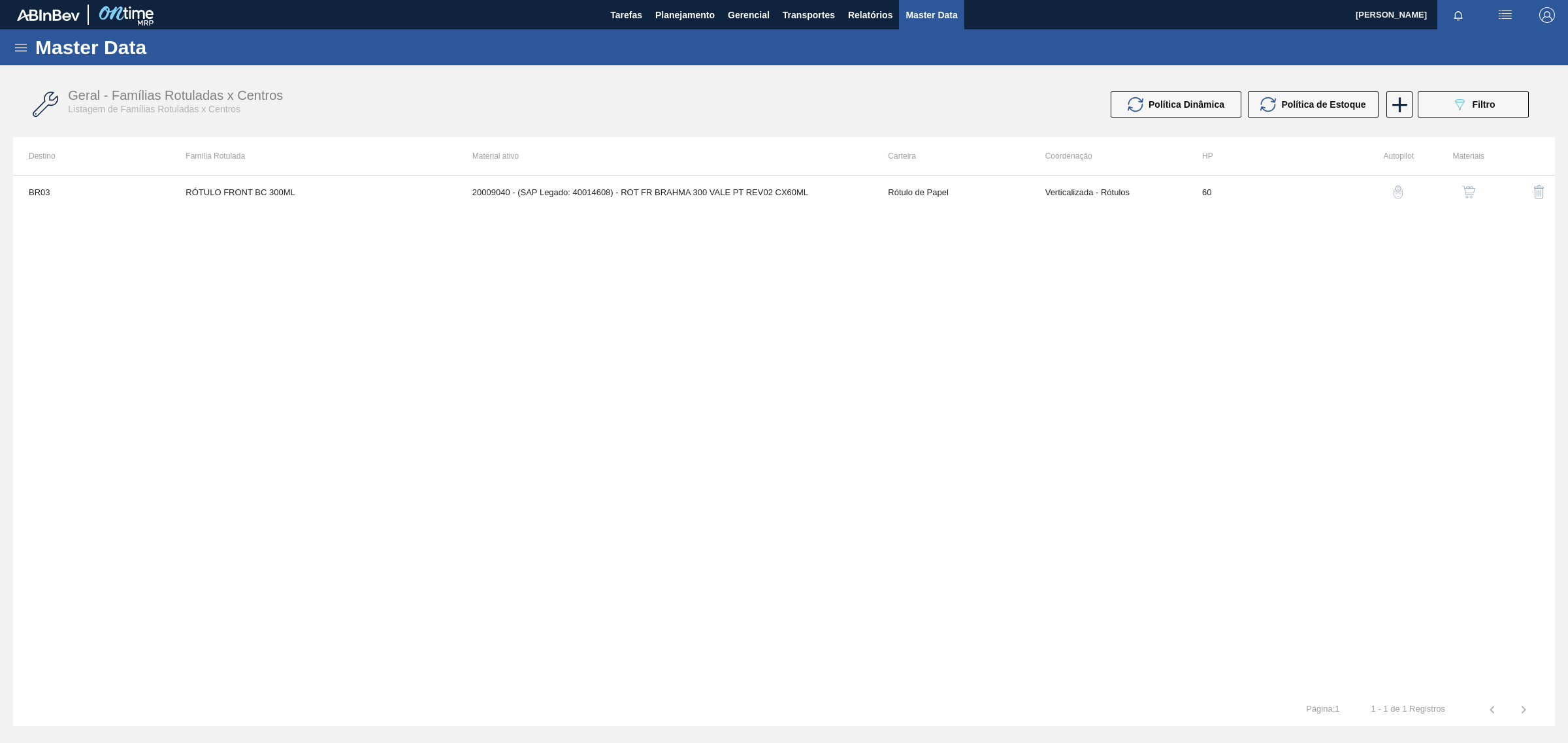
click at [1475, 200] on button "button" at bounding box center [1468, 192] width 31 height 31
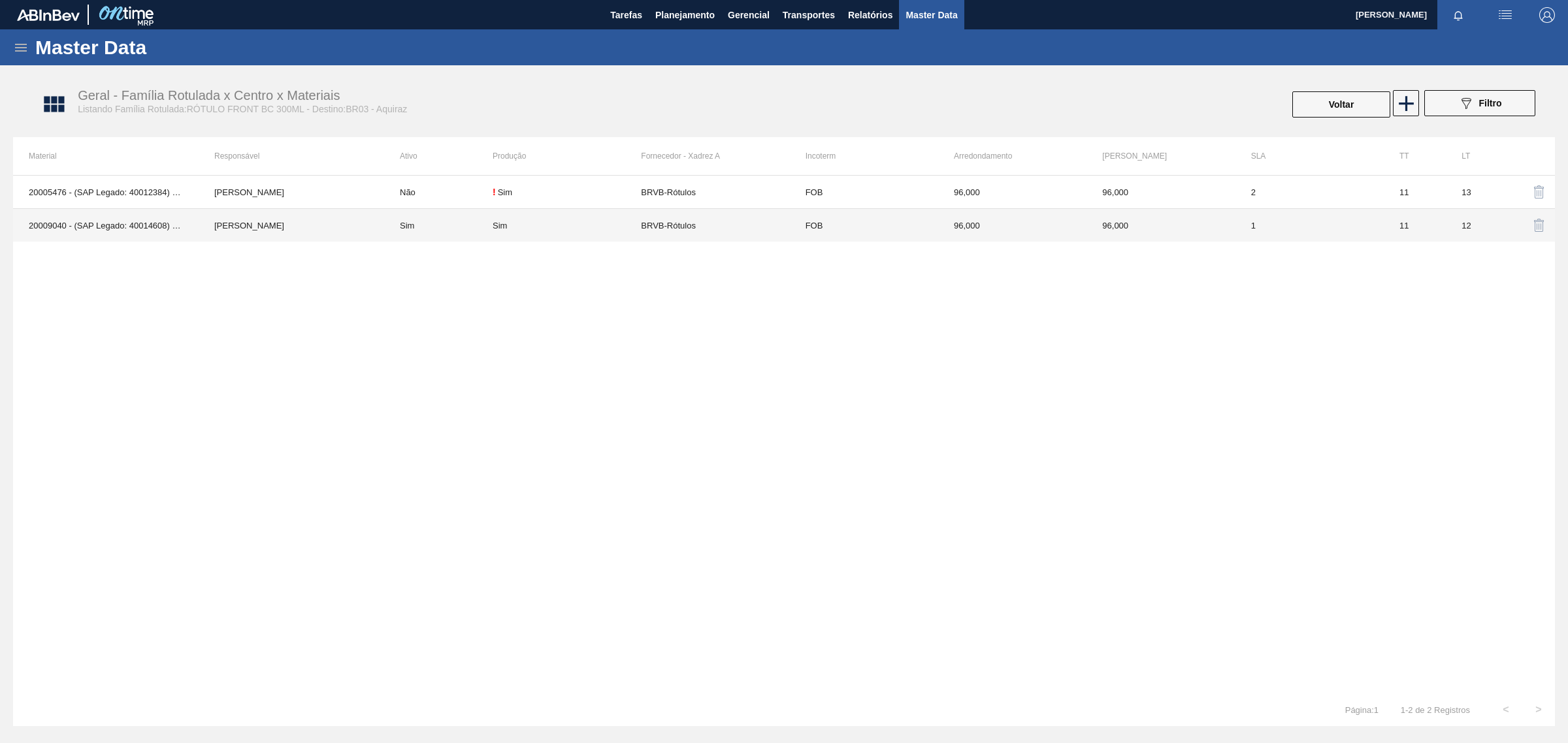
click at [41, 226] on td "20009040 - (SAP Legado: 40014608) - ROT FR BRAHMA 300 VALE PT REV02 CX60ML" at bounding box center [105, 226] width 186 height 34
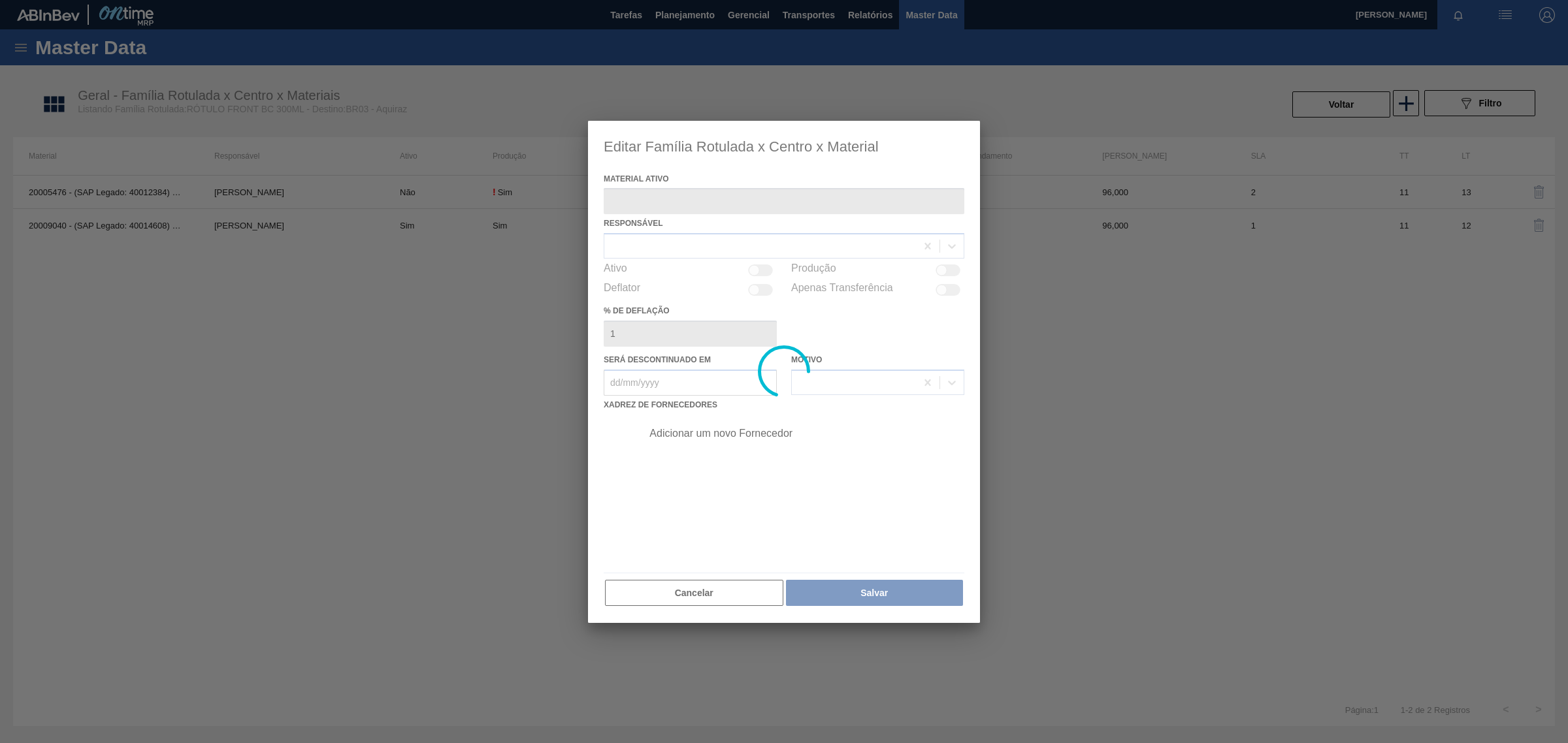
type ativo "20009040 - (SAP Legado: 40014608) - ROT FR BRAHMA 300 VALE PT REV02 CX60ML"
checkbox input "true"
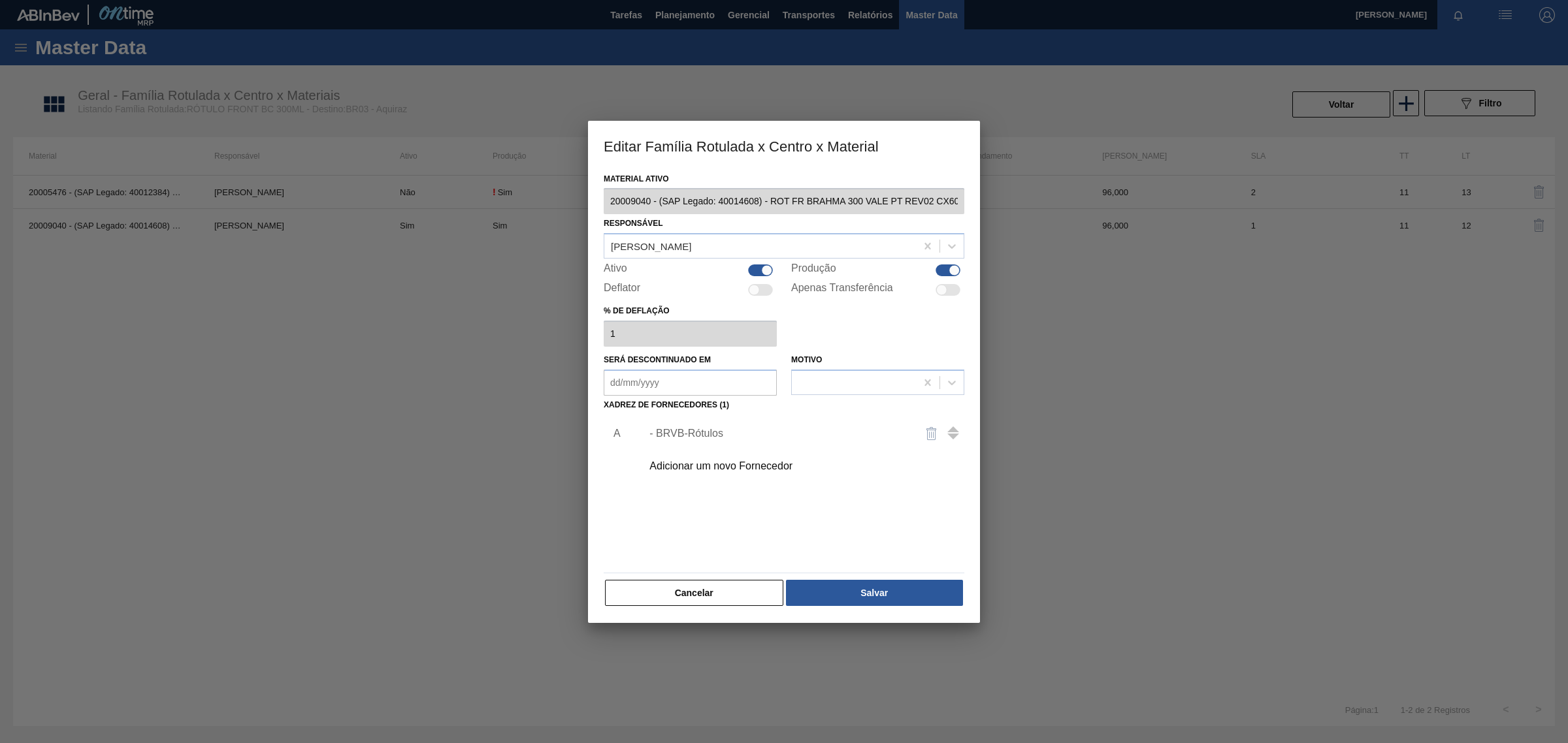
click at [697, 434] on div "- BRVB-Rótulos" at bounding box center [777, 433] width 256 height 11
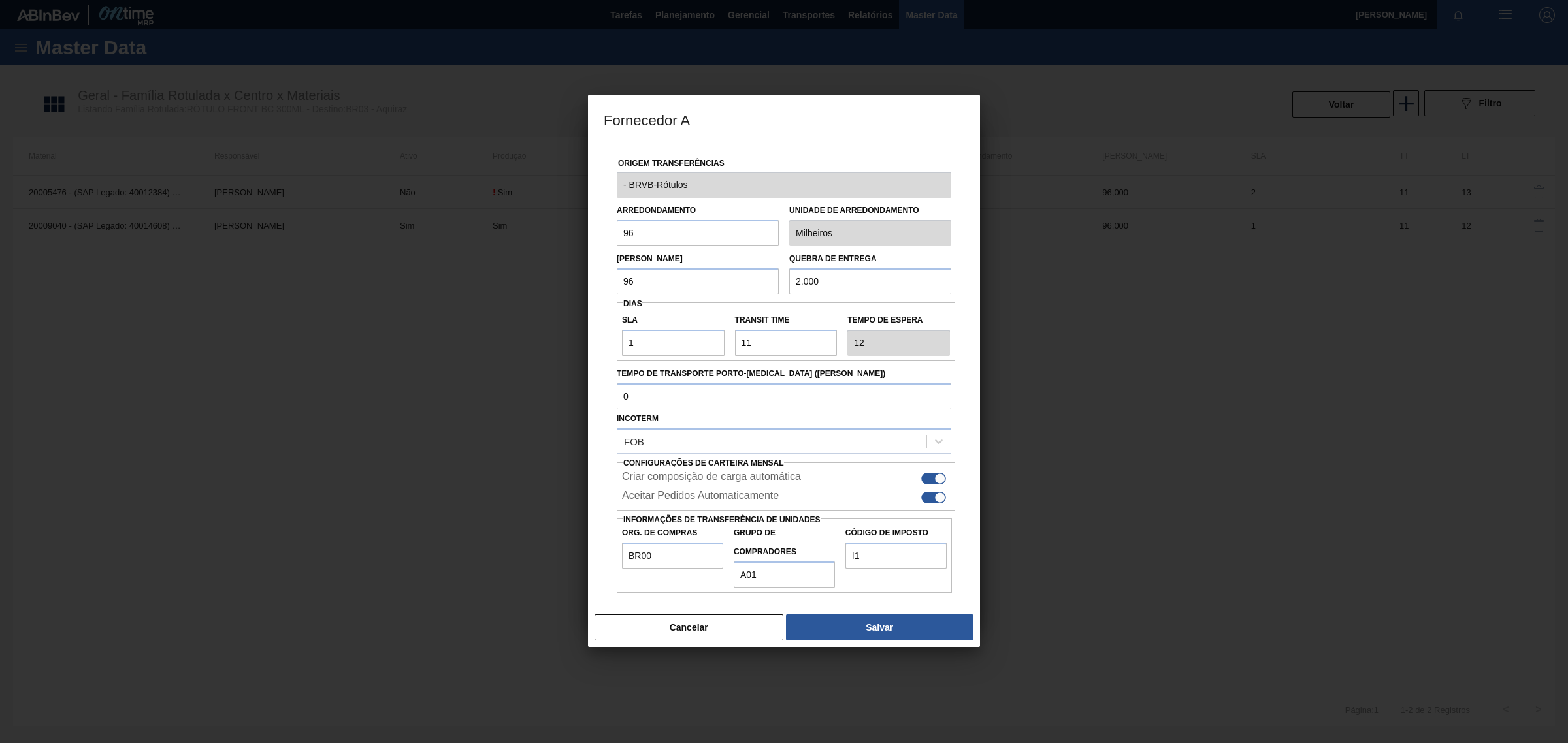
click at [571, 187] on div "Fornecedor A Origem Transferências - BRVB-Rótulos Arredondamento 96 Unidade de …" at bounding box center [784, 371] width 1568 height 743
click at [524, 546] on div at bounding box center [784, 371] width 1568 height 743
click at [688, 637] on button "Cancelar" at bounding box center [688, 628] width 189 height 26
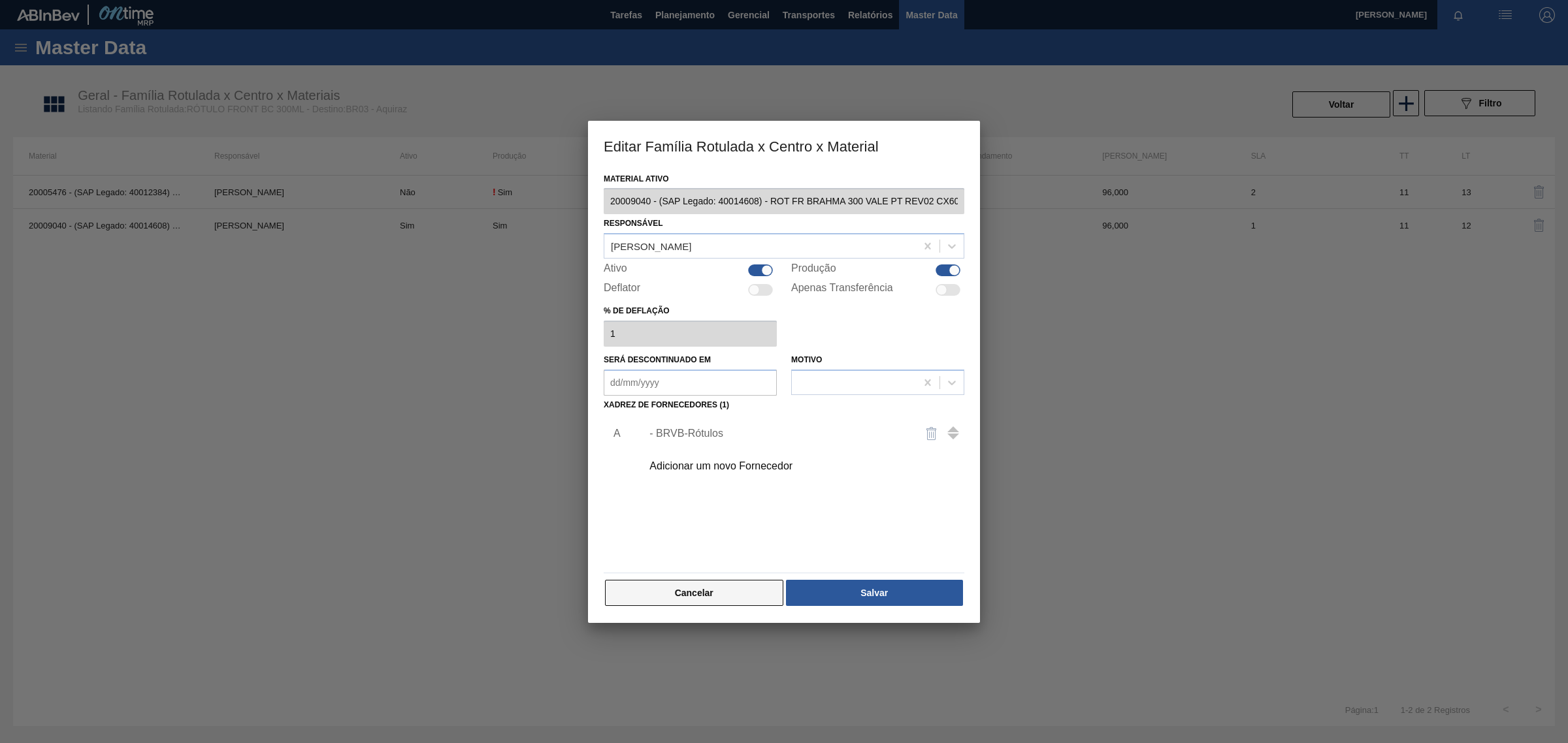
click at [687, 605] on button "Cancelar" at bounding box center [694, 593] width 178 height 26
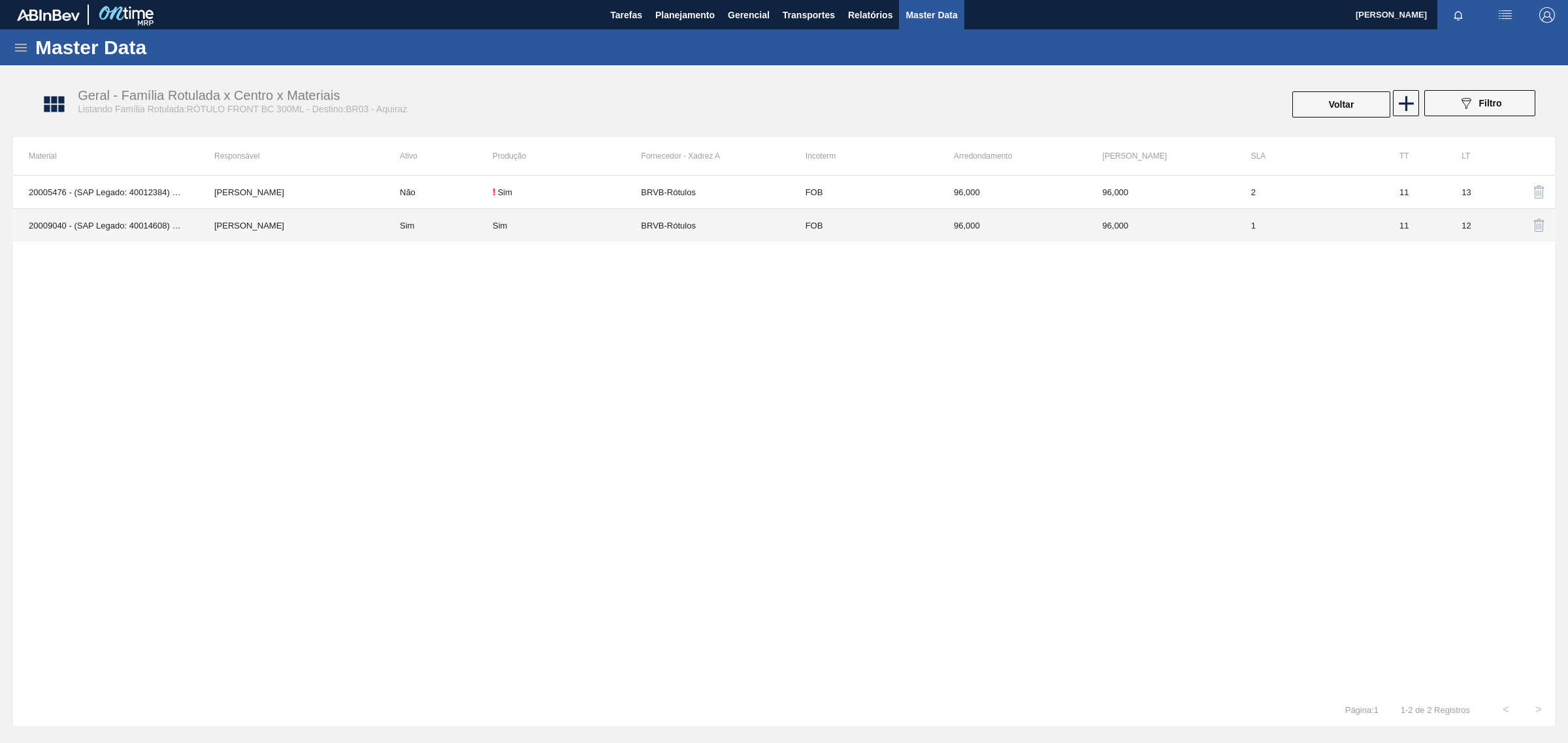
click at [836, 232] on td "FOB" at bounding box center [863, 226] width 148 height 34
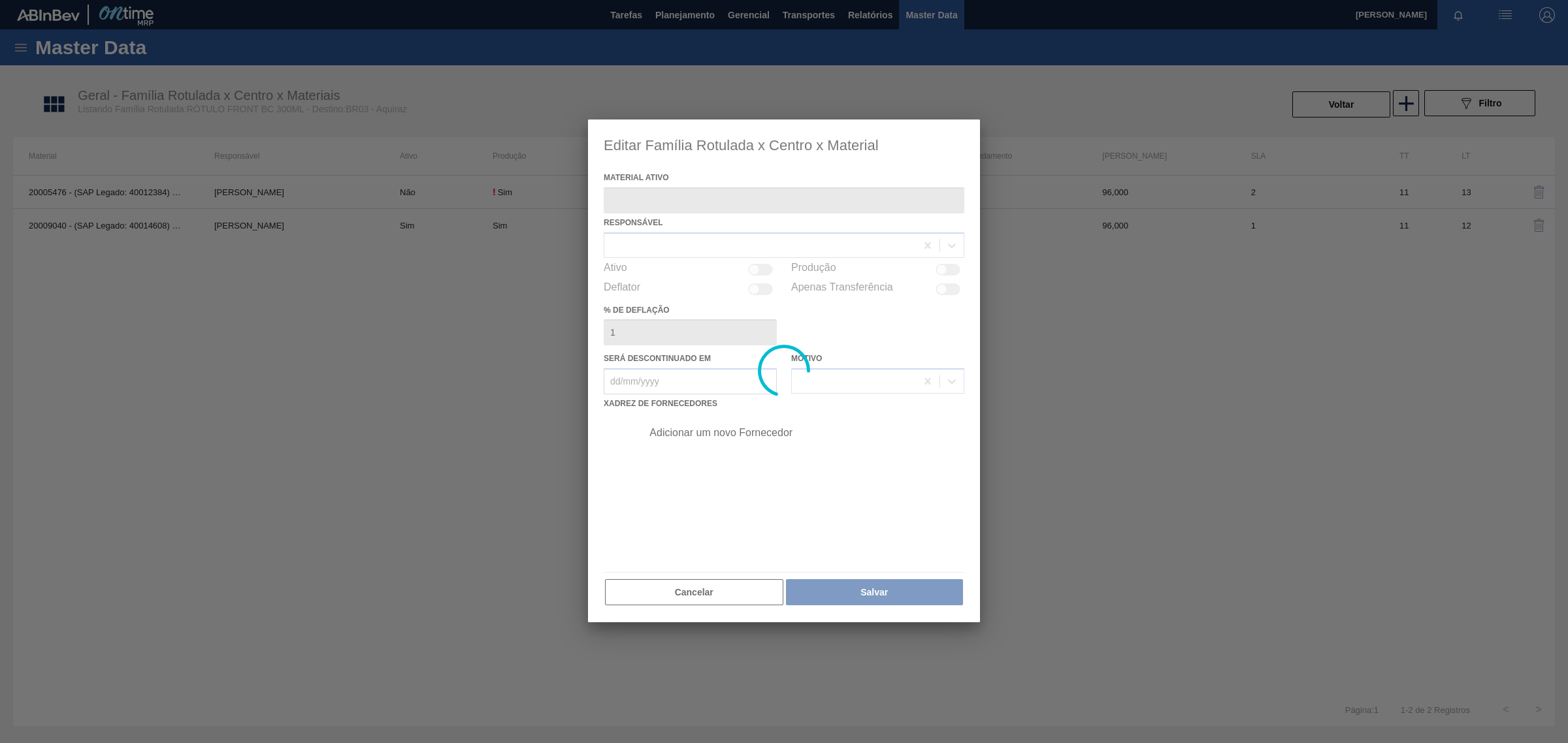
type ativo "20009040 - (SAP Legado: 40014608) - ROT FR BRAHMA 300 VALE PT REV02 CX60ML"
checkbox input "true"
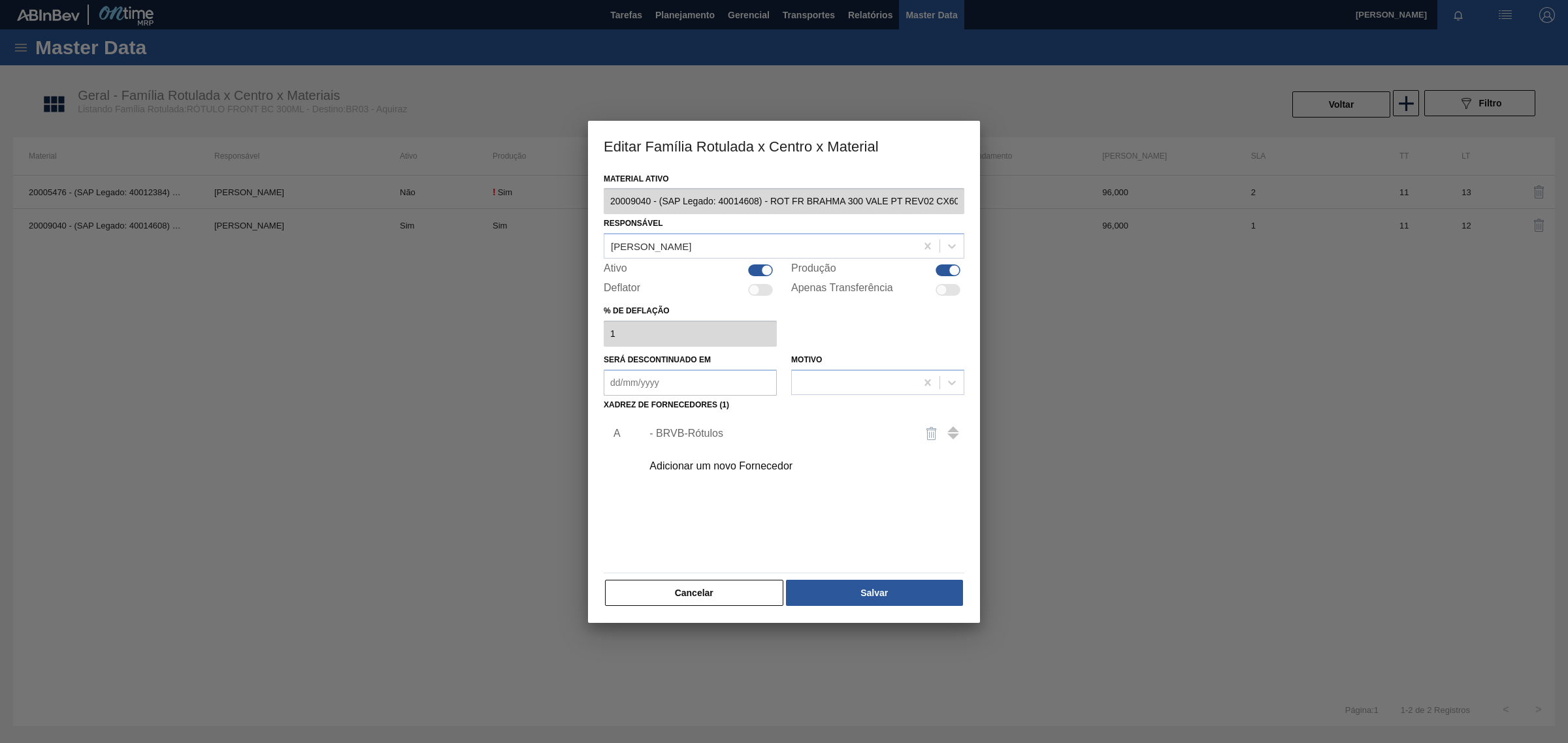
click at [717, 435] on div "- BRVB-Rótulos" at bounding box center [777, 433] width 256 height 11
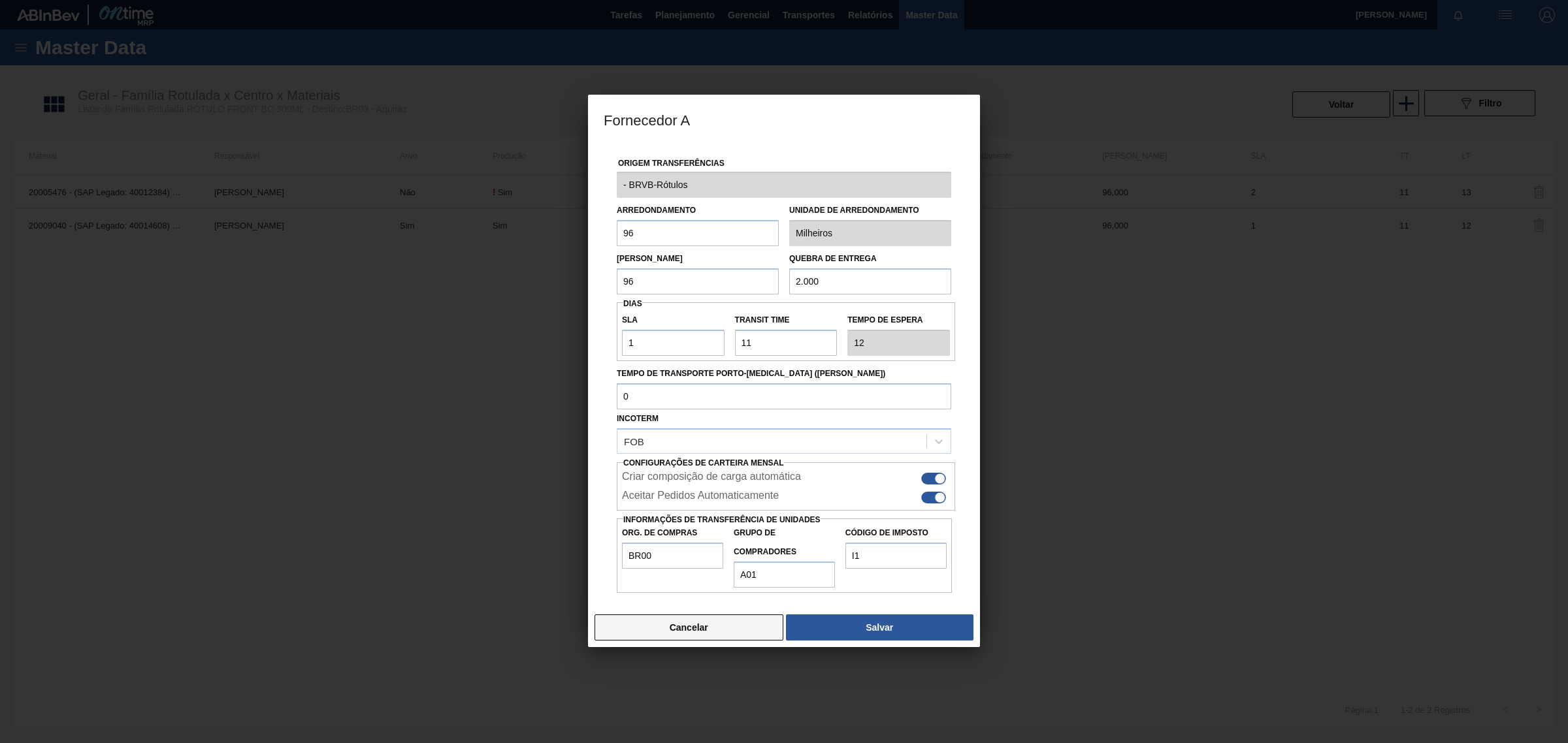
click at [693, 634] on button "Cancelar" at bounding box center [688, 628] width 189 height 26
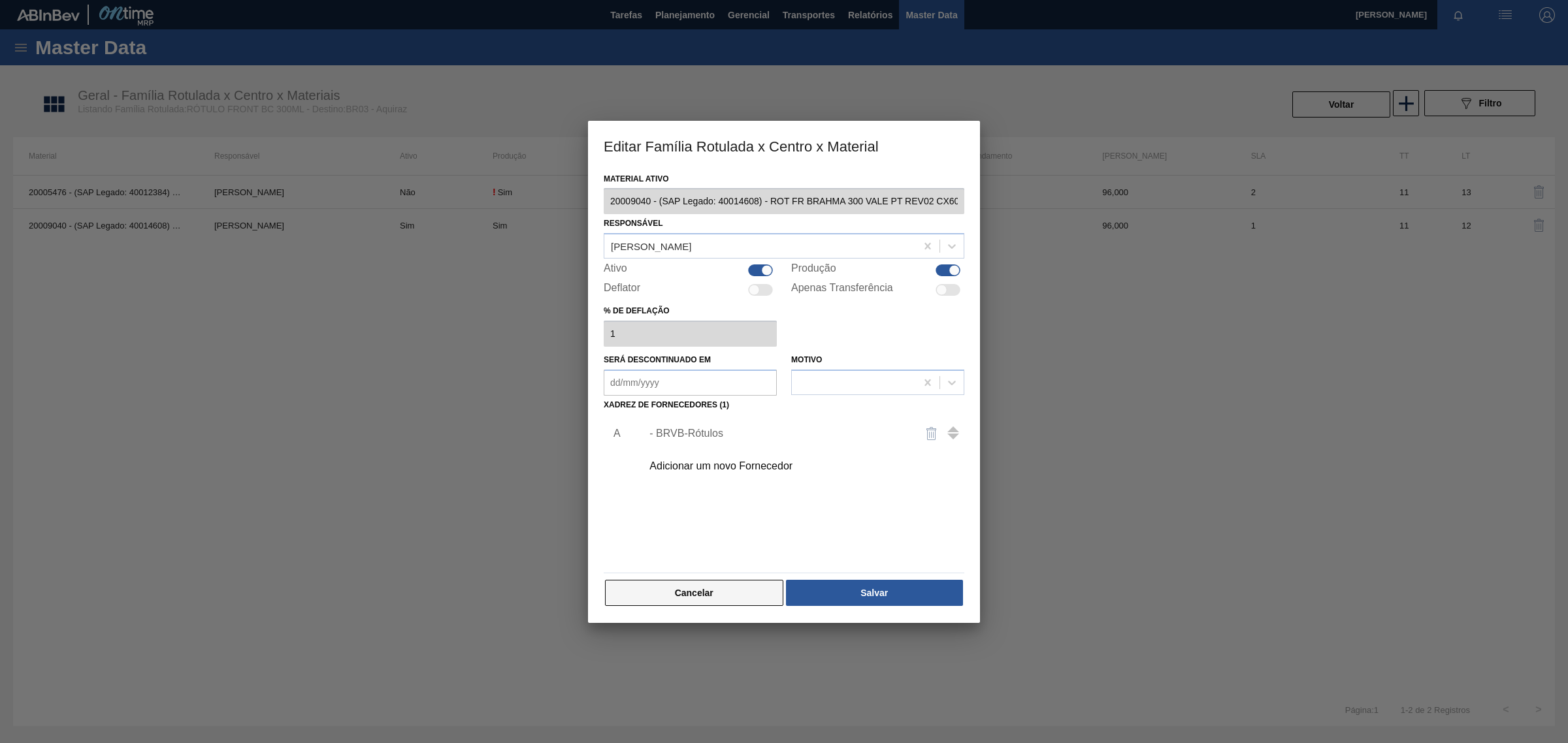
click at [706, 592] on button "Cancelar" at bounding box center [694, 593] width 178 height 26
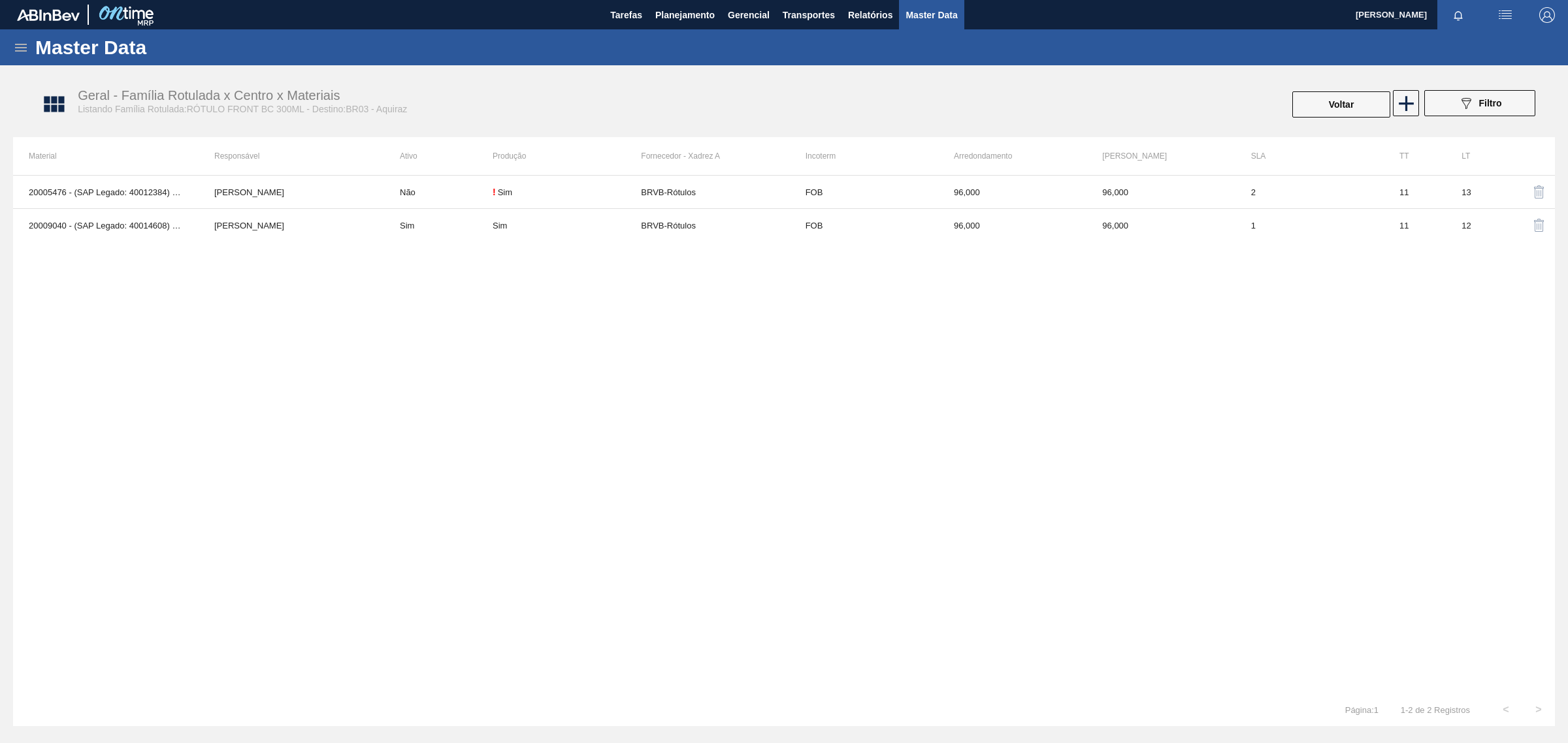
click at [24, 43] on icon at bounding box center [20, 47] width 16 height 16
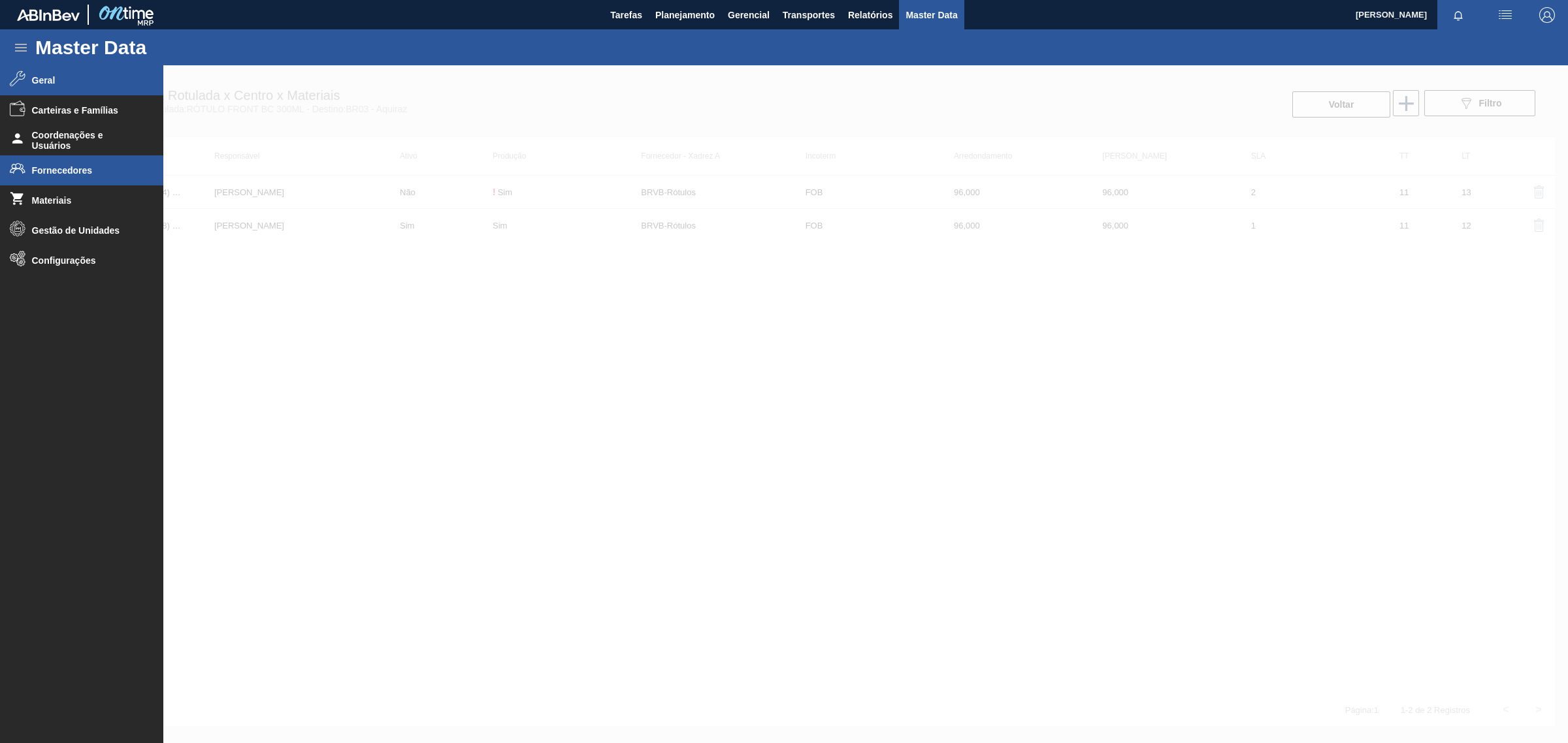
click at [95, 174] on span "Fornecedores" at bounding box center [86, 170] width 108 height 11
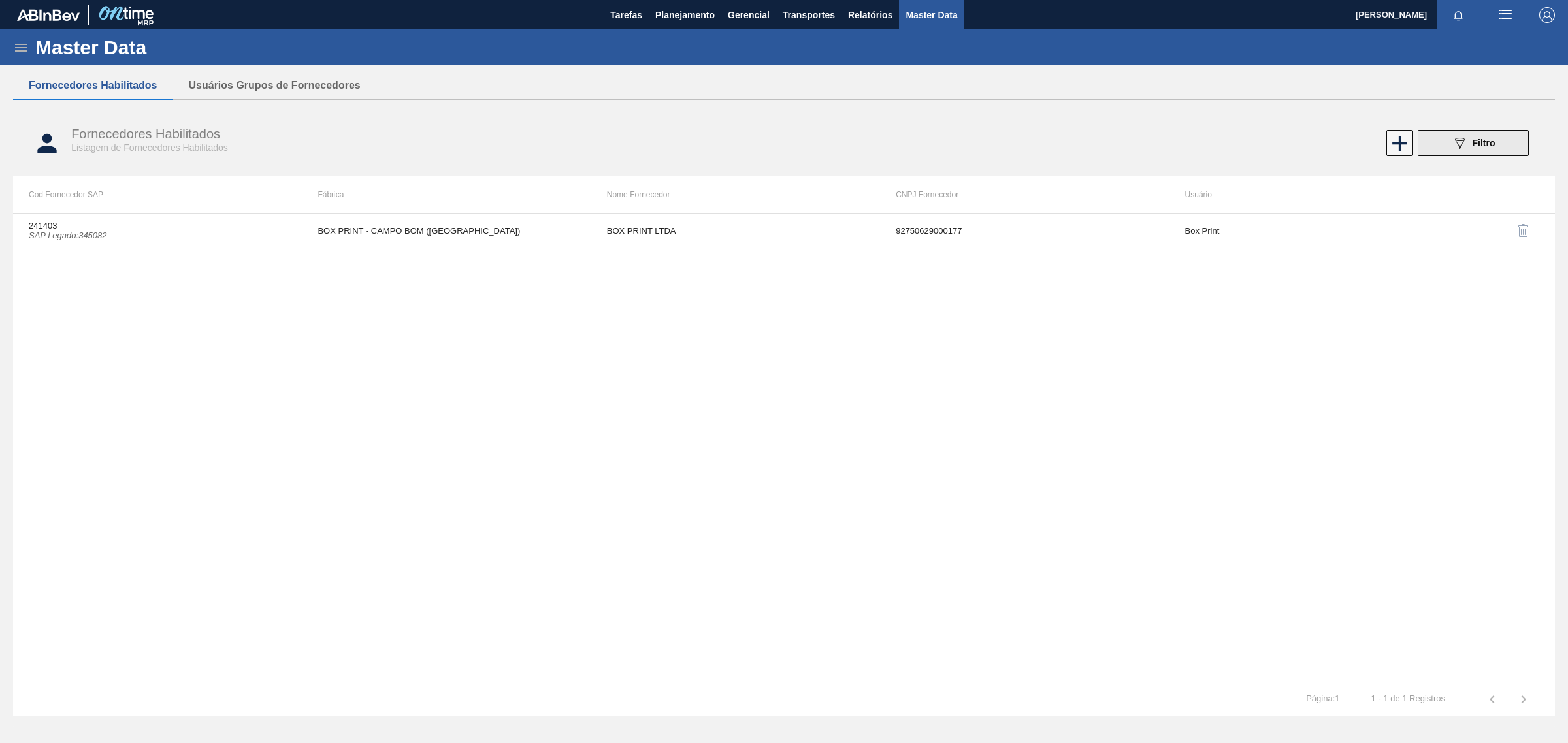
click at [1496, 148] on button "089F7B8B-B2A5-4AFE-B5C0-19BA573D28AC Filtro" at bounding box center [1473, 143] width 111 height 26
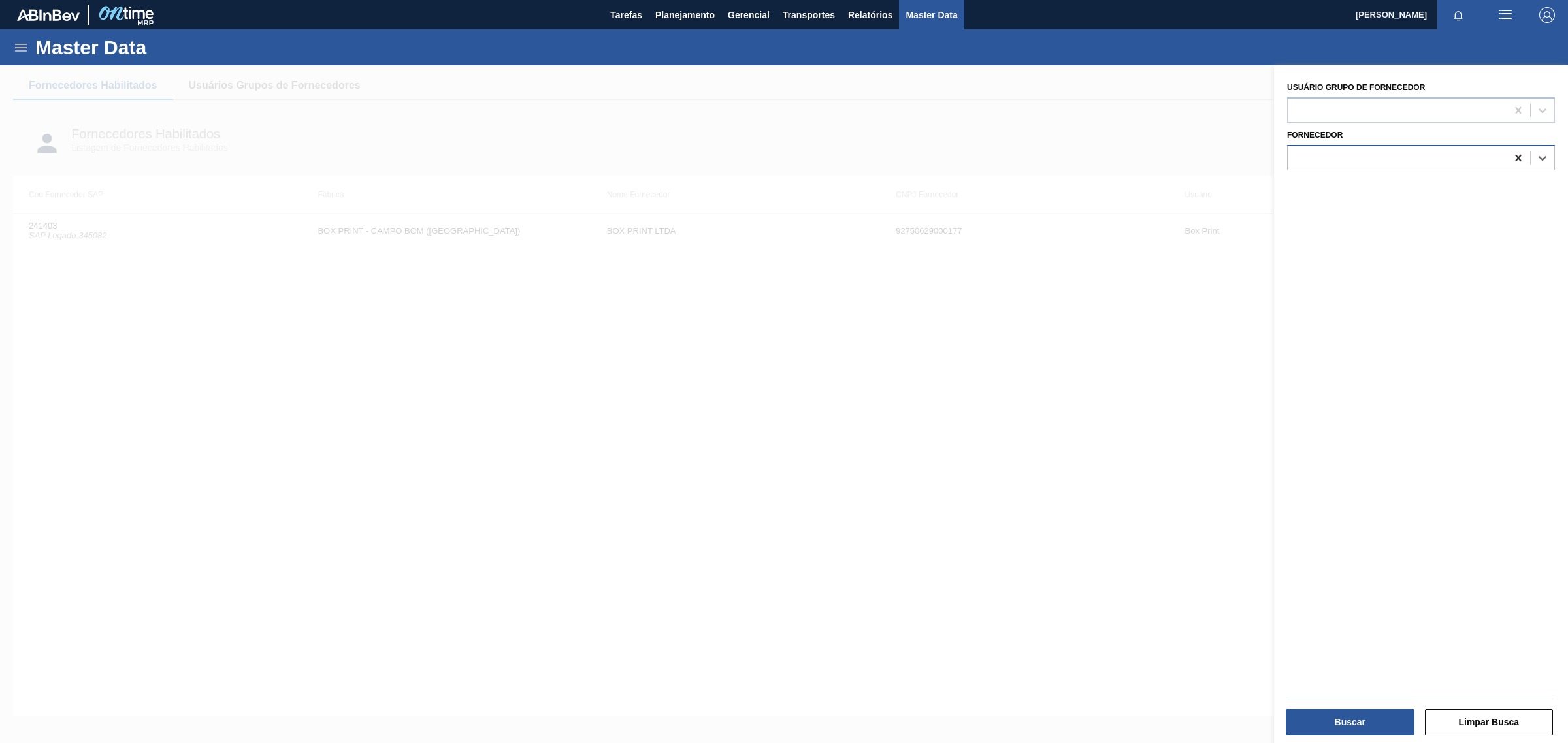
click at [1517, 158] on icon at bounding box center [1517, 158] width 6 height 7
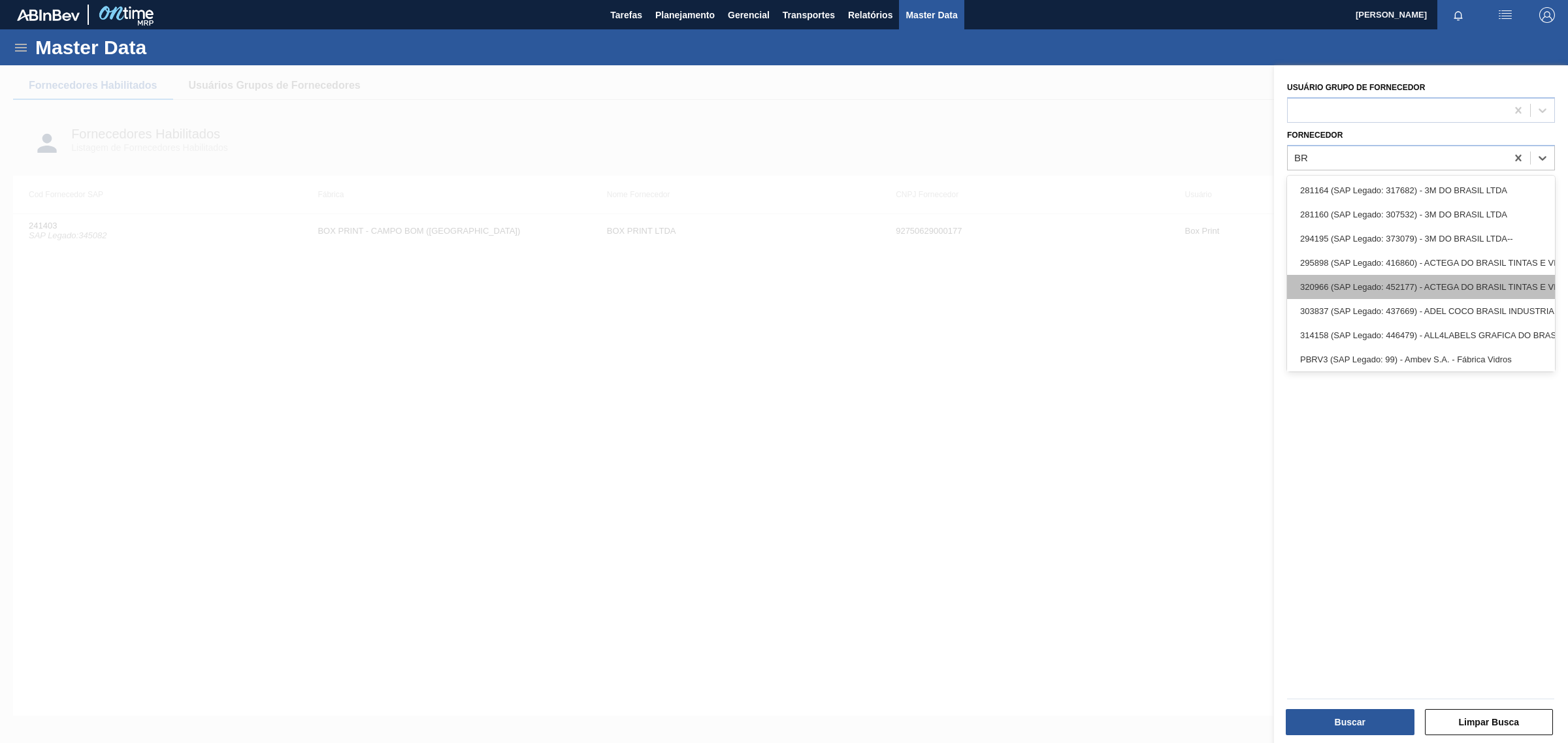
scroll to position [54, 0]
type input "BR"
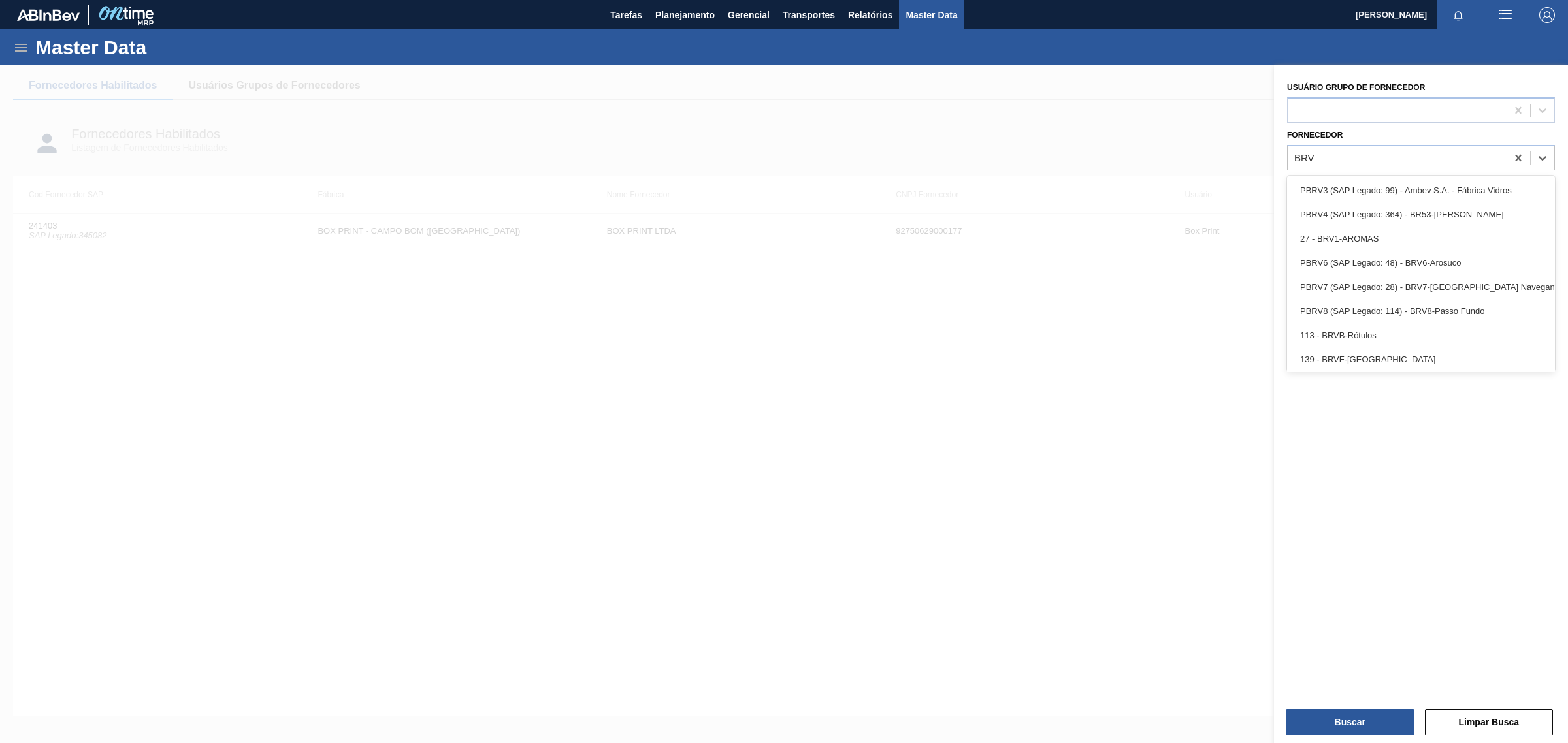
type input "BRVB"
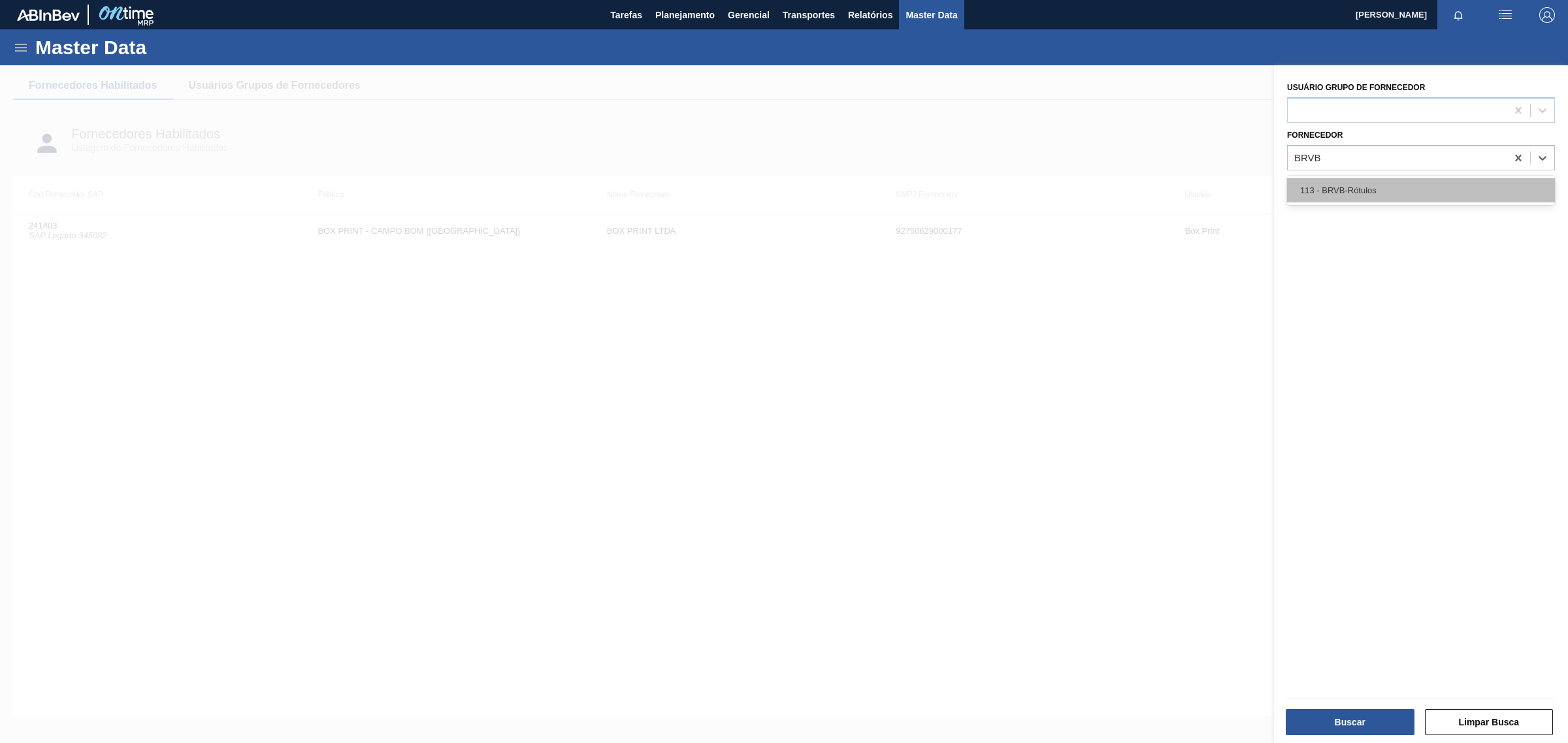
click at [1353, 198] on div "113 - BRVB-Rótulos" at bounding box center [1421, 190] width 268 height 25
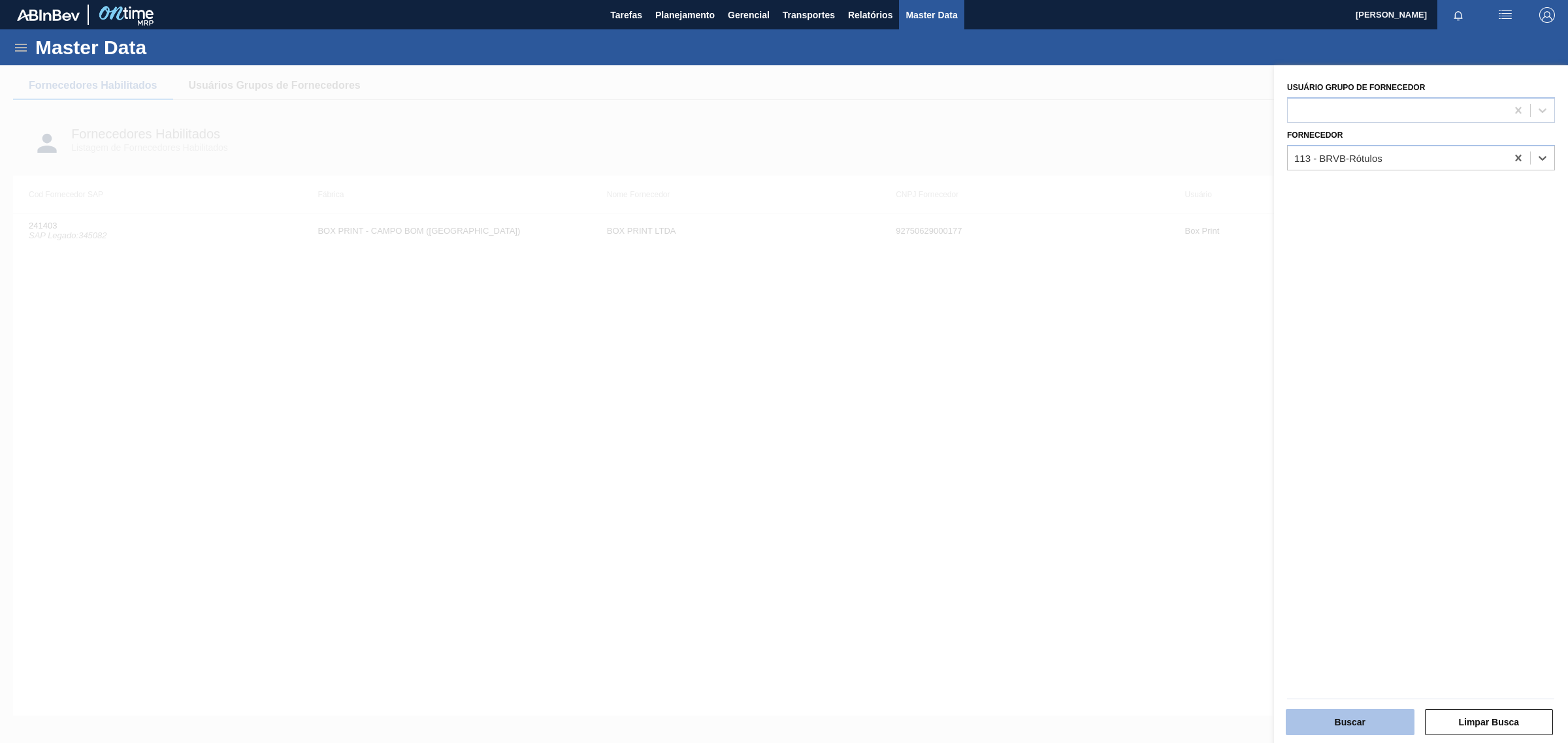
click at [1346, 723] on button "Buscar" at bounding box center [1350, 723] width 128 height 26
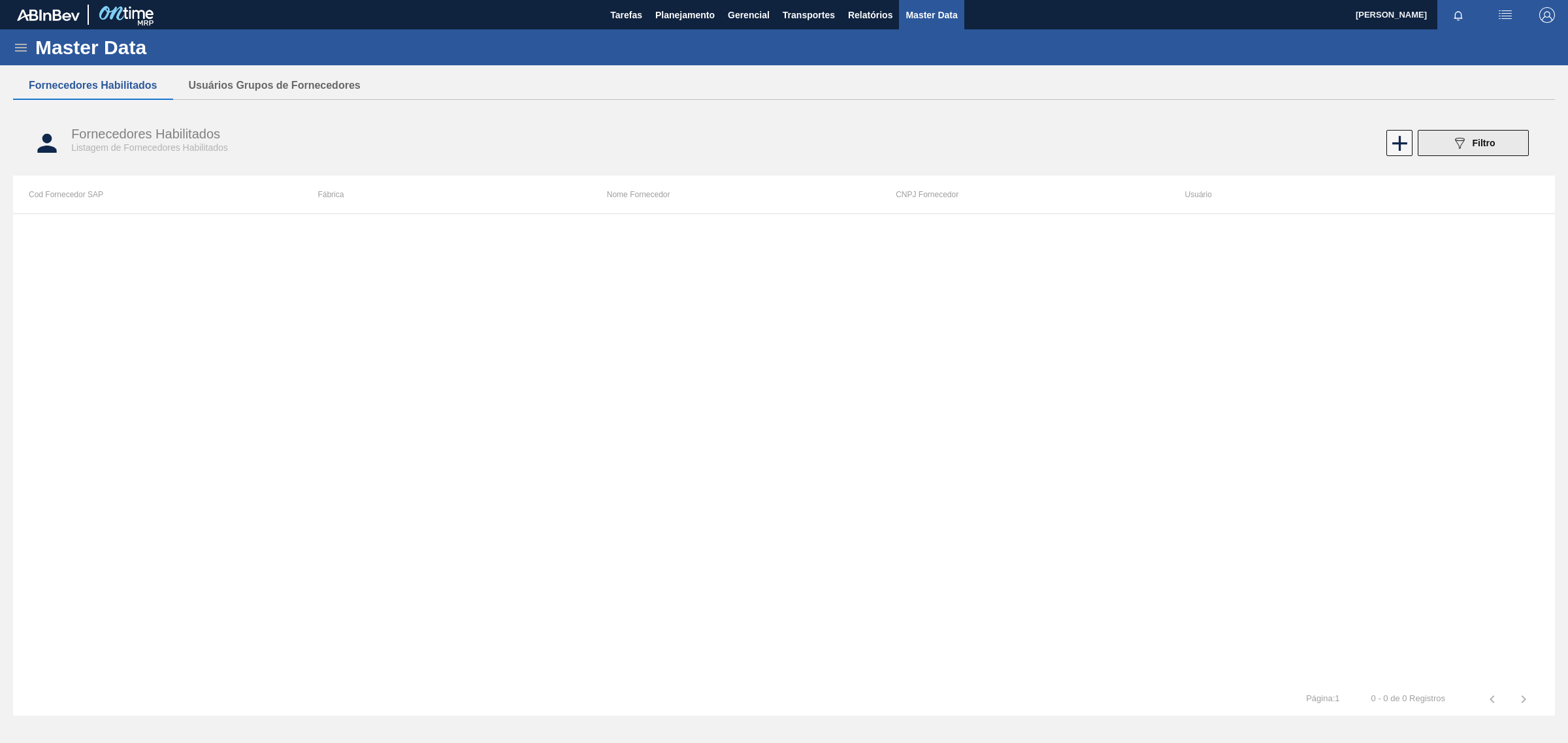
click at [1500, 145] on button "089F7B8B-B2A5-4AFE-B5C0-19BA573D28AC Filtro" at bounding box center [1473, 143] width 111 height 26
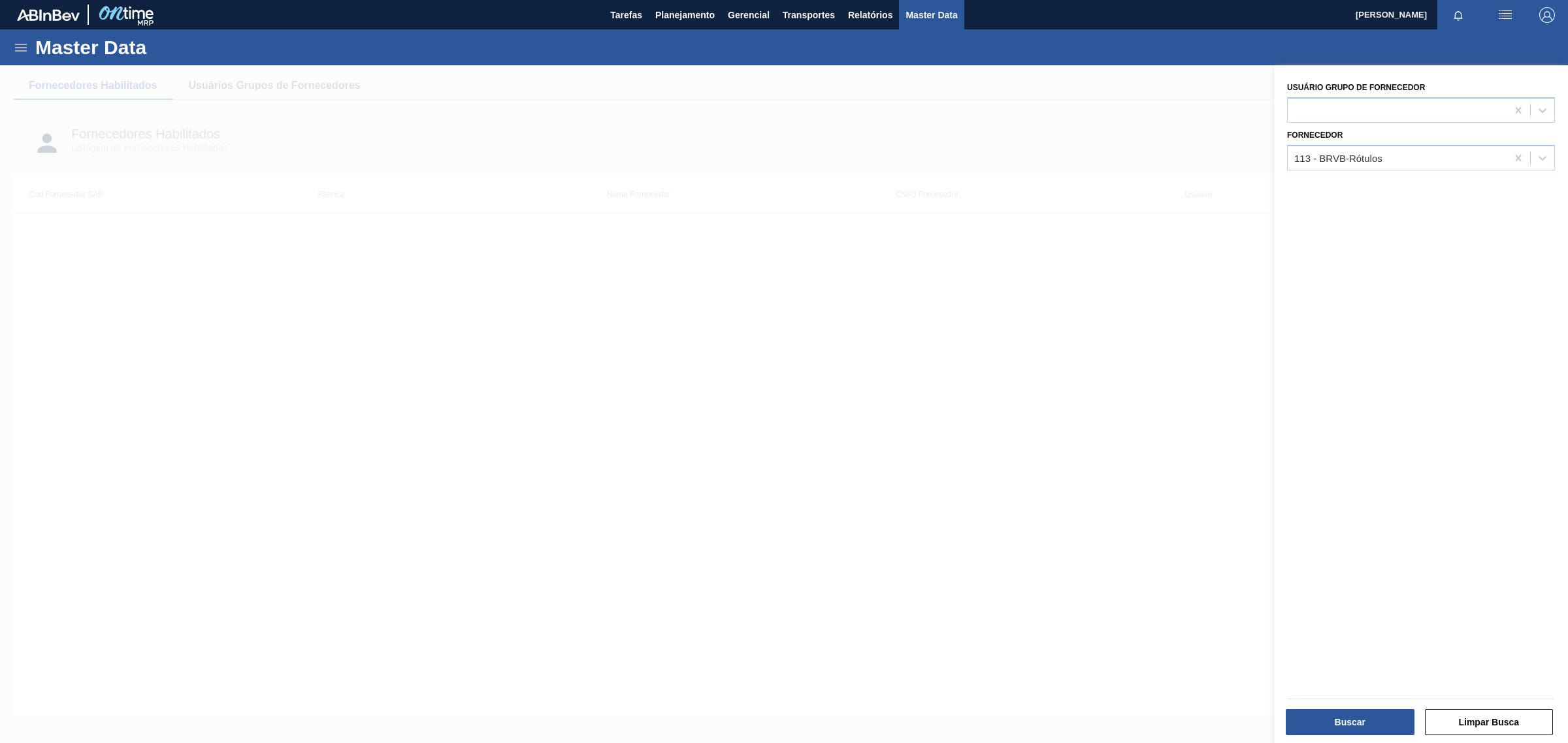
click at [371, 312] on div at bounding box center [784, 436] width 1568 height 743
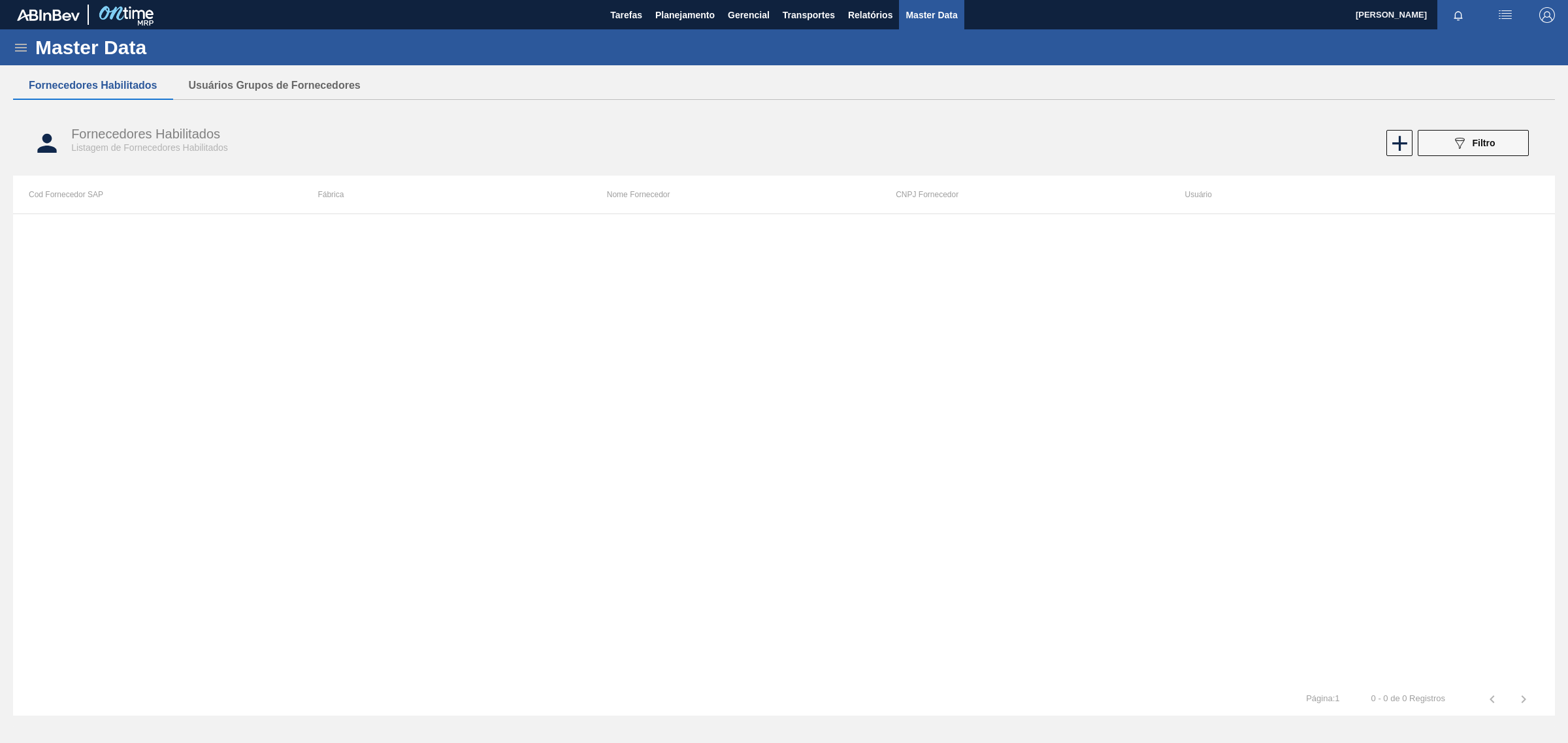
click at [25, 47] on icon at bounding box center [20, 47] width 16 height 16
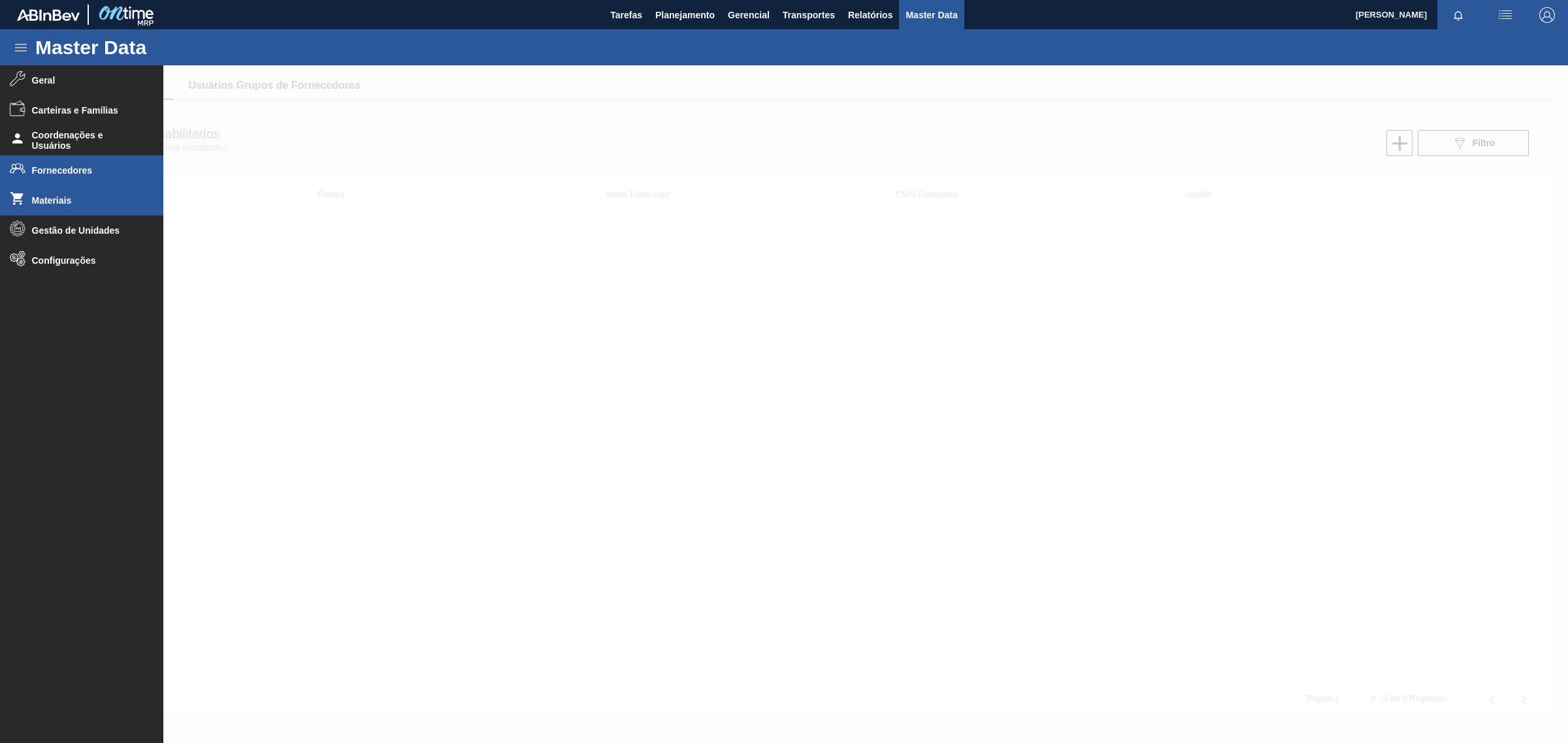
click at [105, 197] on span "Materiais" at bounding box center [86, 200] width 108 height 11
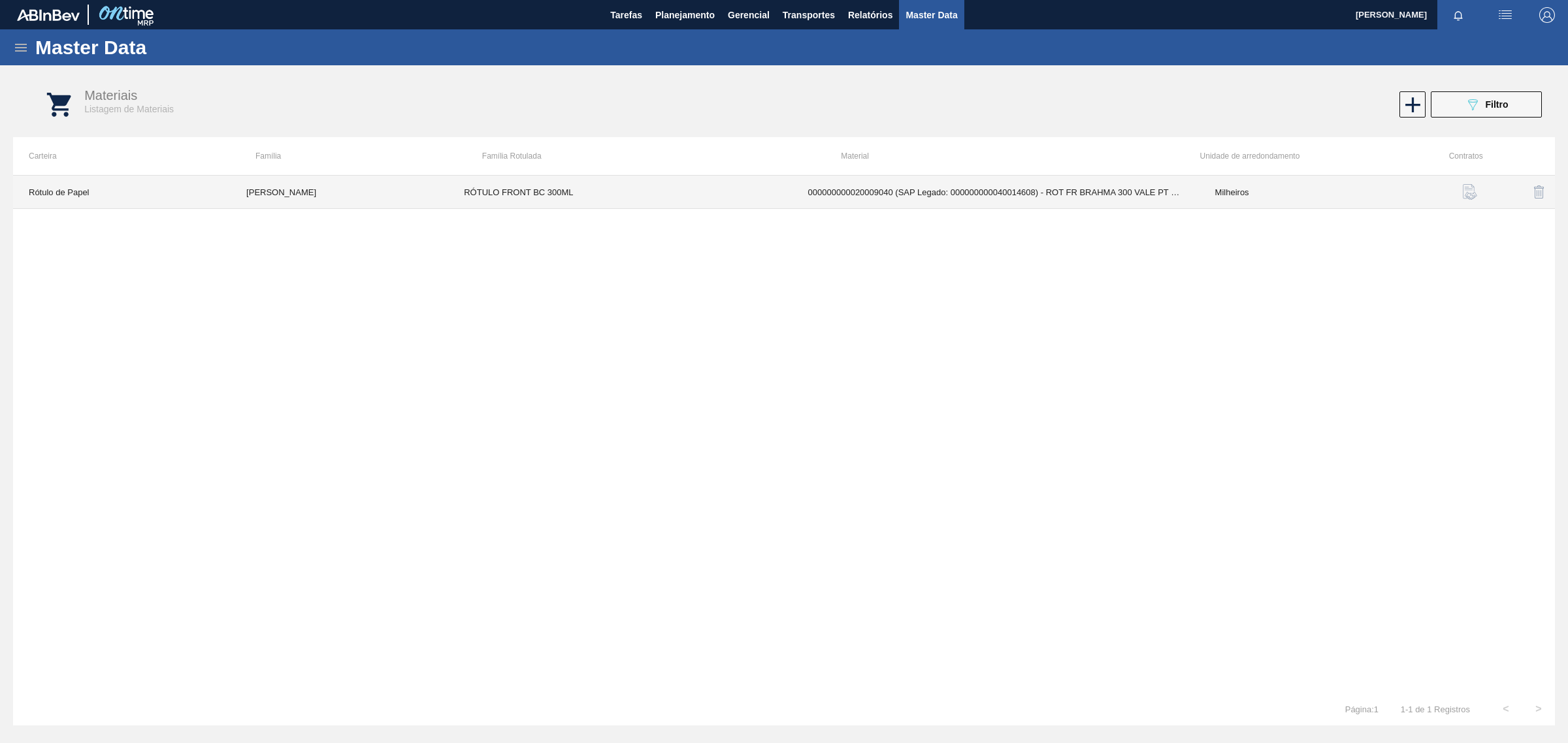
click at [463, 194] on td "RÓTULO FRONT BC 300ML" at bounding box center [620, 192] width 343 height 34
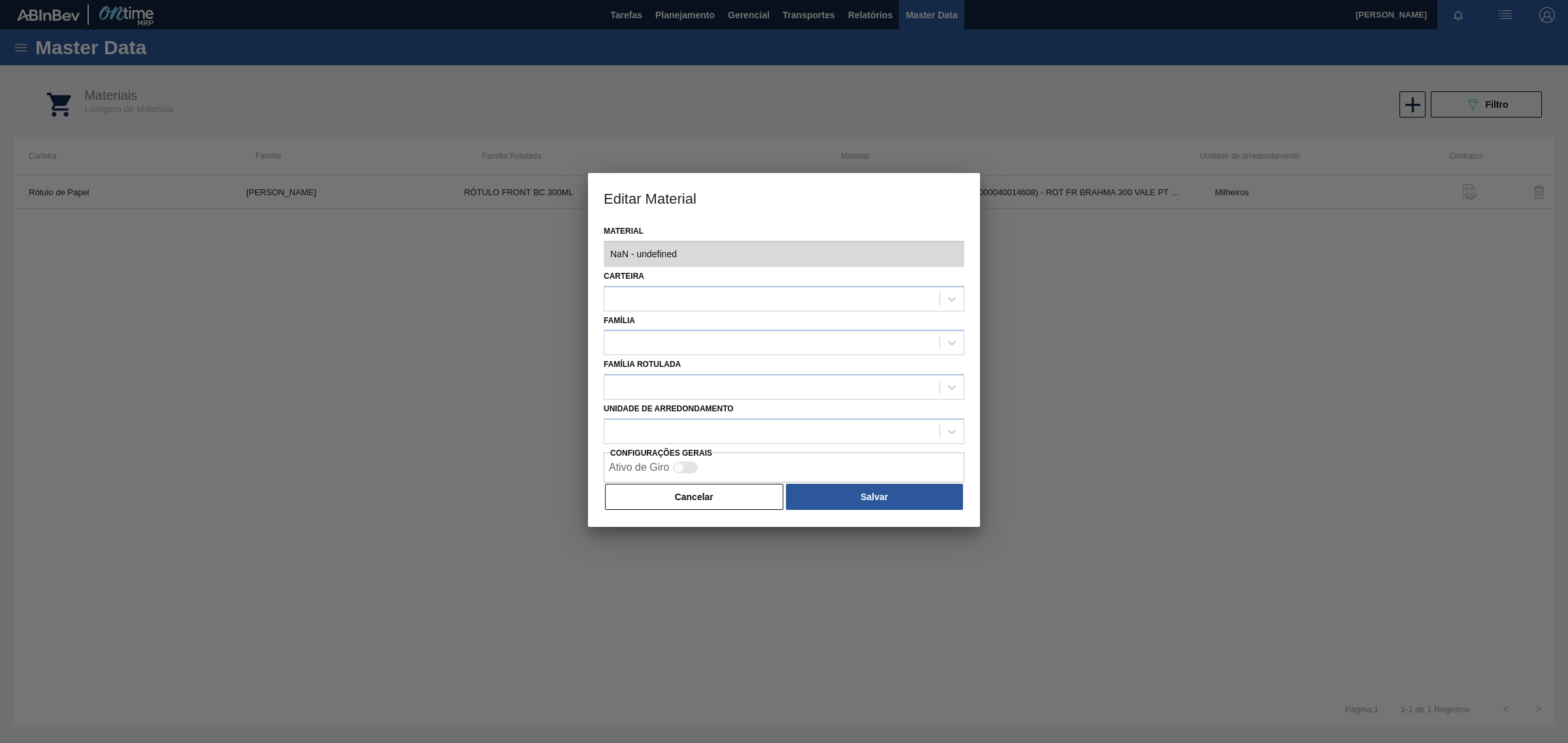
type input "20009040 - 000000000020009040 (SAP Legado: 000000000040014608) - ROT FR BRAHMA …"
click at [728, 500] on button "Cancelar" at bounding box center [694, 497] width 178 height 26
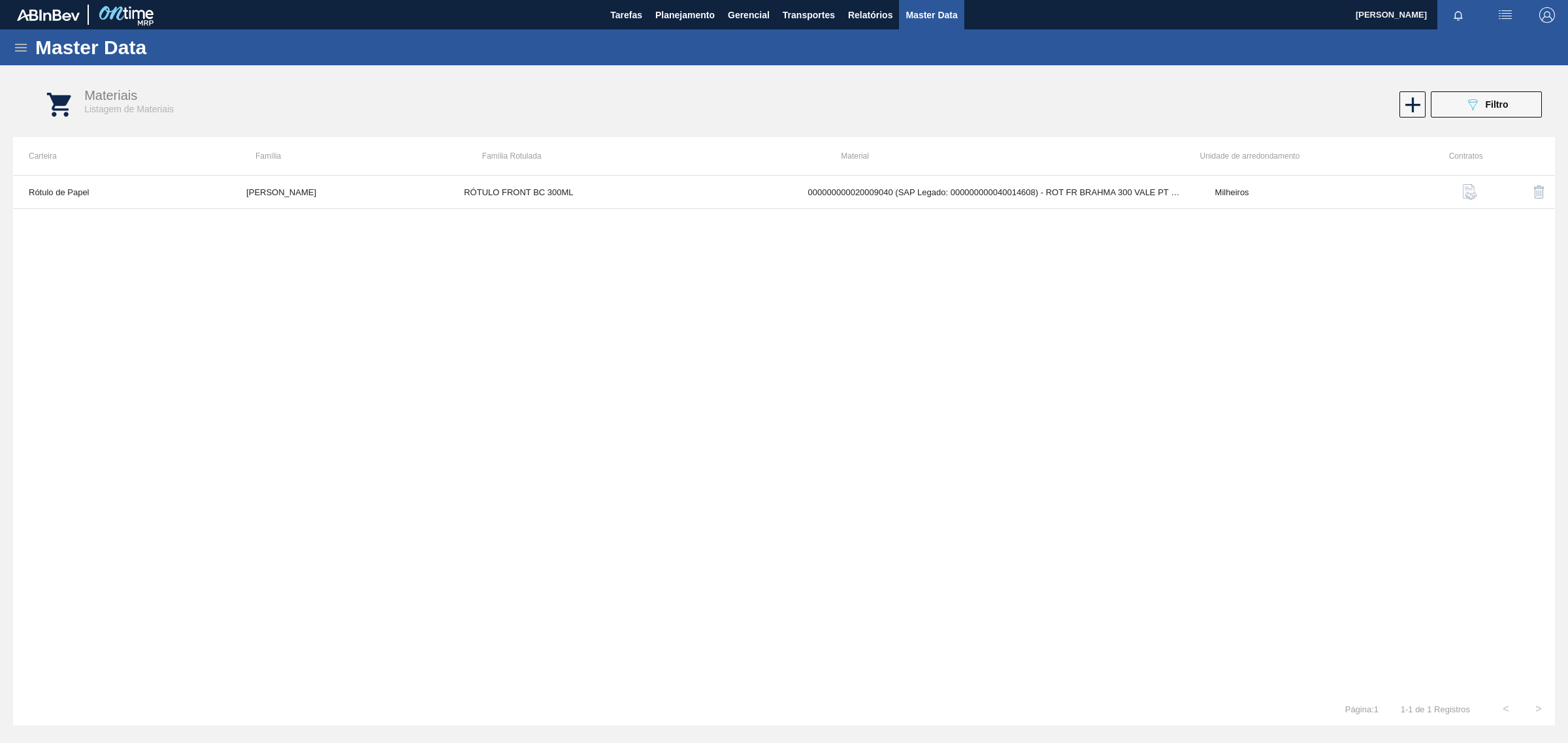
click at [1470, 199] on img "button" at bounding box center [1469, 191] width 16 height 16
